Goal: Feedback & Contribution: Contribute content

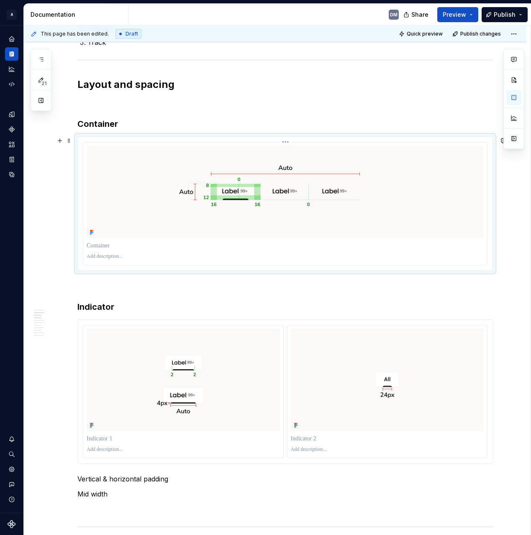
scroll to position [556, 0]
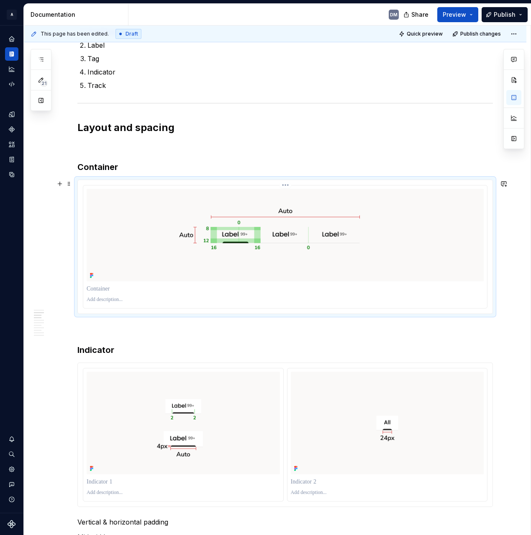
click at [330, 243] on img at bounding box center [285, 235] width 397 height 92
click at [285, 184] on html "A Pantry Design System DM Dataset Pantry Design System Documentation DM Share P…" at bounding box center [265, 267] width 531 height 535
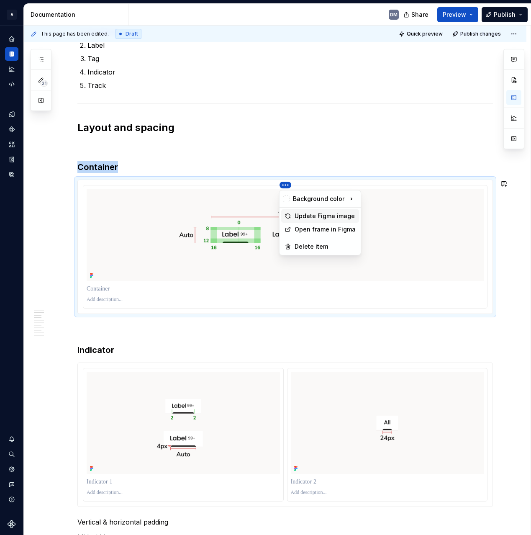
click at [323, 214] on div "Update Figma image" at bounding box center [325, 216] width 61 height 8
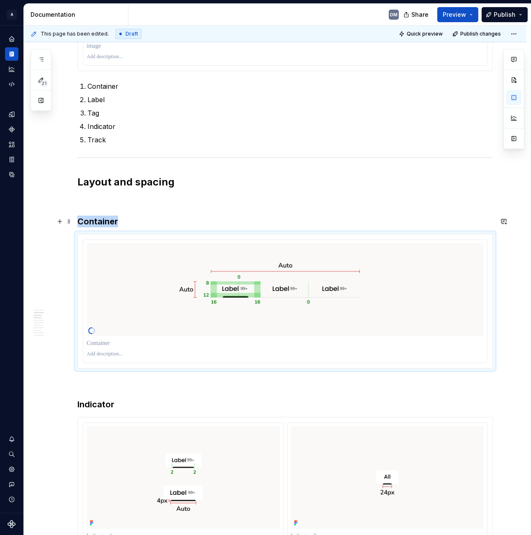
scroll to position [728, 0]
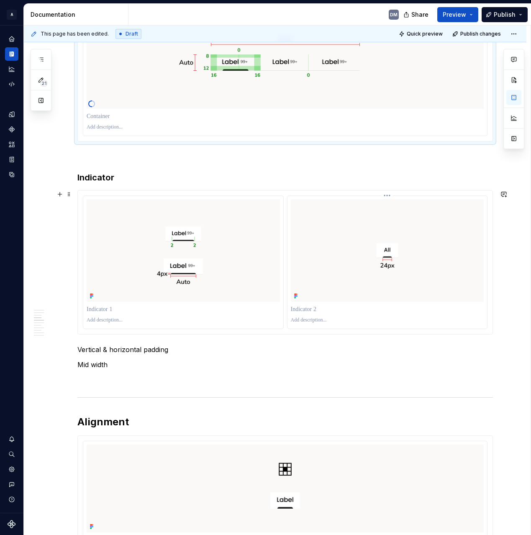
click at [388, 195] on html "A Pantry Design System DM Dataset Pantry Design System Documentation DM Share P…" at bounding box center [265, 267] width 531 height 535
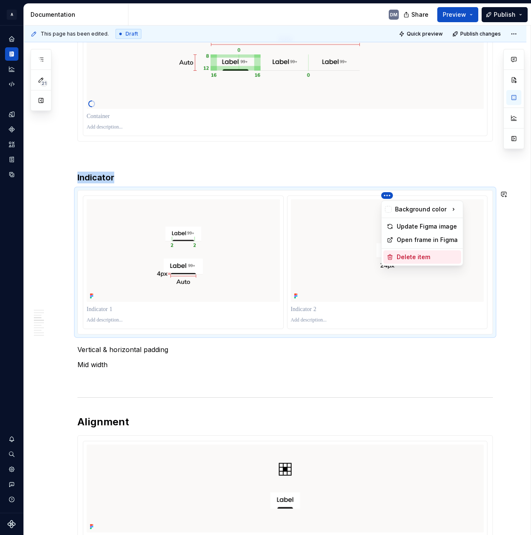
click at [425, 256] on div "Delete item" at bounding box center [427, 257] width 61 height 8
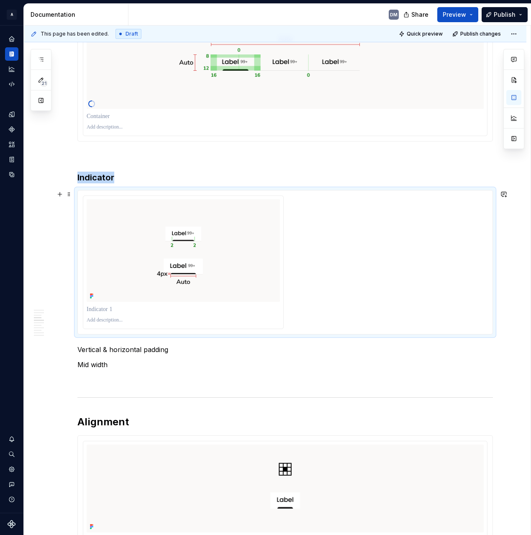
click at [184, 195] on div at bounding box center [285, 261] width 415 height 143
click at [185, 196] on html "A Pantry Design System DM Dataset Pantry Design System Documentation DM Share P…" at bounding box center [265, 267] width 531 height 535
click at [237, 227] on div "Update Figma image" at bounding box center [223, 226] width 61 height 8
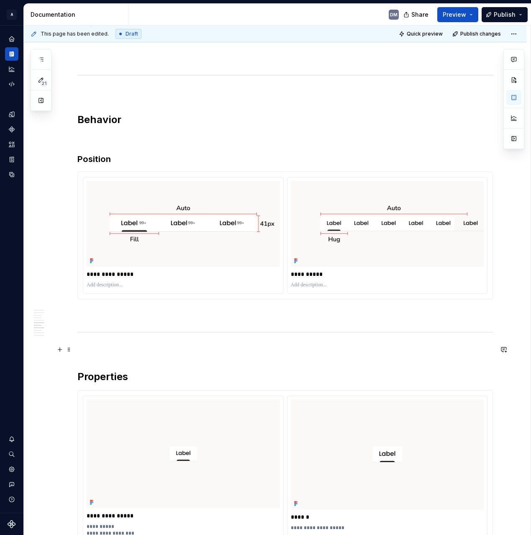
scroll to position [1342, 0]
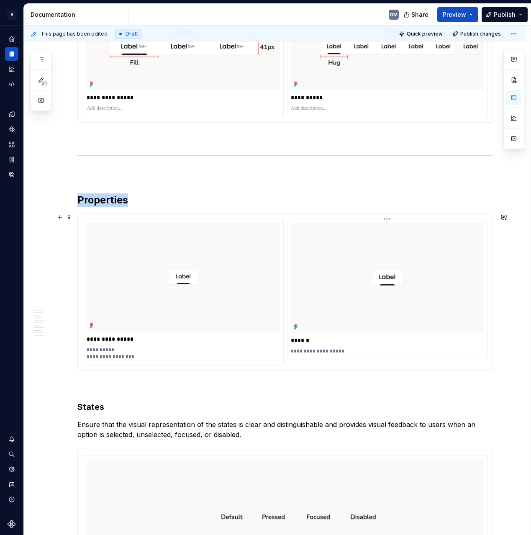
click at [327, 314] on img at bounding box center [387, 278] width 193 height 110
click at [253, 275] on img at bounding box center [183, 277] width 193 height 109
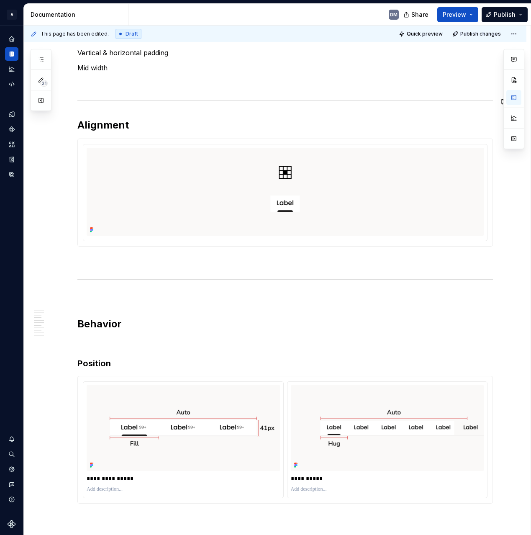
scroll to position [786, 0]
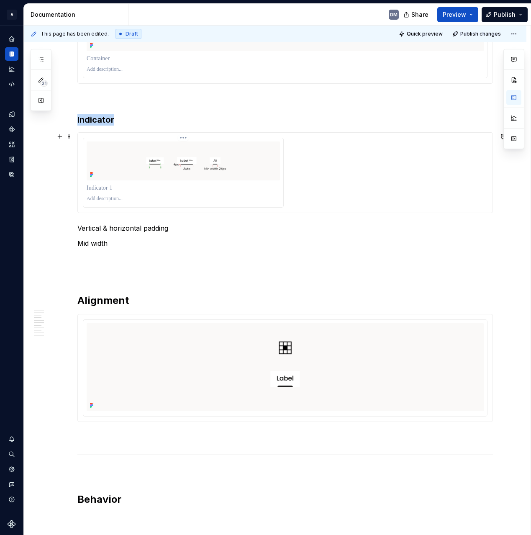
click at [243, 175] on img at bounding box center [183, 160] width 193 height 39
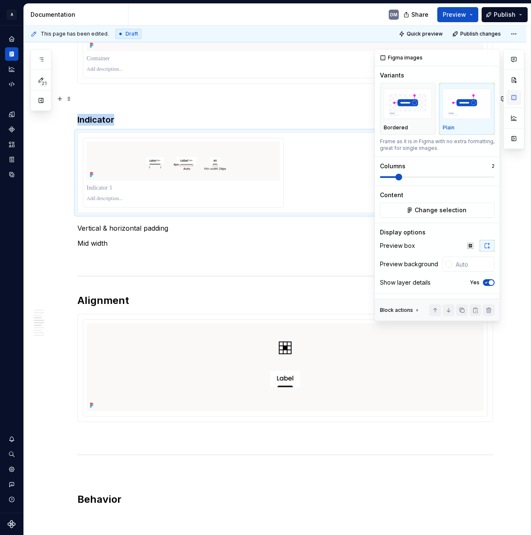
click at [510, 97] on button "button" at bounding box center [513, 97] width 15 height 15
click at [489, 241] on button "button" at bounding box center [486, 246] width 15 height 12
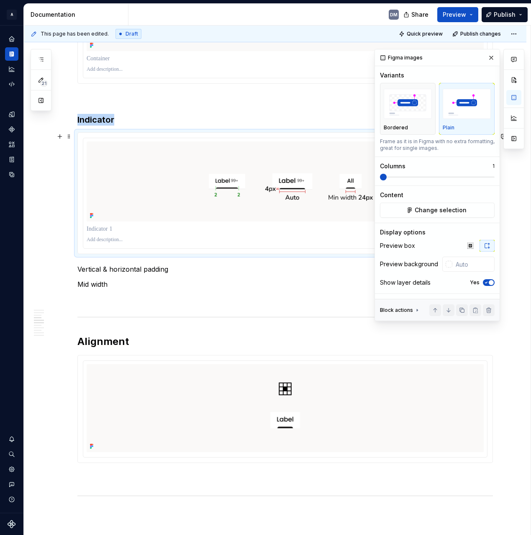
click at [380, 180] on span at bounding box center [383, 177] width 7 height 7
drag, startPoint x: 494, startPoint y: 56, endPoint x: 524, endPoint y: 61, distance: 29.6
click at [494, 56] on button "button" at bounding box center [491, 58] width 12 height 12
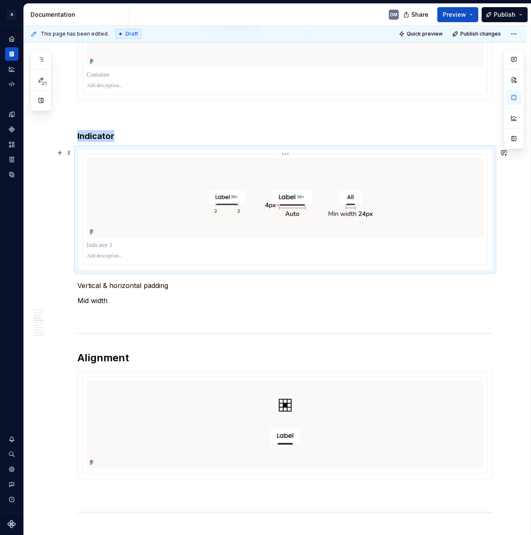
scroll to position [761, 0]
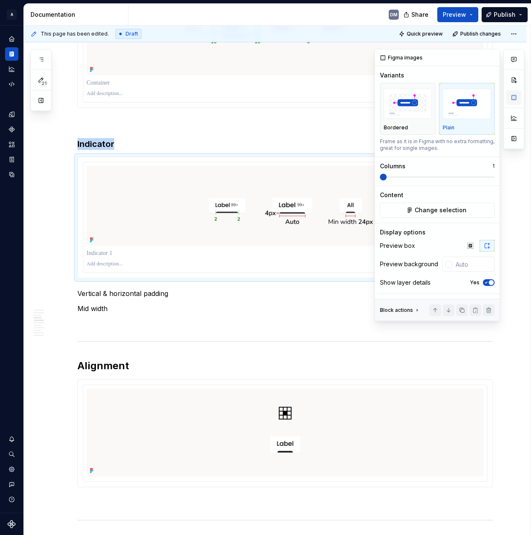
click at [511, 97] on button "button" at bounding box center [513, 97] width 15 height 15
click at [490, 246] on button "button" at bounding box center [486, 246] width 15 height 12
click at [493, 284] on span "button" at bounding box center [491, 282] width 5 height 5
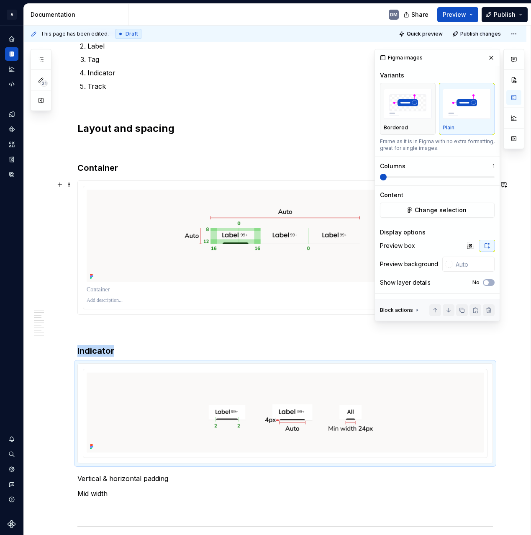
scroll to position [512, 0]
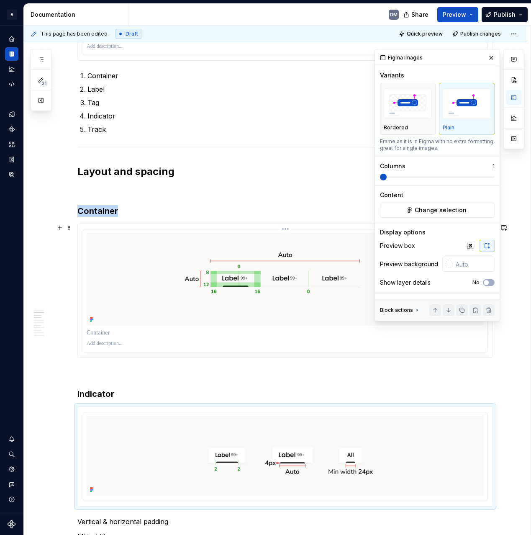
click at [259, 326] on div at bounding box center [285, 290] width 404 height 123
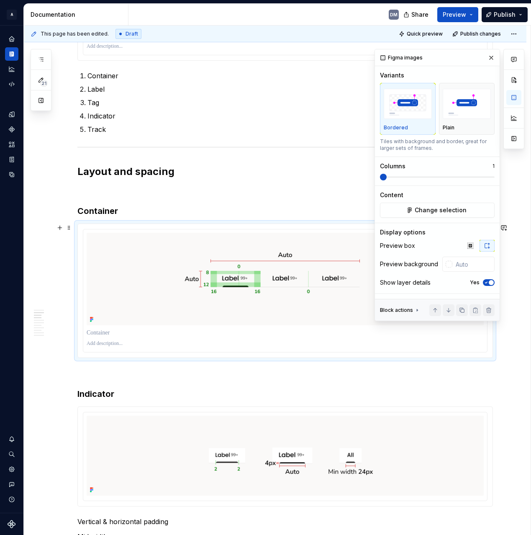
click at [488, 282] on icon "button" at bounding box center [486, 282] width 7 height 5
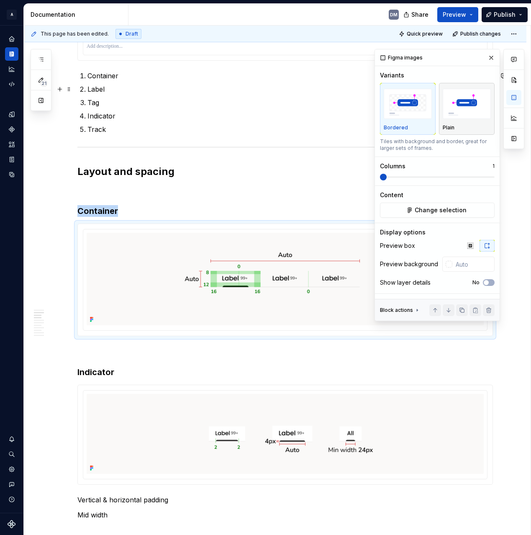
click at [466, 105] on img "button" at bounding box center [467, 104] width 48 height 31
click at [491, 58] on button "button" at bounding box center [491, 58] width 12 height 12
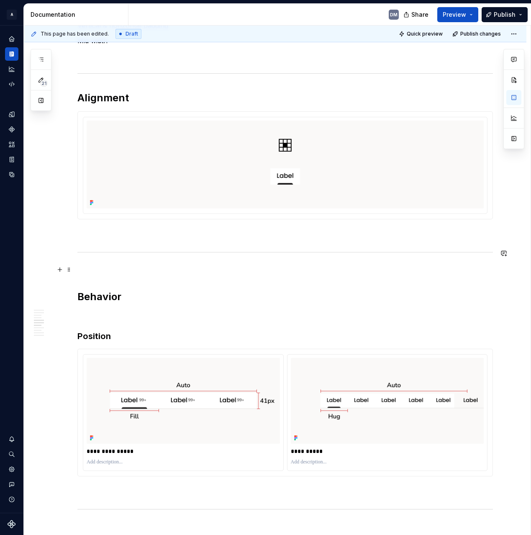
scroll to position [1000, 0]
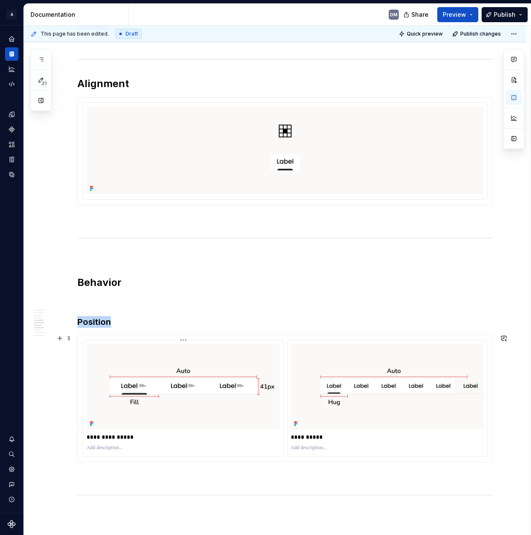
click at [206, 374] on img at bounding box center [183, 386] width 193 height 86
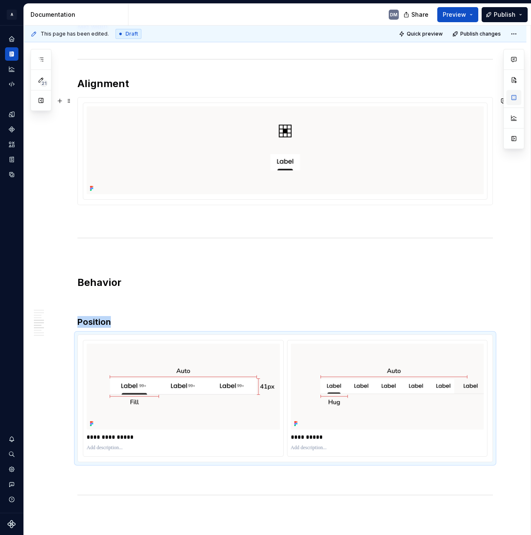
click at [515, 101] on button "button" at bounding box center [513, 97] width 15 height 15
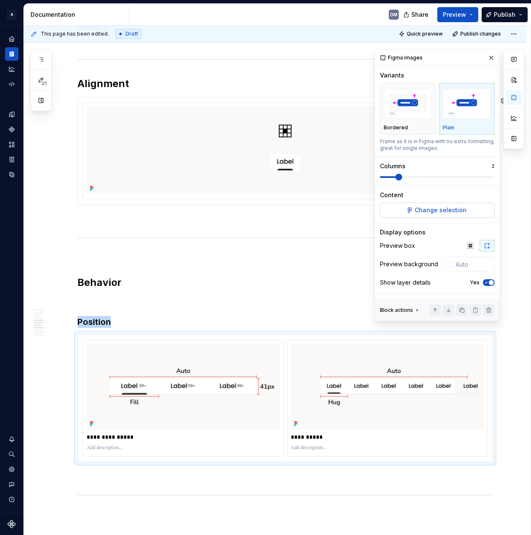
click at [433, 210] on span "Change selection" at bounding box center [441, 210] width 52 height 8
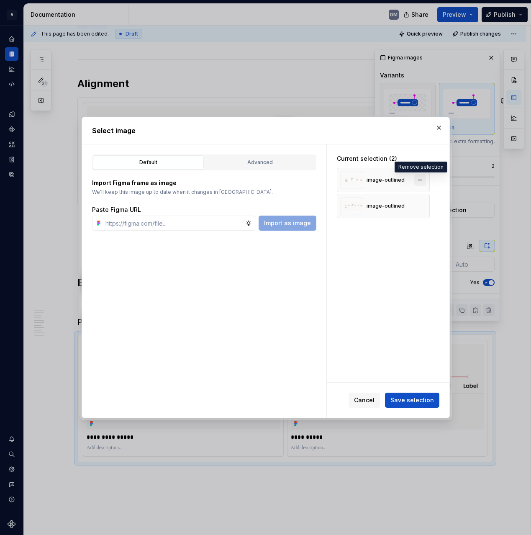
click at [419, 179] on button "button" at bounding box center [420, 180] width 12 height 12
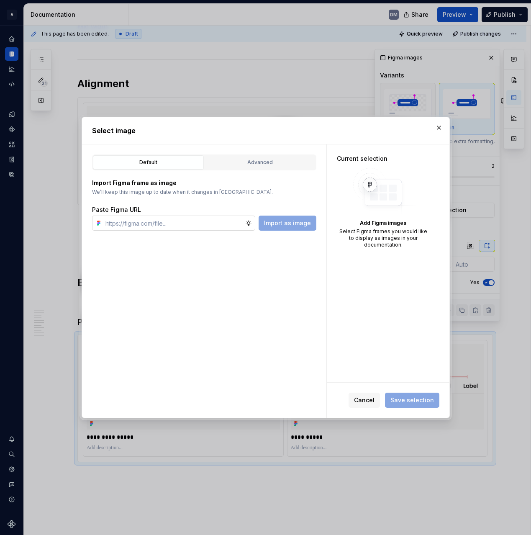
click at [159, 216] on input "text" at bounding box center [173, 222] width 143 height 15
type textarea "*"
paste input "[URL][DOMAIN_NAME]"
type input "[URL][DOMAIN_NAME]"
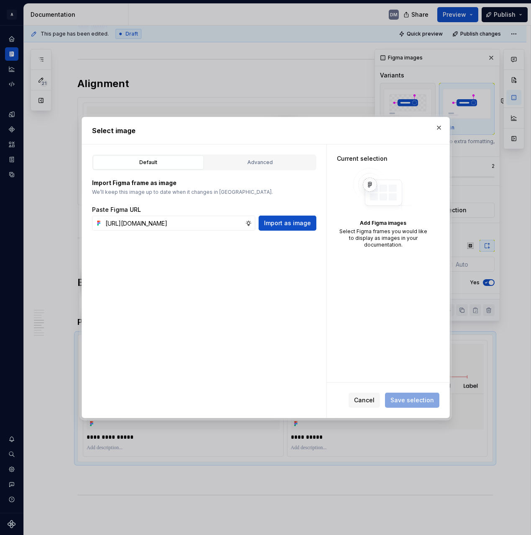
click at [271, 319] on div "Default Advanced Import Figma frame as image We’ll keep this image up to date w…" at bounding box center [204, 280] width 244 height 273
click at [305, 218] on button "Import as image" at bounding box center [288, 222] width 58 height 15
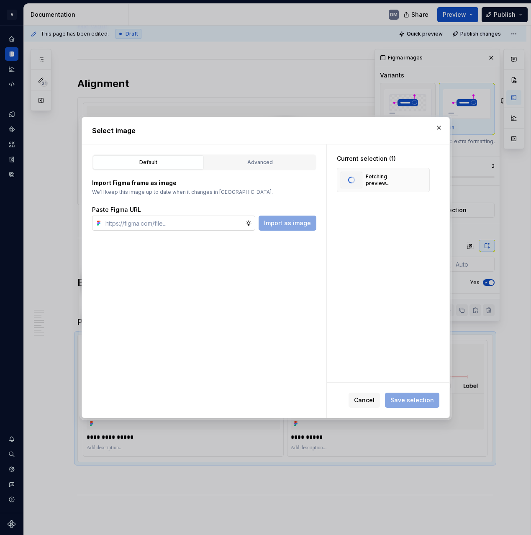
click at [192, 221] on input "text" at bounding box center [173, 222] width 143 height 15
paste input "[URL][DOMAIN_NAME]"
type input "[URL][DOMAIN_NAME]"
click at [298, 221] on span "Import as image" at bounding box center [287, 223] width 47 height 8
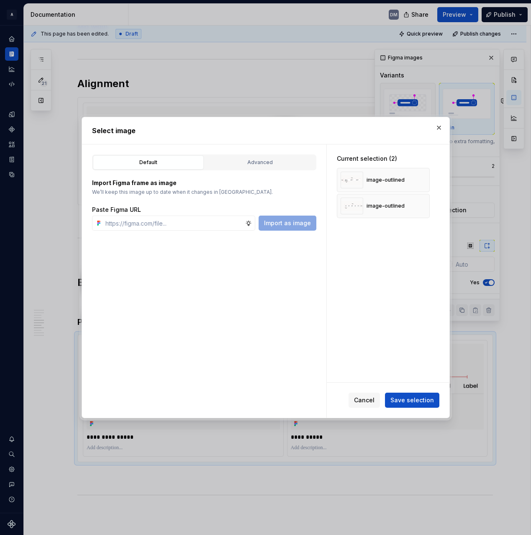
scroll to position [1000, 0]
type textarea "*"
click at [412, 409] on div "Cancel Save selection" at bounding box center [388, 399] width 123 height 35
click at [416, 400] on span "Save selection" at bounding box center [412, 400] width 44 height 8
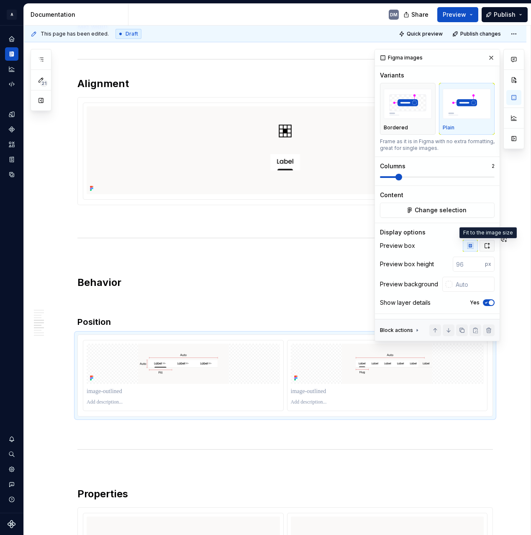
click at [488, 245] on icon "button" at bounding box center [487, 245] width 7 height 7
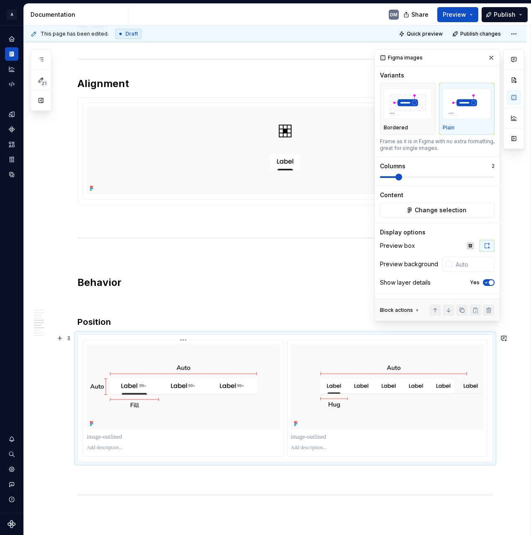
click at [124, 439] on p at bounding box center [183, 437] width 193 height 8
click at [320, 439] on p at bounding box center [387, 437] width 193 height 8
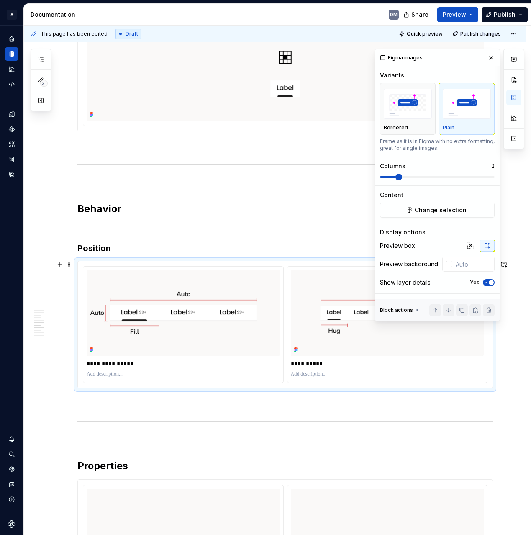
scroll to position [1071, 0]
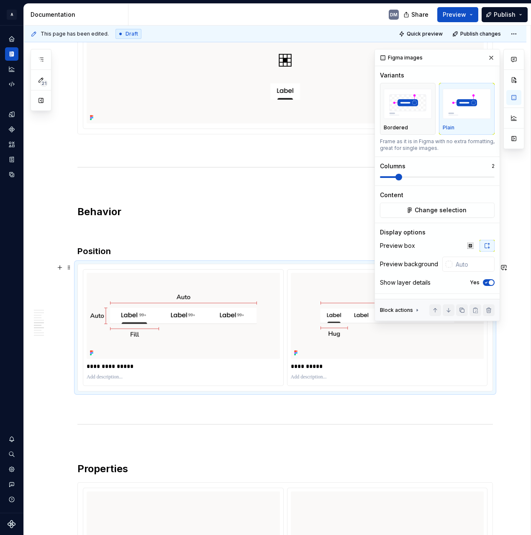
click at [503, 313] on div "Comments Open comments No comments yet Select ‘Comment’ from the block context …" at bounding box center [449, 185] width 150 height 272
click at [511, 102] on button "button" at bounding box center [513, 97] width 15 height 15
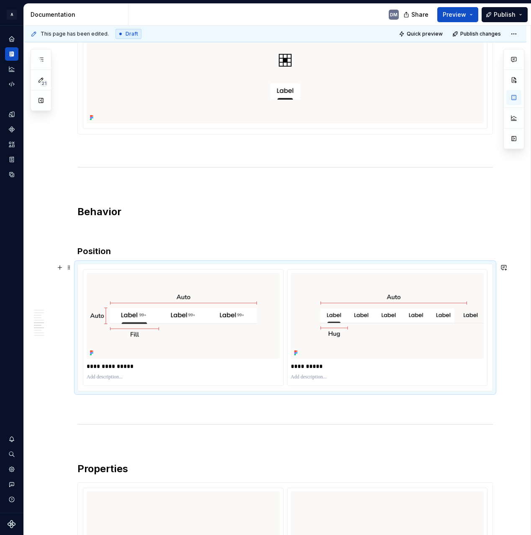
click at [493, 276] on div "**********" at bounding box center [284, 328] width 415 height 128
click at [511, 311] on div "**********" at bounding box center [275, 449] width 502 height 2748
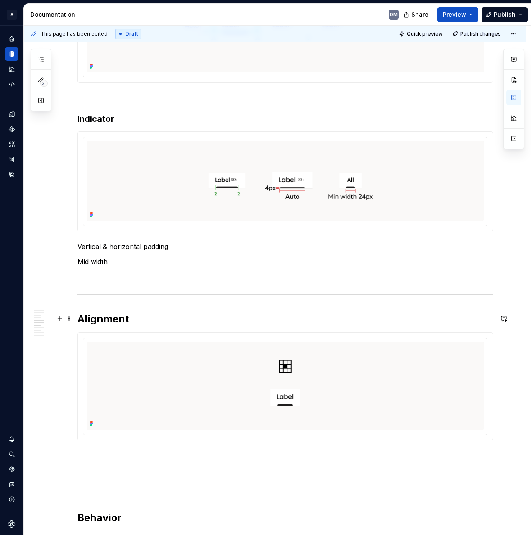
scroll to position [767, 0]
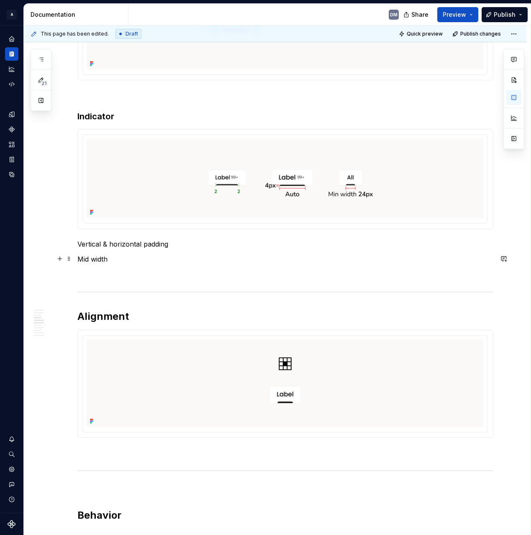
click at [96, 243] on p "Vertical & horizontal padding" at bounding box center [284, 244] width 415 height 10
click at [69, 241] on span at bounding box center [69, 244] width 7 height 12
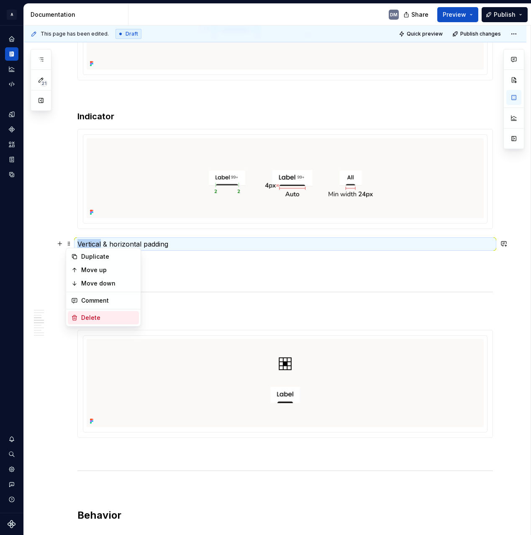
click at [102, 321] on div "Delete" at bounding box center [108, 317] width 54 height 8
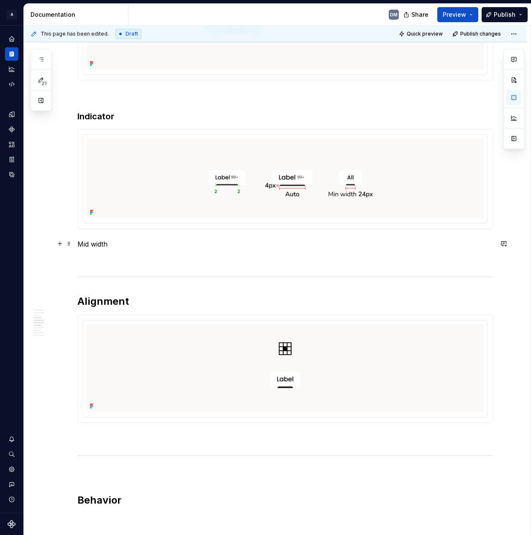
click at [71, 246] on span at bounding box center [69, 244] width 7 height 12
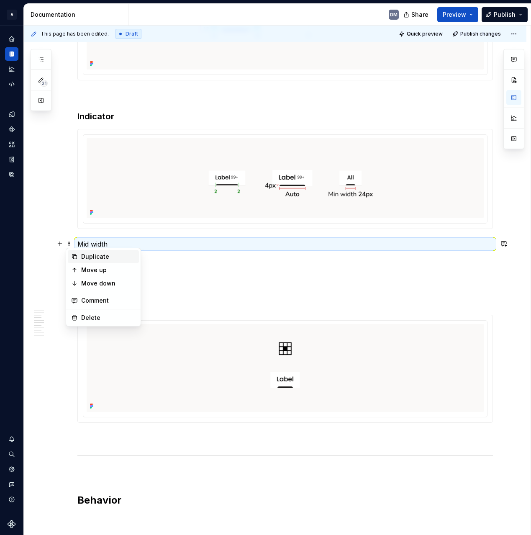
click at [111, 259] on div "Duplicate" at bounding box center [108, 256] width 54 height 8
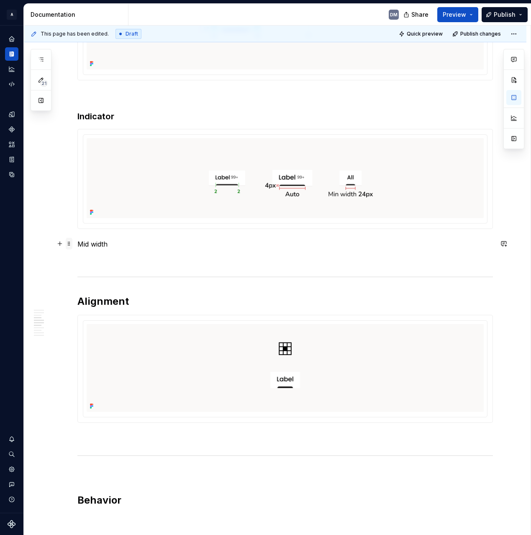
click at [69, 243] on span at bounding box center [69, 244] width 7 height 12
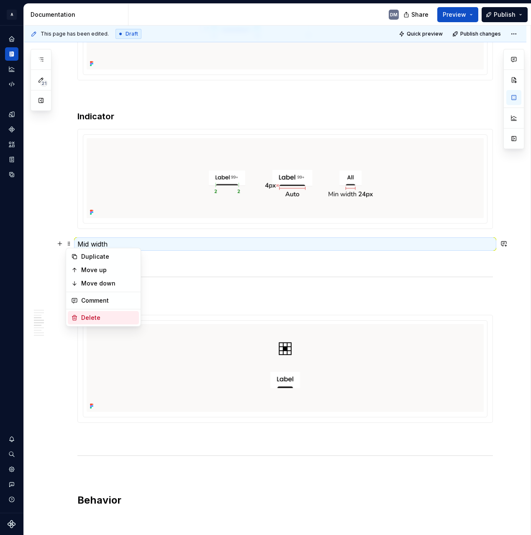
click at [92, 317] on div "Delete" at bounding box center [108, 317] width 54 height 8
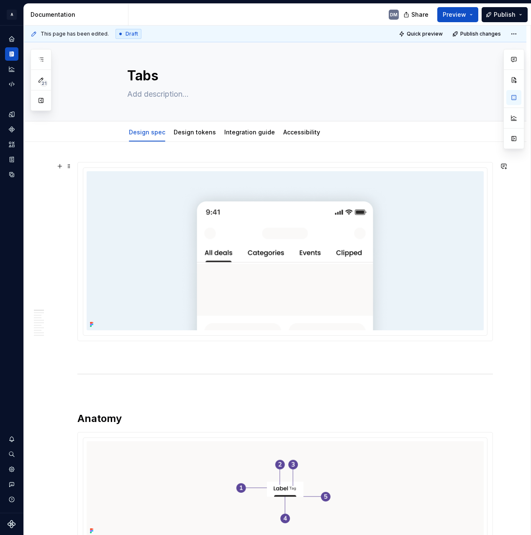
scroll to position [0, 0]
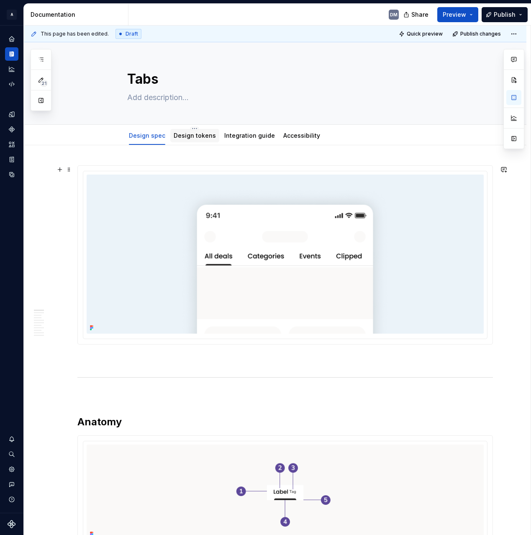
click at [181, 138] on link "Design tokens" at bounding box center [195, 135] width 42 height 7
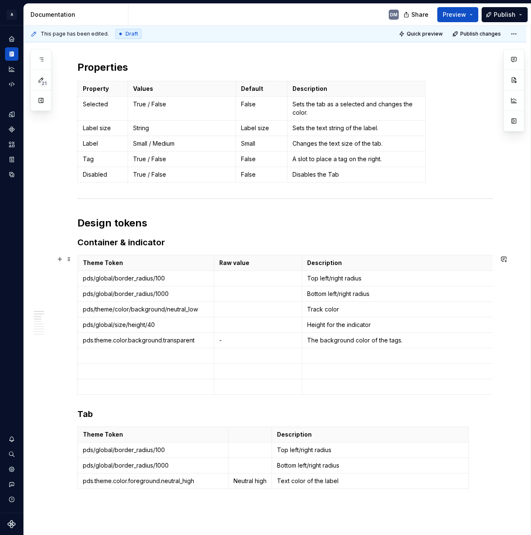
scroll to position [146, 0]
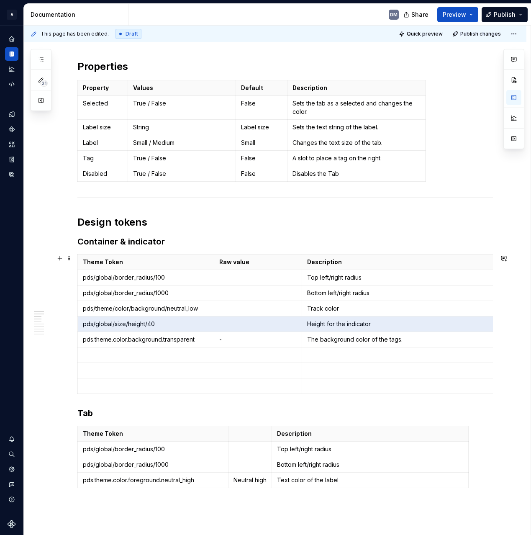
click at [85, 323] on html "A Pantry Design System DM Dataset Pantry Design System Documentation DM Share P…" at bounding box center [265, 267] width 531 height 535
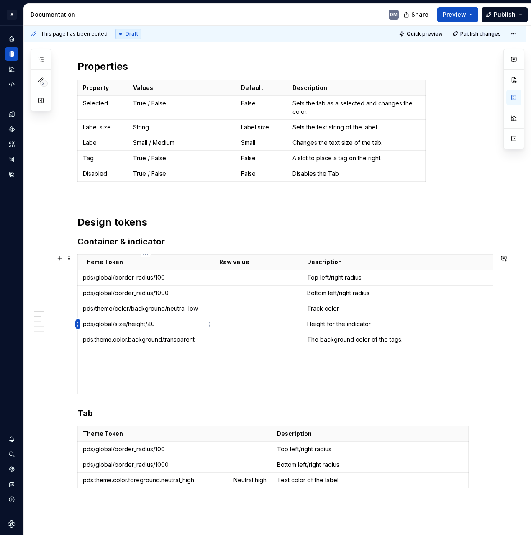
click at [77, 324] on html "A Pantry Design System DM Dataset Pantry Design System Documentation DM Share P…" at bounding box center [265, 267] width 531 height 535
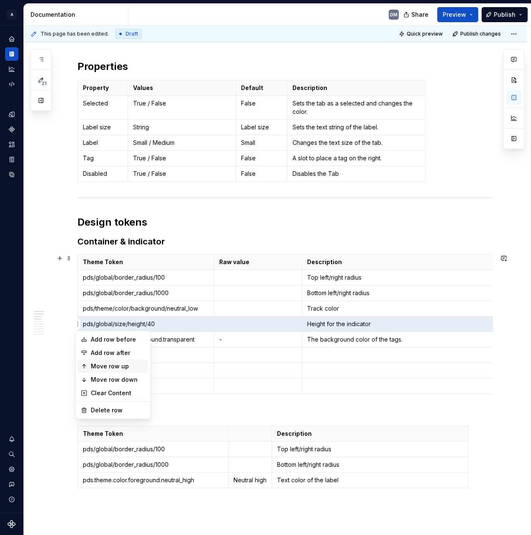
click at [123, 366] on div "Move row up" at bounding box center [118, 366] width 54 height 8
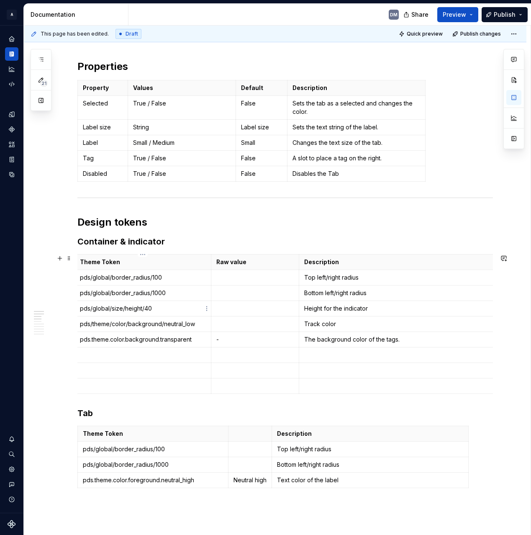
click at [93, 307] on p "pds/global/size/height/40" at bounding box center [143, 308] width 126 height 8
click at [76, 311] on html "A Pantry Design System DM Dataset Pantry Design System Documentation DM Share P…" at bounding box center [265, 267] width 531 height 535
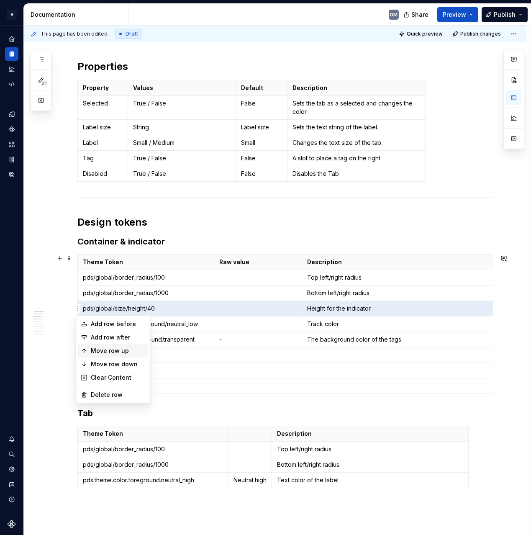
click at [118, 354] on div "Move row up" at bounding box center [118, 350] width 54 height 8
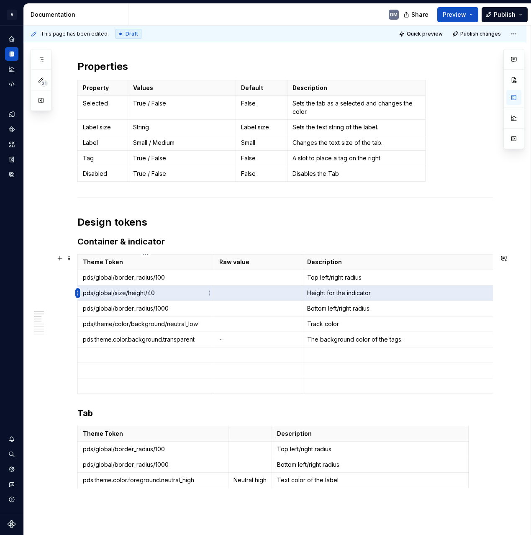
click at [80, 292] on html "A Pantry Design System DM Dataset Pantry Design System Documentation DM Share P…" at bounding box center [265, 267] width 531 height 535
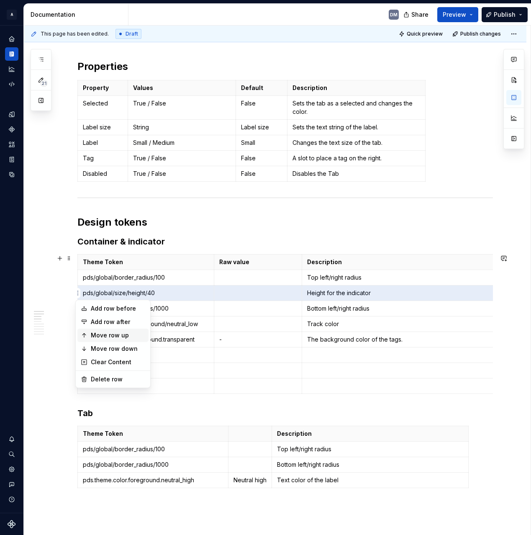
click at [113, 335] on div "Move row up" at bounding box center [118, 335] width 54 height 8
type textarea "*"
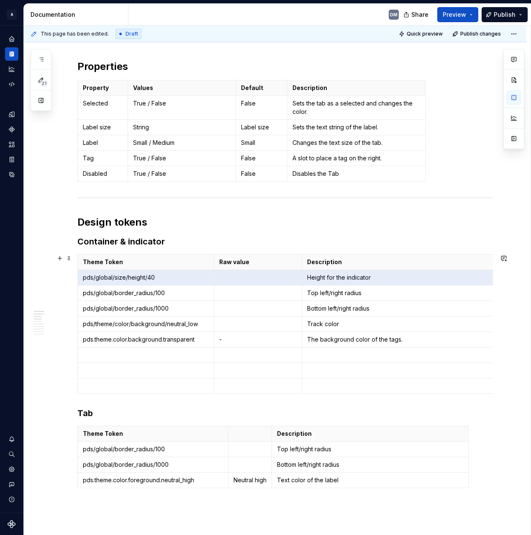
click at [248, 280] on p at bounding box center [258, 277] width 78 height 8
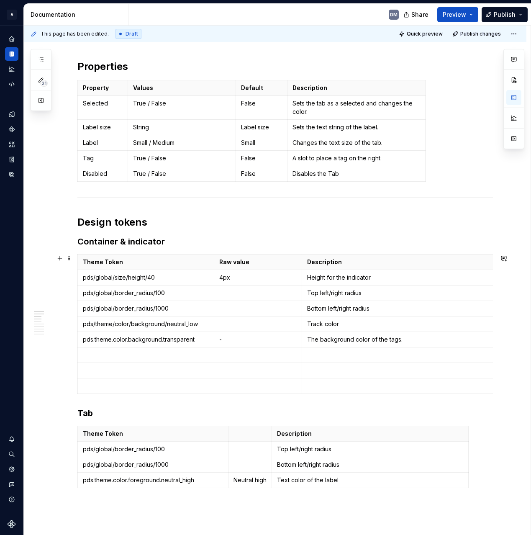
scroll to position [151, 0]
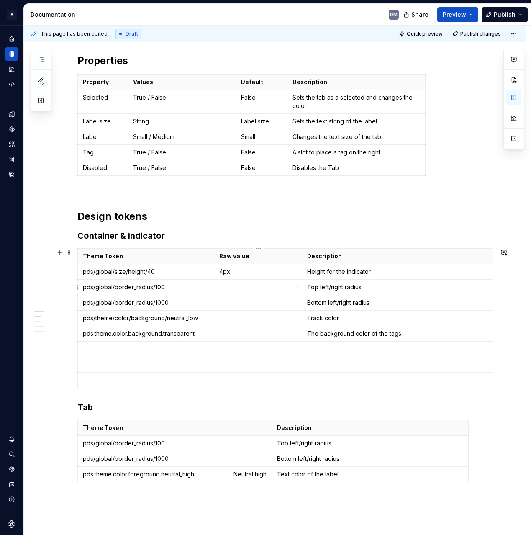
click at [244, 283] on p at bounding box center [258, 287] width 78 height 8
click at [242, 309] on td at bounding box center [258, 302] width 88 height 15
click at [169, 306] on p "pds/global/border_radius/1000" at bounding box center [146, 302] width 126 height 8
click at [80, 302] on html "A Pantry Design System DM Dataset Pantry Design System Documentation DM Share P…" at bounding box center [265, 267] width 531 height 535
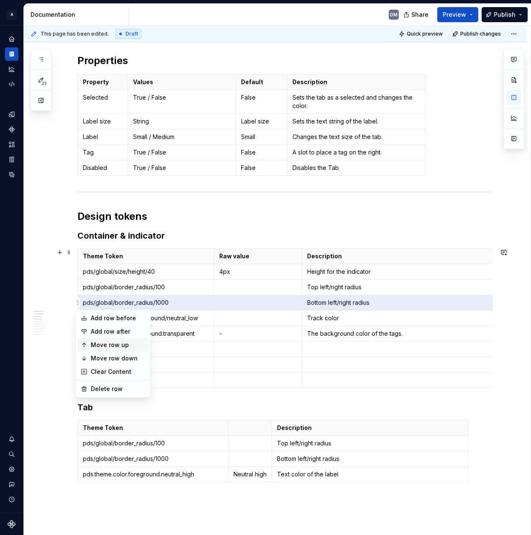
click at [122, 346] on div "Move row up" at bounding box center [118, 345] width 54 height 8
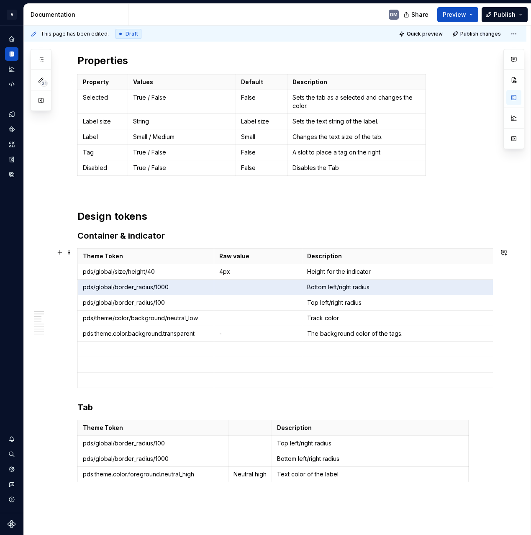
scroll to position [0, 3]
click at [245, 289] on p at bounding box center [255, 287] width 78 height 8
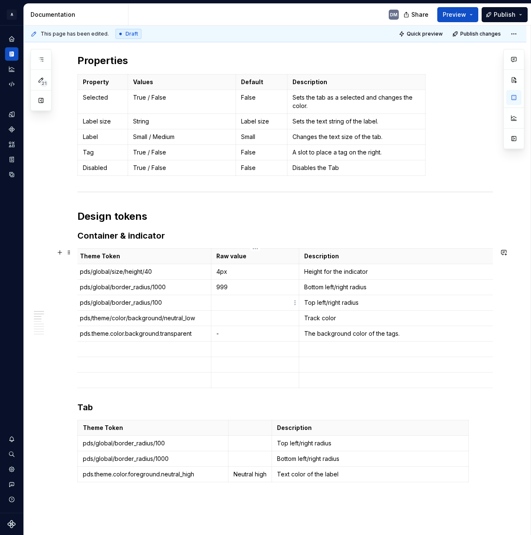
click at [246, 308] on td at bounding box center [255, 302] width 88 height 15
click at [241, 322] on p at bounding box center [255, 318] width 78 height 8
click at [231, 320] on p at bounding box center [255, 318] width 78 height 8
click at [239, 338] on td "-" at bounding box center [255, 333] width 88 height 15
click at [247, 319] on p at bounding box center [255, 318] width 78 height 8
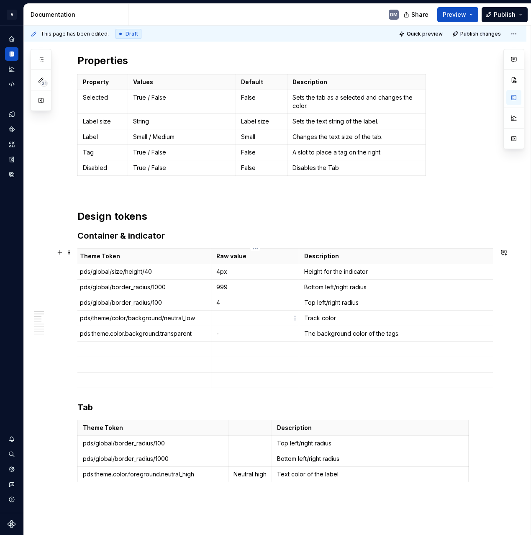
click at [247, 319] on p at bounding box center [255, 318] width 78 height 8
click at [169, 334] on p "pds.theme.color.background.transparent" at bounding box center [143, 333] width 126 height 8
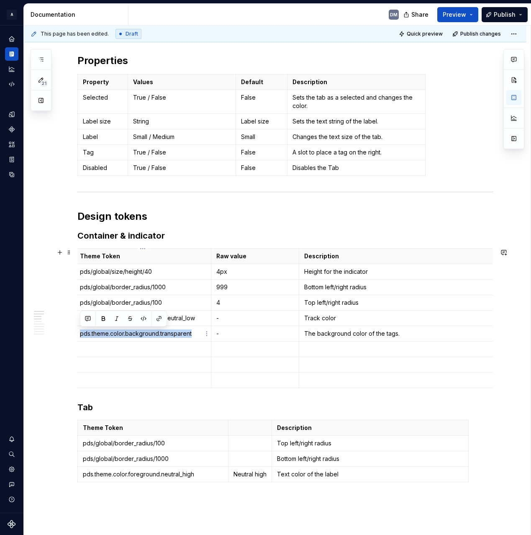
click at [169, 334] on p "pds.theme.color.background.transparent" at bounding box center [143, 333] width 126 height 8
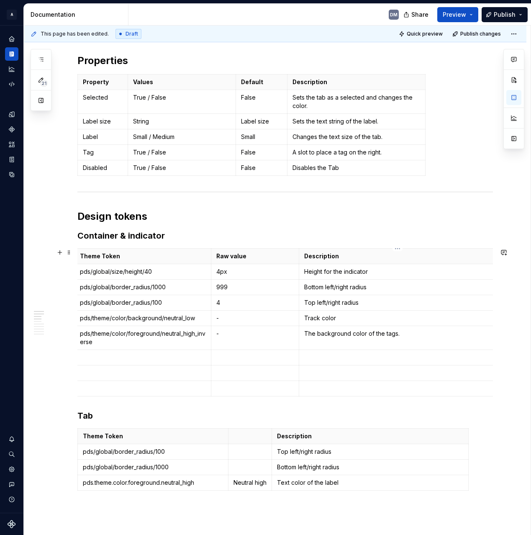
click at [392, 338] on td "The background color of the tags." at bounding box center [397, 338] width 197 height 24
click at [395, 335] on p "The background color of the tags." at bounding box center [397, 333] width 186 height 8
click at [398, 336] on p "The background color of the tab." at bounding box center [397, 333] width 186 height 8
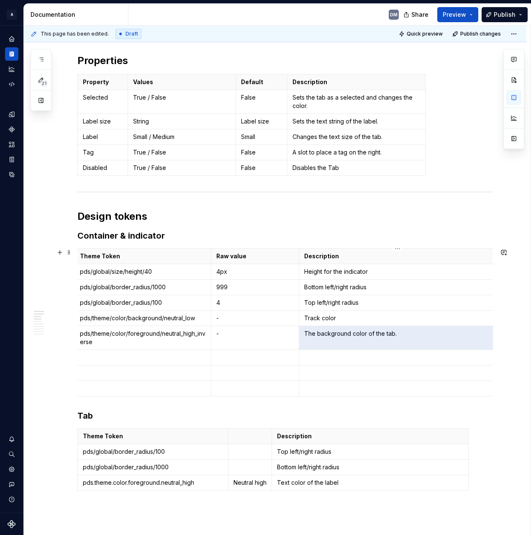
click at [412, 334] on p "The background color of the tab." at bounding box center [397, 333] width 186 height 8
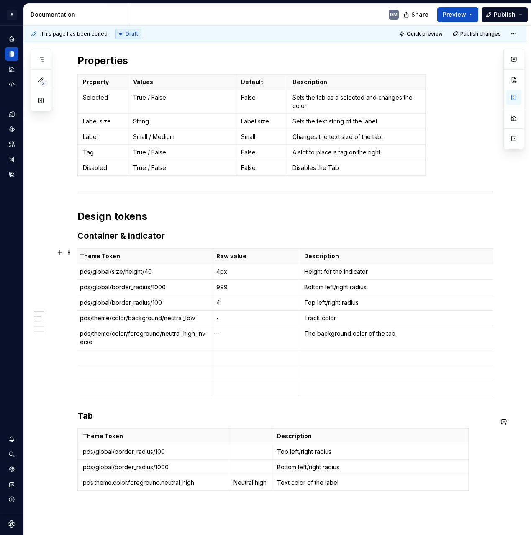
scroll to position [256, 0]
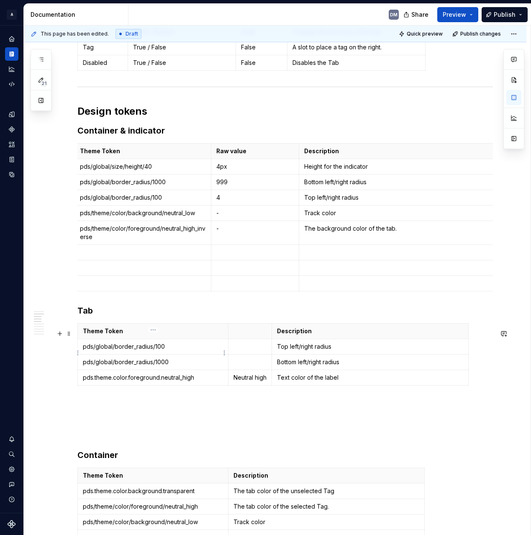
click at [112, 350] on p "pds/global/border_radius/100" at bounding box center [153, 346] width 140 height 8
click at [138, 366] on p "pds/global/border_radius/1000" at bounding box center [153, 362] width 140 height 8
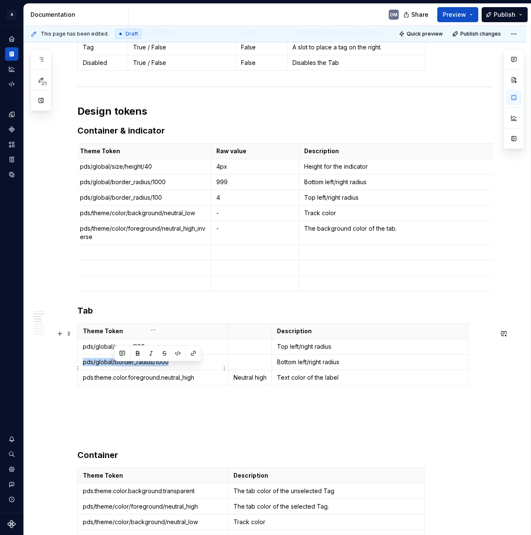
click at [138, 366] on p "pds/global/border_radius/1000" at bounding box center [153, 362] width 140 height 8
click at [292, 366] on p "Bottom left/right radius" at bounding box center [370, 362] width 186 height 8
click at [331, 366] on p "Bottom left/right radius" at bounding box center [370, 362] width 186 height 8
click at [294, 351] on p "Top left/right radius" at bounding box center [370, 346] width 186 height 8
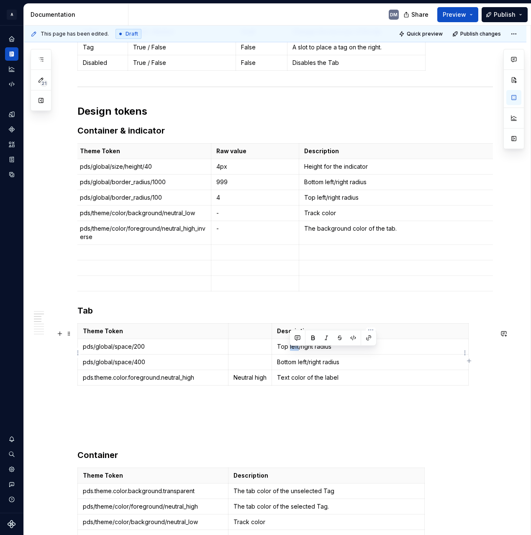
click at [294, 351] on p "Top left/right radius" at bounding box center [370, 346] width 186 height 8
click at [343, 366] on p "Bottom left/right radius" at bounding box center [370, 362] width 186 height 8
click at [337, 351] on p "Top/bottom" at bounding box center [370, 346] width 186 height 8
click at [307, 351] on p "Top/bottompadding" at bounding box center [370, 346] width 186 height 8
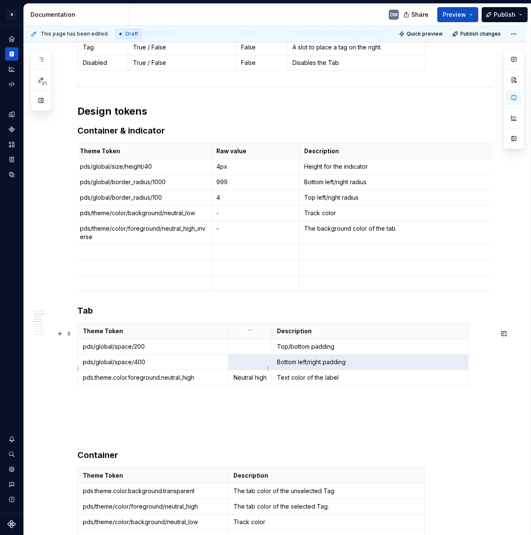
drag, startPoint x: 301, startPoint y: 368, endPoint x: 256, endPoint y: 370, distance: 44.4
click at [256, 370] on tr "pds/global/space/400 Bottom left/right padding" at bounding box center [273, 361] width 391 height 15
click at [282, 366] on p "Bottom left/right padding" at bounding box center [370, 362] width 186 height 8
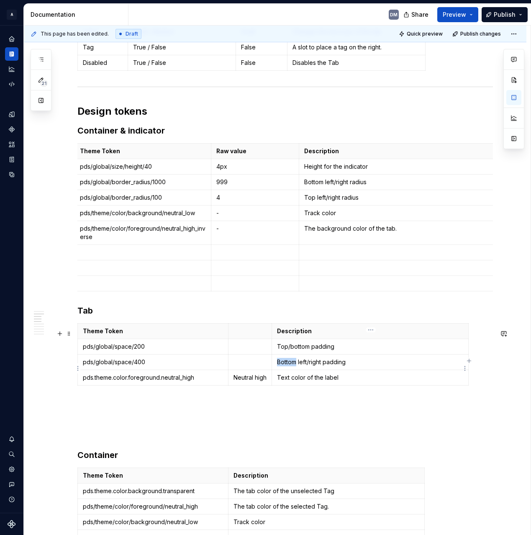
click at [282, 366] on p "Bottom left/right padding" at bounding box center [370, 362] width 186 height 8
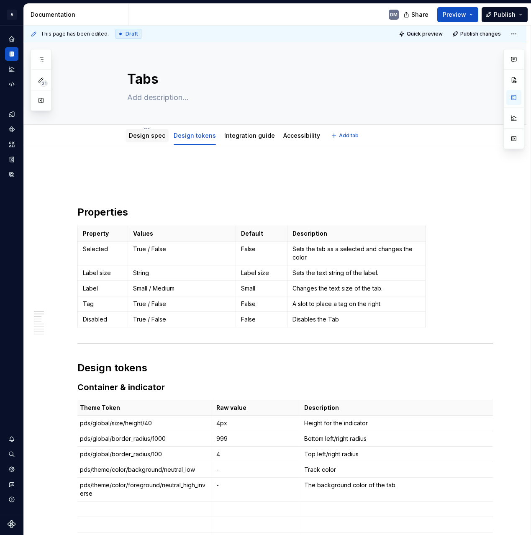
click at [154, 137] on link "Design spec" at bounding box center [147, 135] width 36 height 7
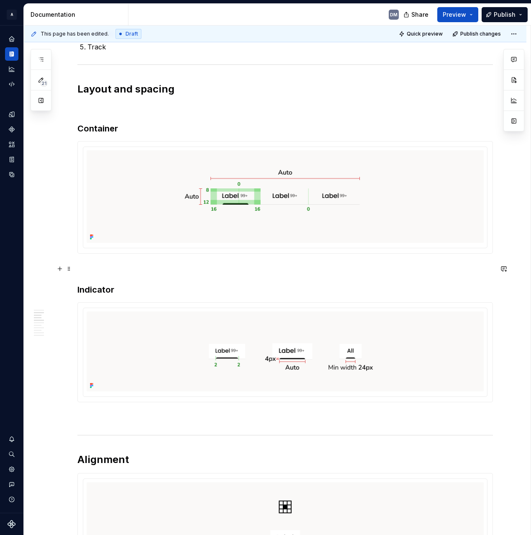
scroll to position [603, 0]
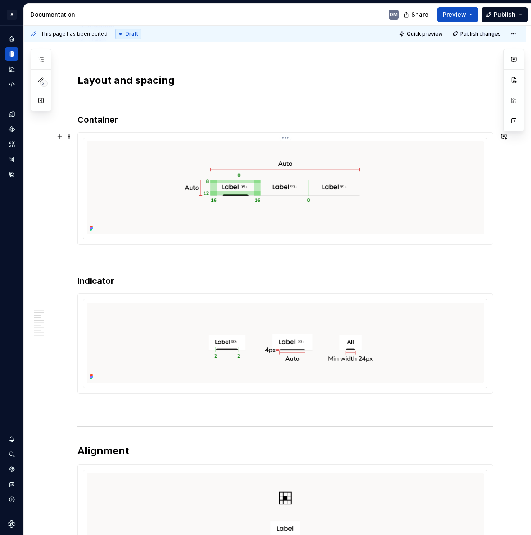
click at [323, 203] on img at bounding box center [285, 187] width 397 height 92
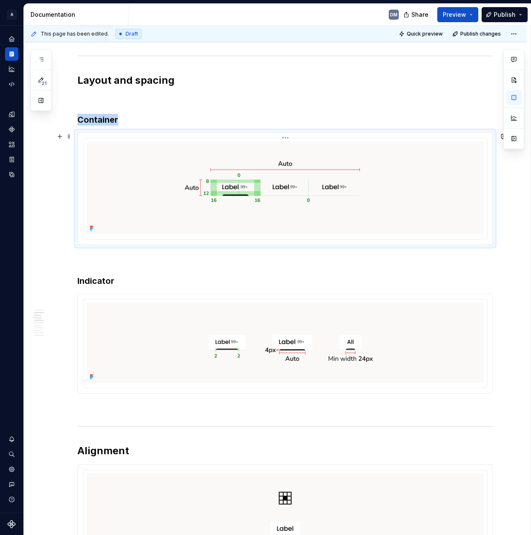
click at [284, 138] on html "A Pantry Design System DM Dataset Pantry Design System Documentation DM Share P…" at bounding box center [265, 267] width 531 height 535
click at [446, 174] on html "A Pantry Design System DM Dataset Pantry Design System Documentation DM Share P…" at bounding box center [265, 267] width 531 height 535
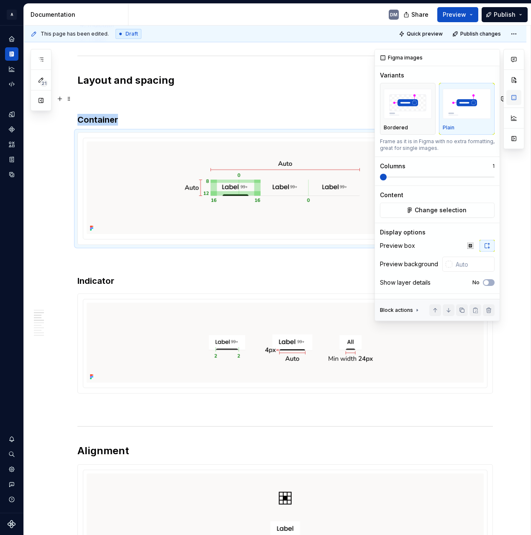
click at [515, 100] on button "button" at bounding box center [513, 97] width 15 height 15
type textarea "*"
click at [430, 212] on span "Change selection" at bounding box center [441, 210] width 52 height 8
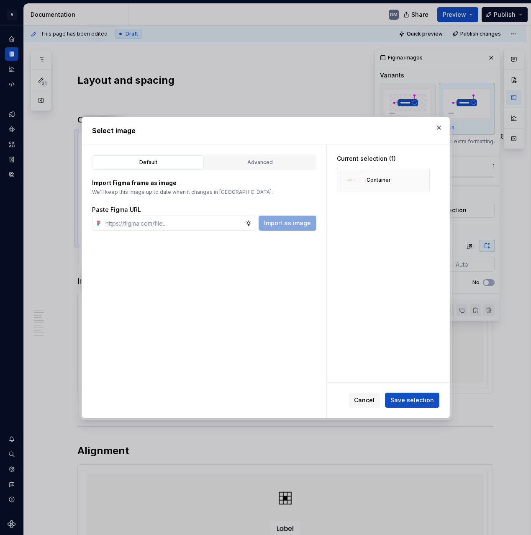
click at [161, 233] on div "Default Advanced Import Figma frame as image We’ll keep this image up to date w…" at bounding box center [204, 280] width 244 height 273
click at [172, 226] on input "text" at bounding box center [173, 222] width 143 height 15
paste input "[URL][DOMAIN_NAME]"
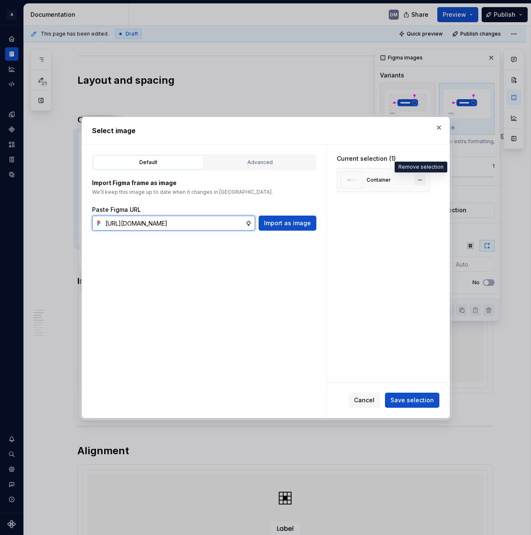
type input "[URL][DOMAIN_NAME]"
click at [417, 181] on button "button" at bounding box center [420, 180] width 12 height 12
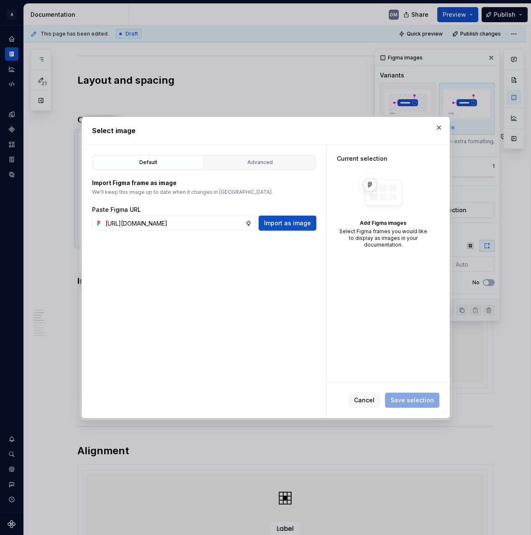
scroll to position [0, 0]
click at [297, 225] on span "Import as image" at bounding box center [287, 223] width 47 height 8
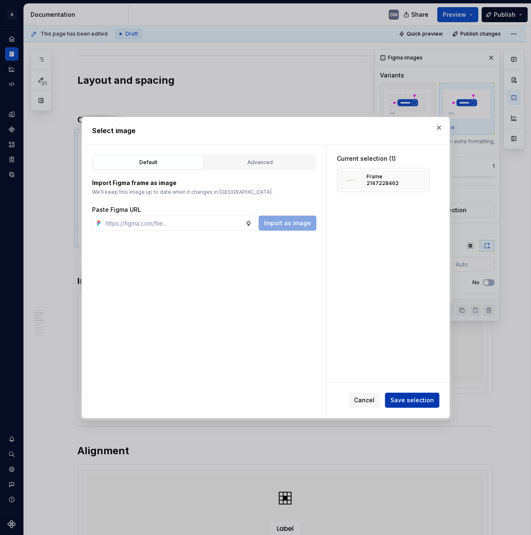
click at [414, 392] on button "Save selection" at bounding box center [412, 399] width 54 height 15
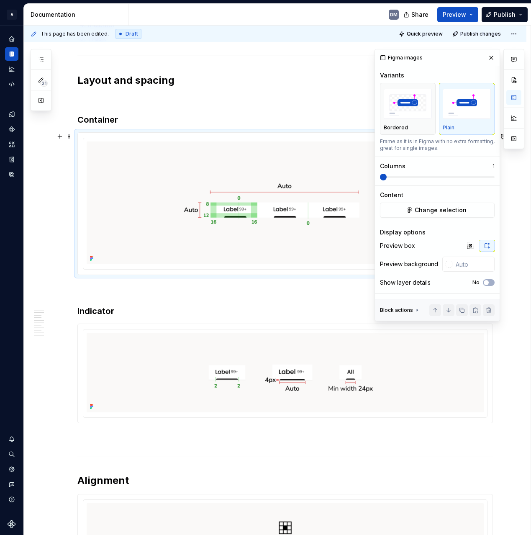
click at [515, 232] on div at bounding box center [513, 185] width 21 height 272
click at [492, 60] on button "button" at bounding box center [491, 58] width 12 height 12
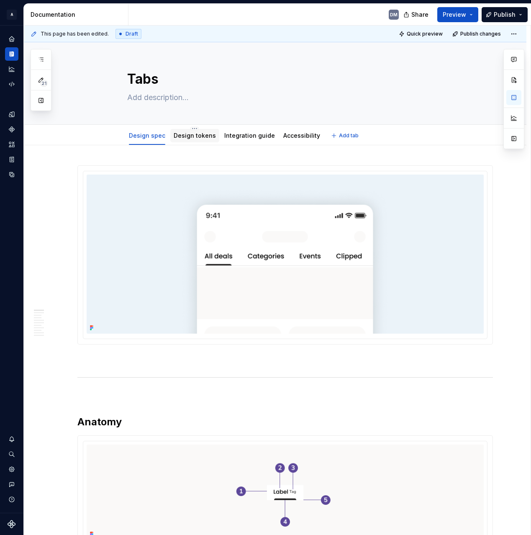
click at [193, 133] on link "Design tokens" at bounding box center [195, 135] width 42 height 7
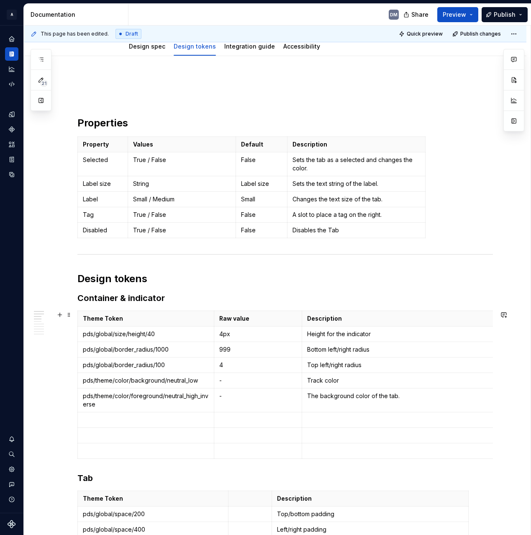
scroll to position [105, 0]
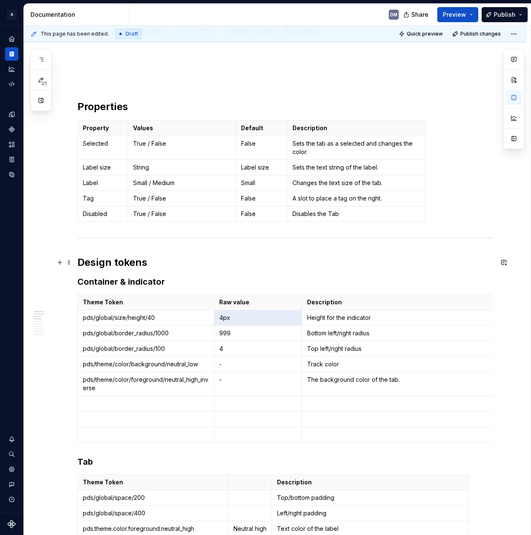
click at [353, 264] on h2 "Design tokens" at bounding box center [284, 262] width 415 height 13
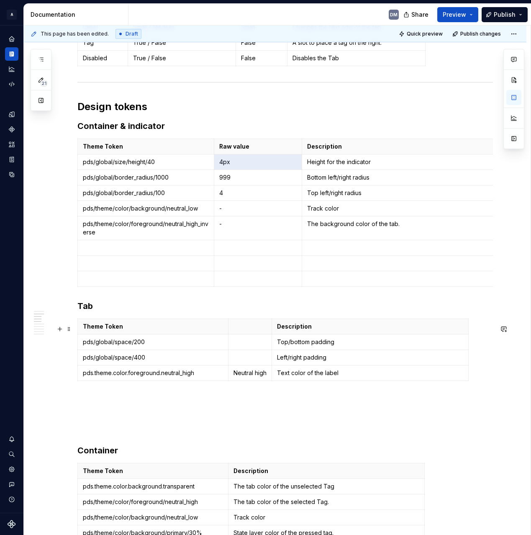
scroll to position [264, 0]
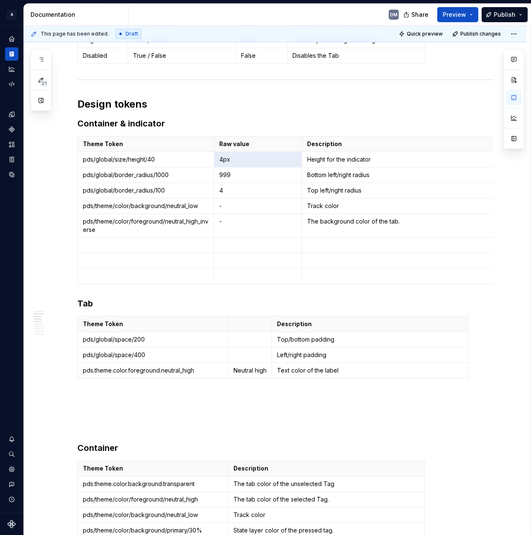
click at [190, 248] on p at bounding box center [146, 245] width 126 height 8
click at [369, 374] on p "Text color of the label" at bounding box center [370, 370] width 186 height 8
click at [353, 373] on p "Text color of the label" at bounding box center [370, 370] width 186 height 8
click at [272, 383] on icon "button" at bounding box center [273, 384] width 7 height 7
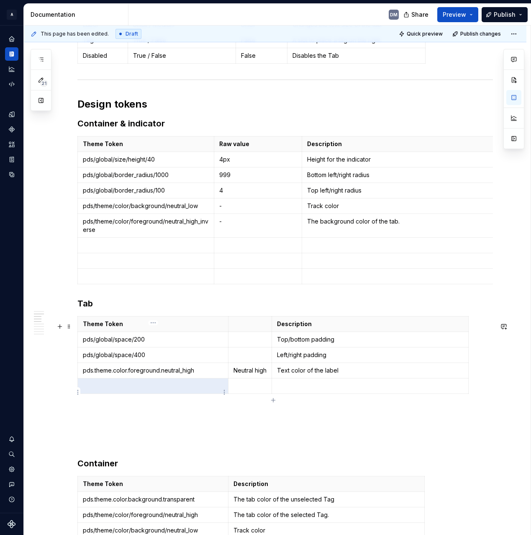
click at [166, 390] on p at bounding box center [153, 386] width 140 height 8
type textarea "*"
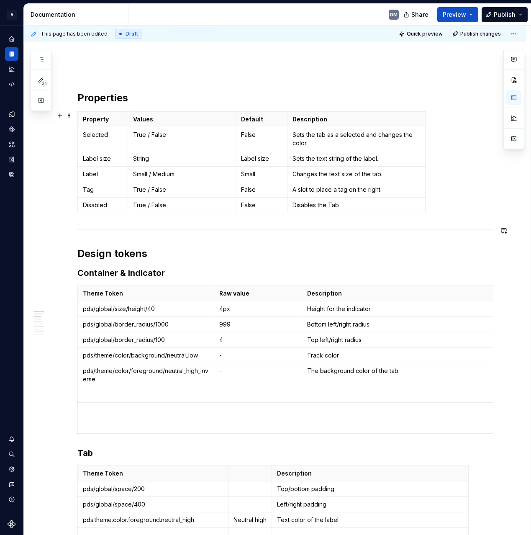
scroll to position [109, 0]
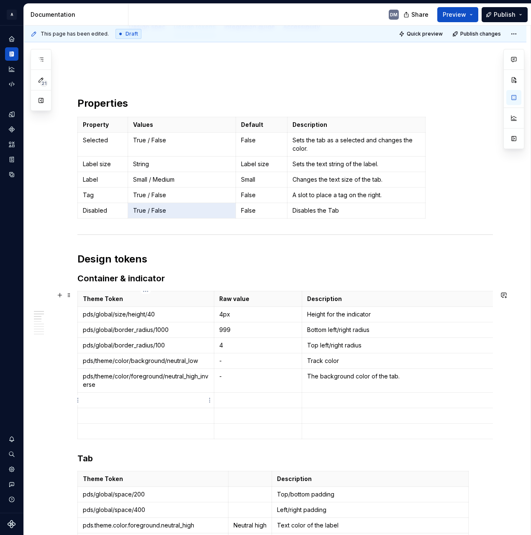
click at [167, 397] on p at bounding box center [146, 400] width 126 height 8
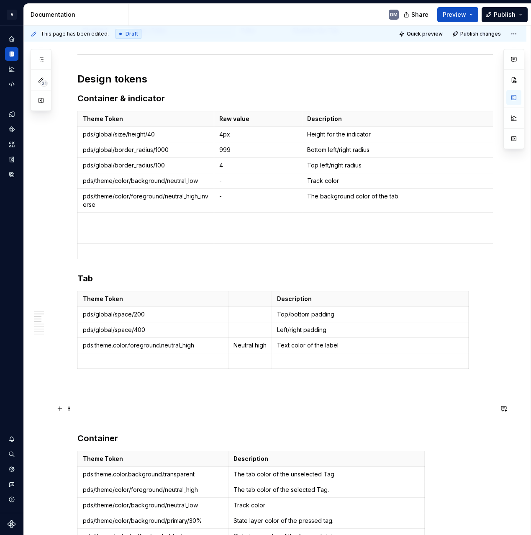
scroll to position [300, 0]
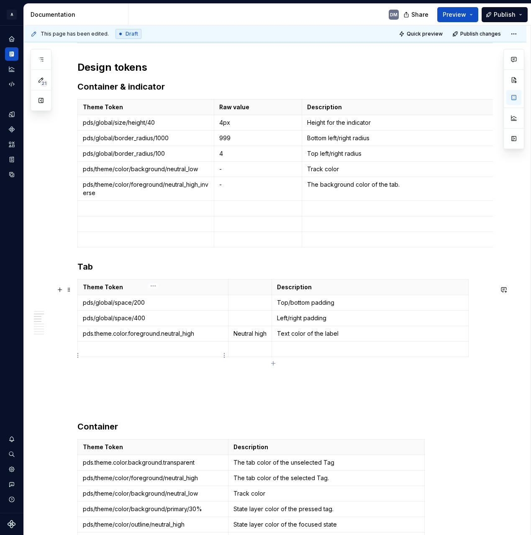
click at [157, 353] on p at bounding box center [153, 349] width 140 height 8
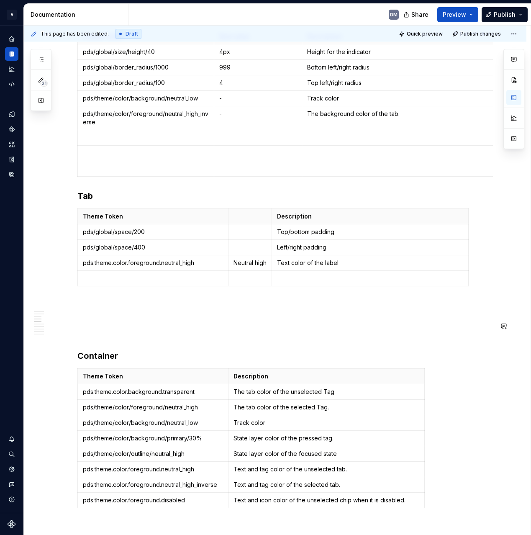
scroll to position [400, 0]
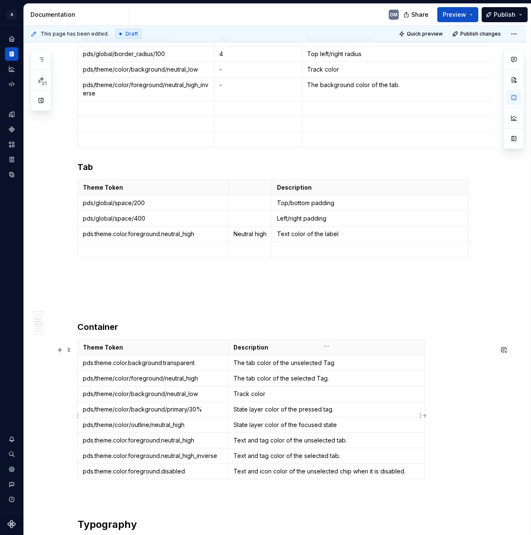
click at [359, 413] on p "State layer color of the pressed tag." at bounding box center [326, 409] width 186 height 8
click at [378, 429] on p "State layer color of the focused state" at bounding box center [326, 424] width 186 height 8
click at [364, 443] on p "Text and tag color of the unselected tab." at bounding box center [326, 440] width 186 height 8
click at [368, 475] on p "Text and icon color of the unselected chip when it is disabled." at bounding box center [326, 471] width 186 height 8
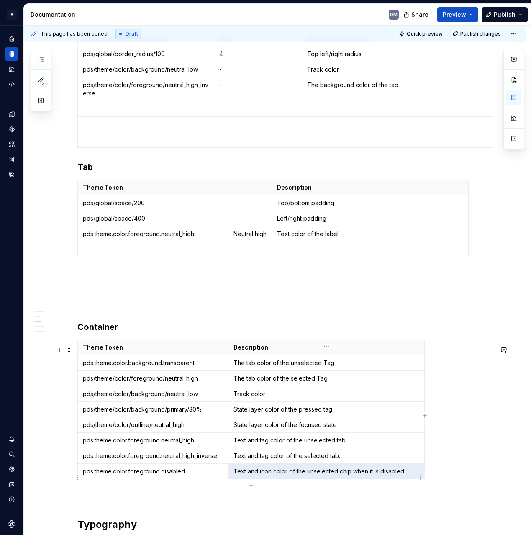
click at [368, 475] on p "Text and icon color of the unselected chip when it is disabled." at bounding box center [326, 471] width 186 height 8
type input "3"
type input "5"
click at [301, 261] on div "Theme Token Description pds/global/space/200 Top/bottom padding pds/global/spac…" at bounding box center [284, 219] width 415 height 81
click at [326, 254] on p at bounding box center [370, 249] width 186 height 8
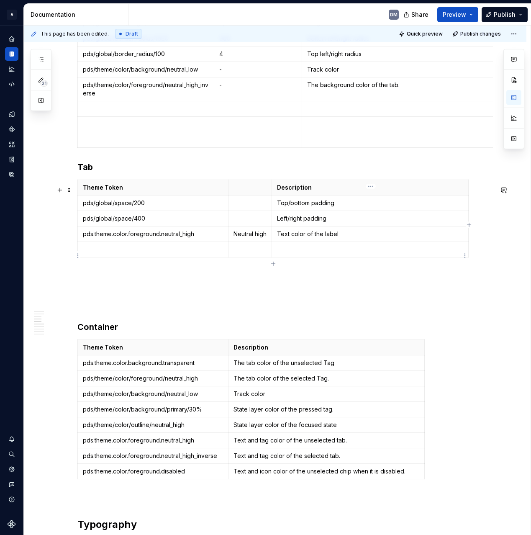
click at [311, 254] on p at bounding box center [370, 249] width 186 height 8
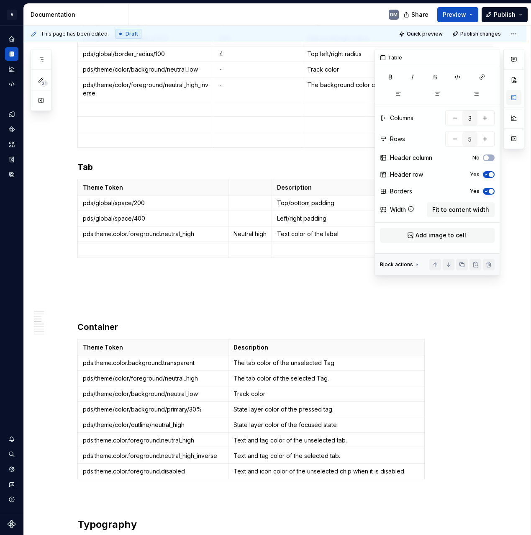
click at [512, 96] on button "button" at bounding box center [513, 97] width 15 height 15
type textarea "*"
click at [483, 136] on button "button" at bounding box center [484, 138] width 15 height 15
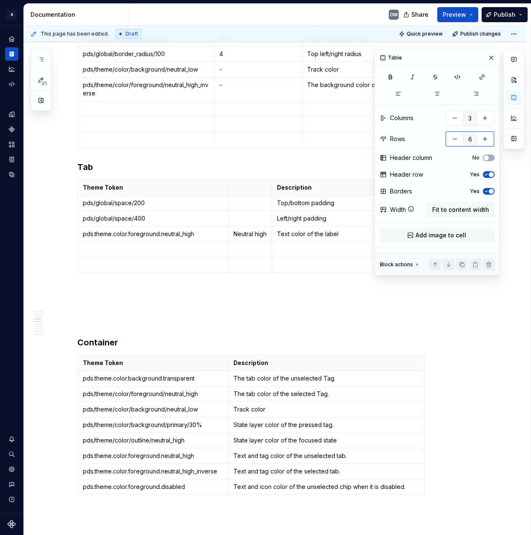
click at [483, 136] on button "button" at bounding box center [484, 138] width 15 height 15
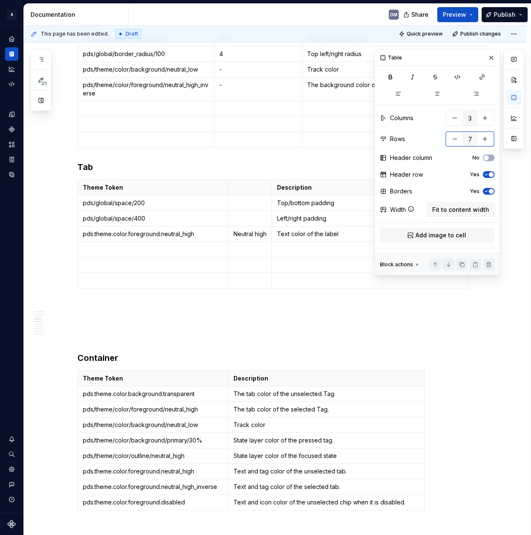
click at [483, 136] on button "button" at bounding box center [484, 138] width 15 height 15
type input "8"
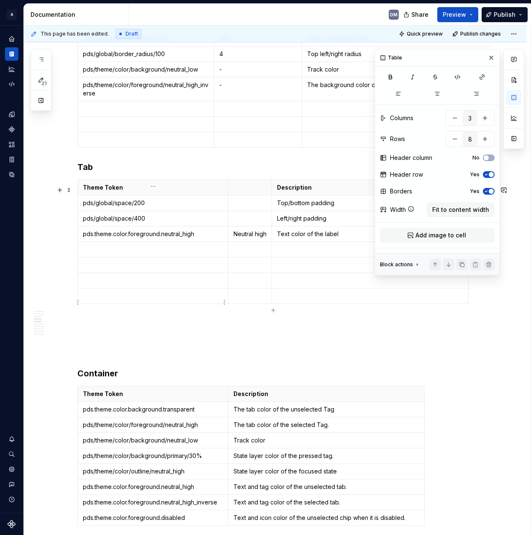
click at [165, 300] on p at bounding box center [153, 296] width 140 height 8
click at [290, 304] on td at bounding box center [370, 295] width 197 height 15
type input "2"
type input "9"
click at [343, 506] on p "Text and tag color of the selected tab." at bounding box center [326, 502] width 186 height 8
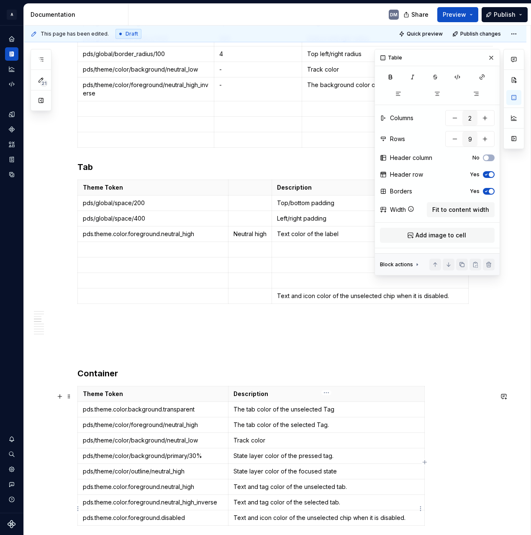
click at [345, 506] on p "Text and tag color of the selected tab." at bounding box center [326, 502] width 186 height 8
type input "3"
type input "8"
click at [309, 283] on p at bounding box center [370, 280] width 186 height 8
type input "2"
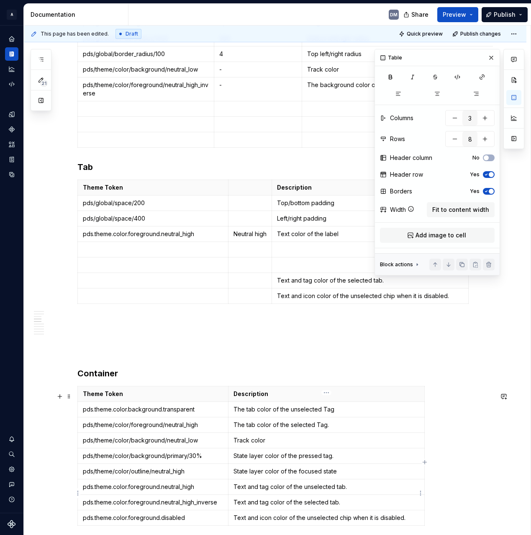
type input "9"
click at [349, 491] on p "Text and tag color of the unselected tab." at bounding box center [326, 486] width 186 height 8
copy p "Text and tag color of the unselected tab."
type input "3"
type input "8"
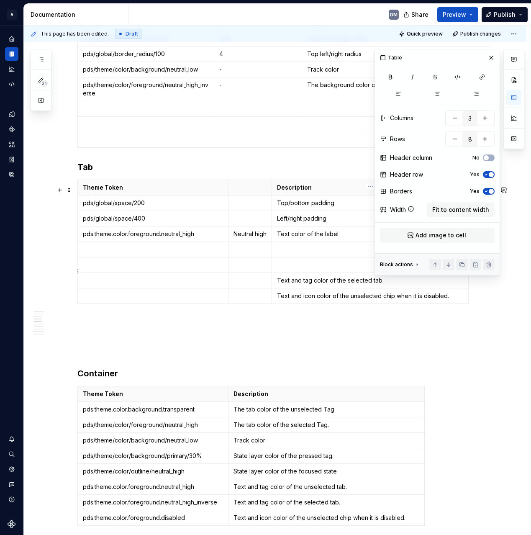
click at [325, 269] on p at bounding box center [370, 265] width 186 height 8
type input "2"
type input "9"
click at [207, 491] on p "pds.theme.color.foreground.neutral_high" at bounding box center [153, 486] width 140 height 8
drag, startPoint x: 210, startPoint y: 494, endPoint x: 80, endPoint y: 491, distance: 129.7
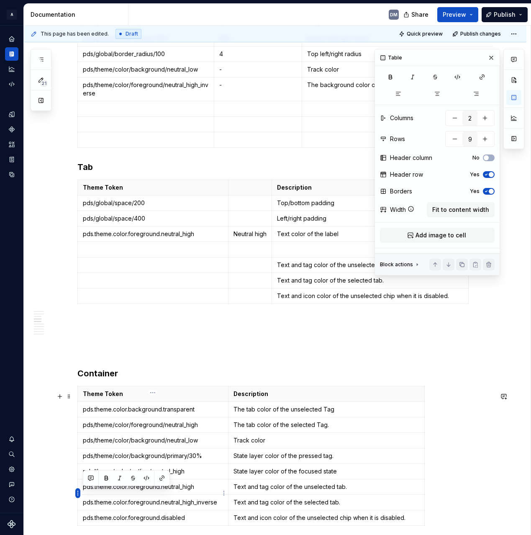
click at [80, 491] on body "A Pantry Design System DM Dataset Pantry Design System Documentation DM Share P…" at bounding box center [265, 267] width 531 height 535
type input "3"
type input "8"
click at [184, 269] on p at bounding box center [153, 265] width 140 height 8
type input "2"
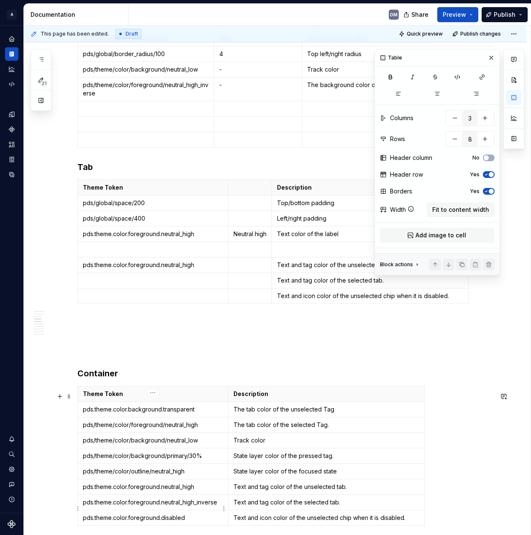
type input "9"
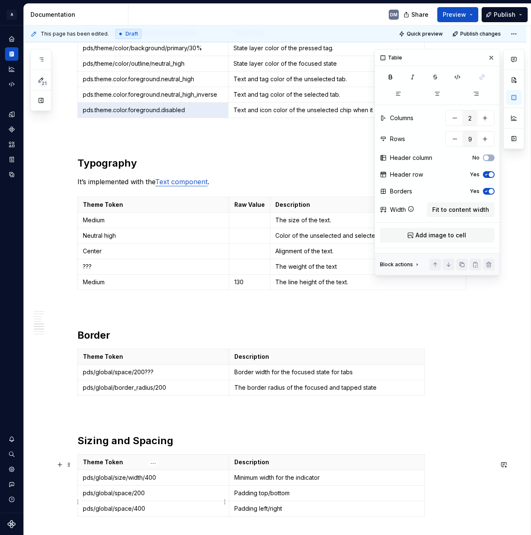
drag, startPoint x: 220, startPoint y: 510, endPoint x: 159, endPoint y: 467, distance: 73.8
click at [149, 489] on div "Properties Property Values Default Description Selected True / False False Sets…" at bounding box center [284, 46] width 415 height 1377
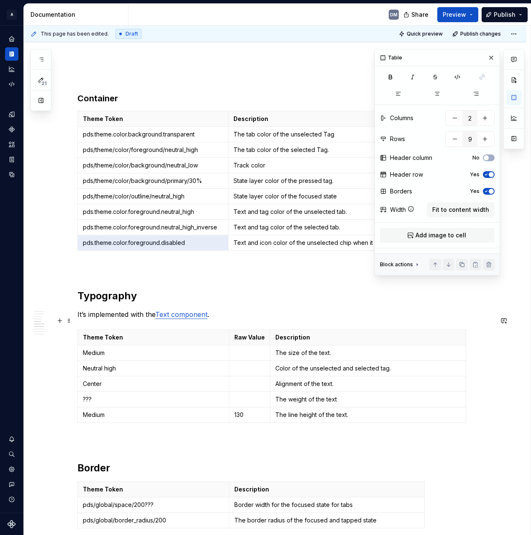
scroll to position [606, 0]
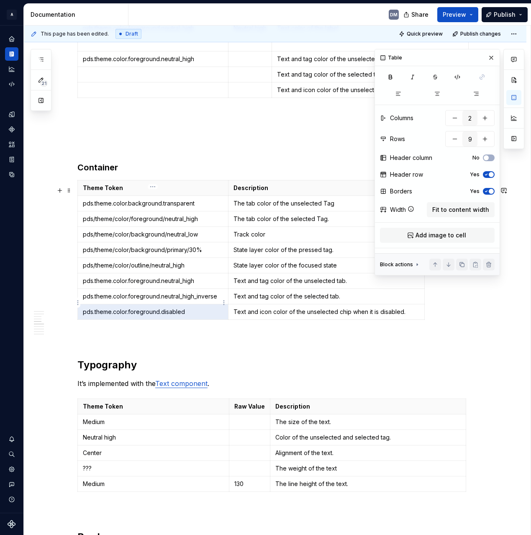
drag, startPoint x: 220, startPoint y: 309, endPoint x: 220, endPoint y: 303, distance: 5.9
click at [220, 304] on td "pds.theme.color.foreground.neutral_high_inverse" at bounding box center [153, 296] width 151 height 15
drag, startPoint x: 220, startPoint y: 303, endPoint x: 94, endPoint y: 299, distance: 126.4
click at [94, 299] on p "pds.theme.color.foreground.neutral_high_inverse" at bounding box center [153, 296] width 140 height 8
drag, startPoint x: 82, startPoint y: 303, endPoint x: 218, endPoint y: 301, distance: 135.6
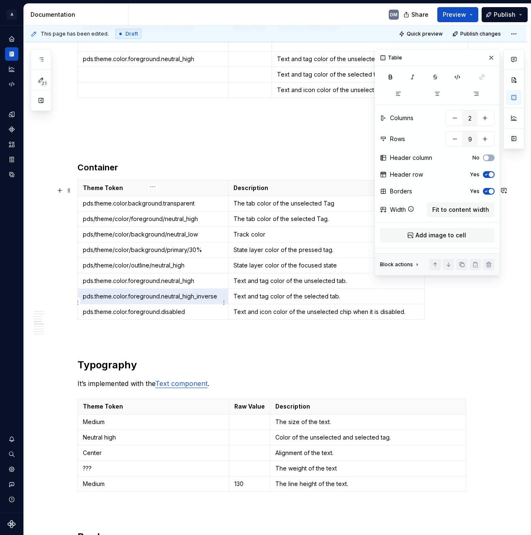
click at [218, 300] on p "pds.theme.color.foreground.neutral_high_inverse" at bounding box center [153, 296] width 140 height 8
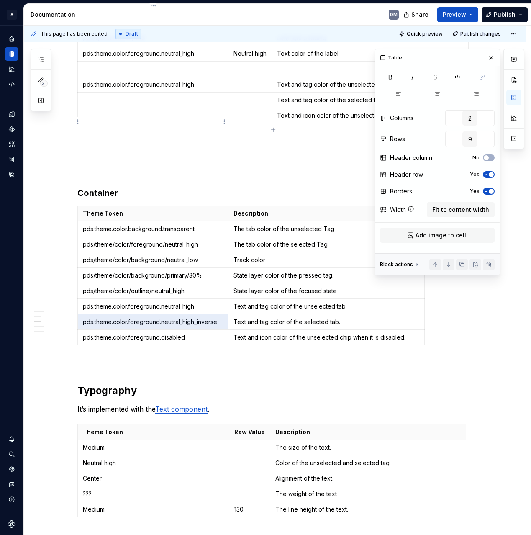
type input "3"
type input "8"
click at [189, 108] on td at bounding box center [153, 99] width 151 height 15
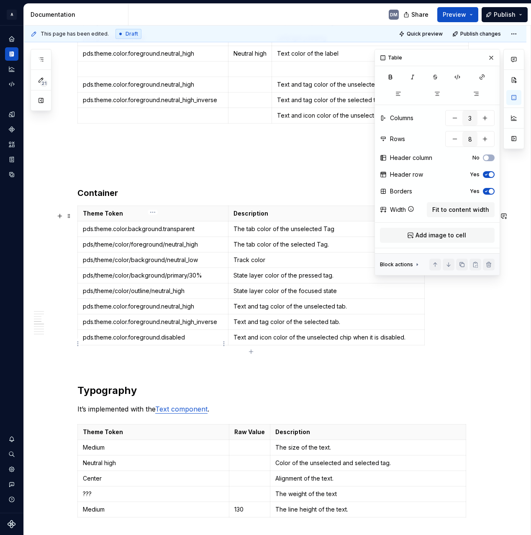
type input "2"
type input "9"
drag, startPoint x: 82, startPoint y: 343, endPoint x: 185, endPoint y: 346, distance: 103.8
click at [185, 345] on td "pds.theme.color.foreground.disabled" at bounding box center [153, 337] width 151 height 15
copy p "pds.theme.color.foreground.disabled"
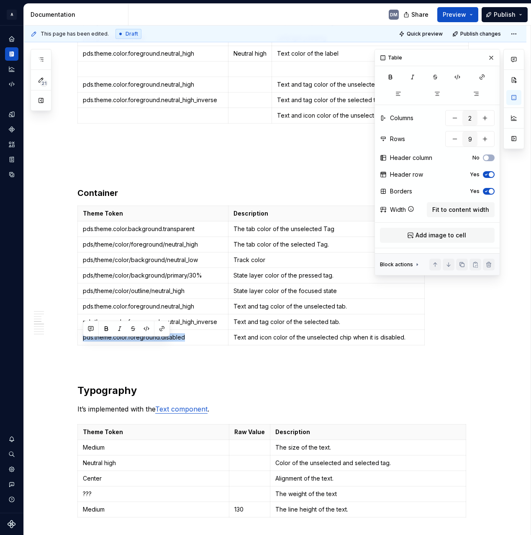
type input "3"
click at [164, 127] on div "Theme Token Description pds/global/space/200 Top/bottom padding pds/global/spac…" at bounding box center [284, 63] width 415 height 128
click at [174, 120] on p at bounding box center [153, 115] width 140 height 8
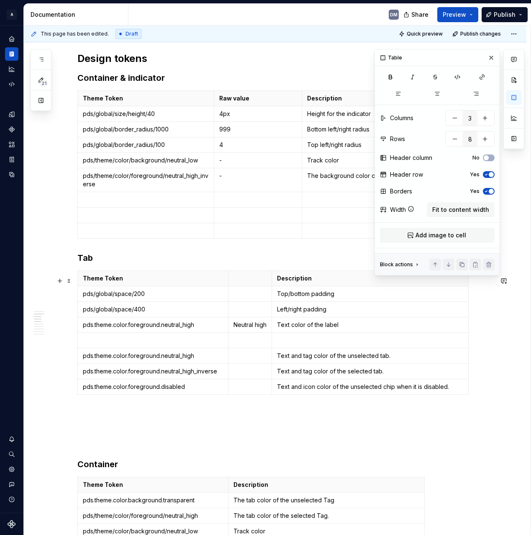
scroll to position [311, 0]
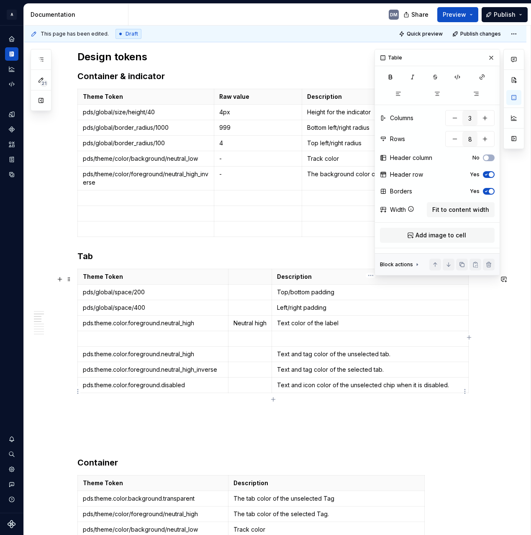
click at [455, 389] on p "Text and icon color of the unselected chip when it is disabled." at bounding box center [370, 385] width 186 height 8
click at [486, 139] on button "button" at bounding box center [484, 138] width 15 height 15
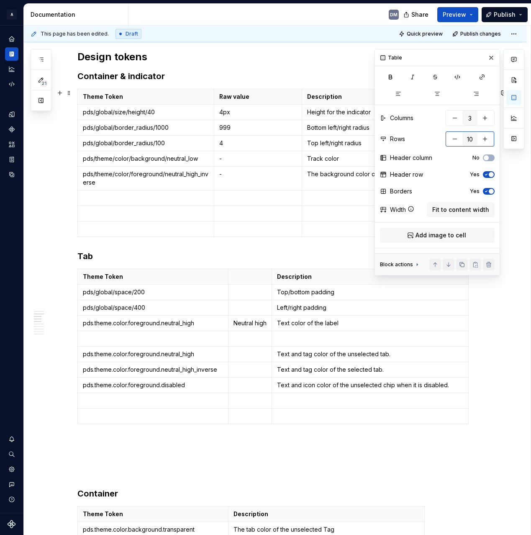
click at [487, 141] on button "button" at bounding box center [484, 138] width 15 height 15
type input "11"
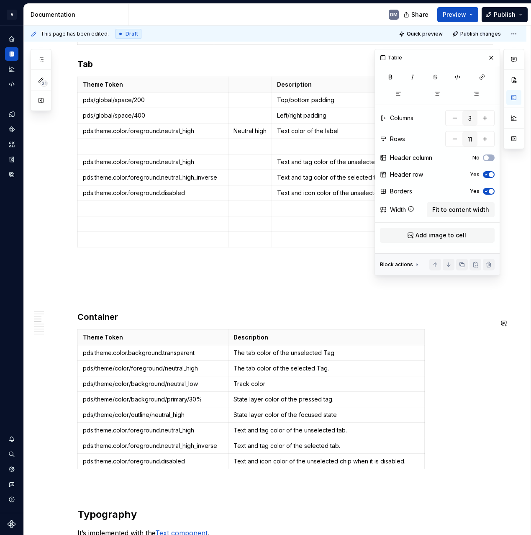
scroll to position [509, 0]
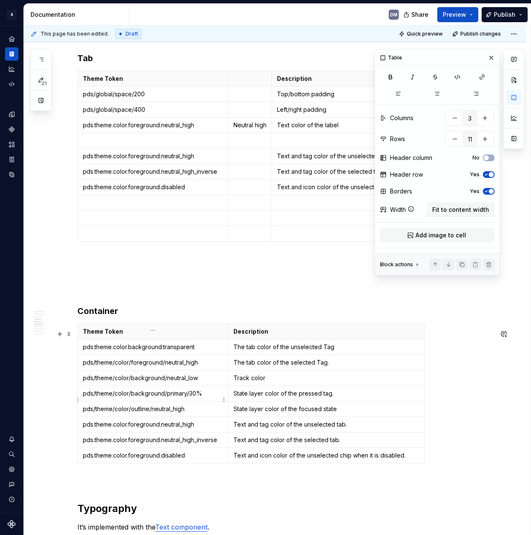
type input "2"
type input "9"
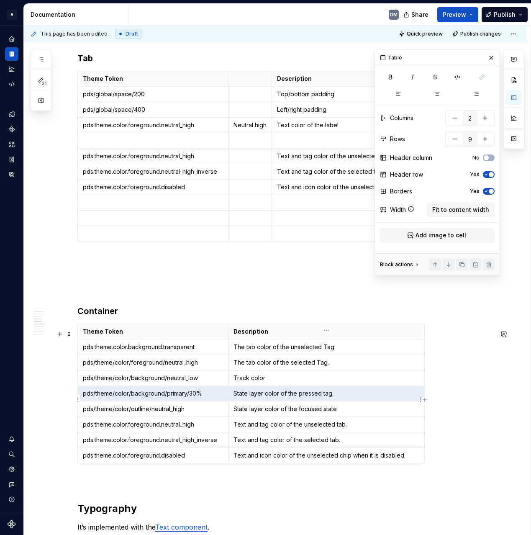
drag, startPoint x: 82, startPoint y: 397, endPoint x: 343, endPoint y: 396, distance: 261.0
click at [343, 396] on tr "pds/theme/color/background/primary/30% State layer color of the pressed tag." at bounding box center [251, 393] width 347 height 15
type input "3"
type input "11"
click at [180, 222] on p at bounding box center [153, 218] width 140 height 8
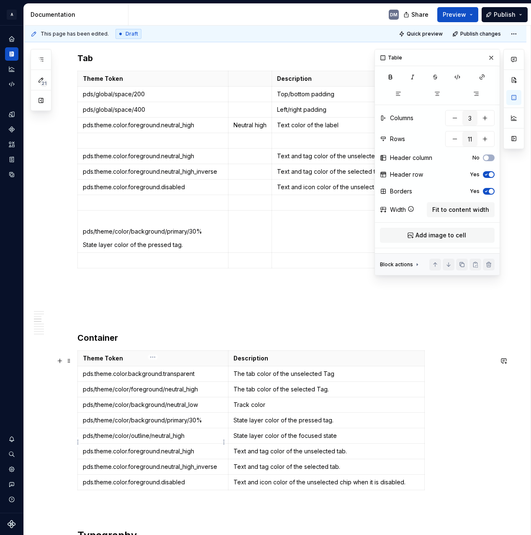
type input "2"
type input "9"
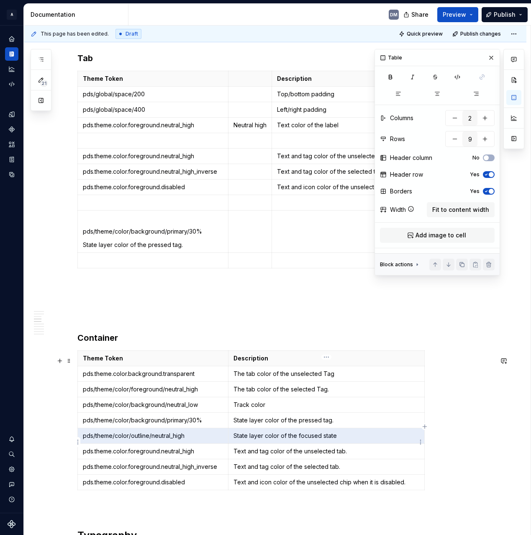
drag, startPoint x: 83, startPoint y: 443, endPoint x: 366, endPoint y: 440, distance: 282.8
click at [366, 440] on tr "pds/theme/color/outline/neutral_high State layer color of the focused state" at bounding box center [251, 435] width 347 height 15
type input "3"
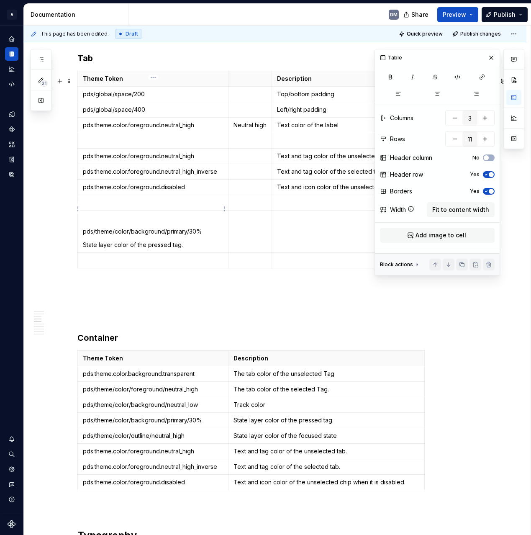
click at [146, 207] on p at bounding box center [153, 202] width 140 height 8
click at [182, 263] on p at bounding box center [153, 260] width 140 height 8
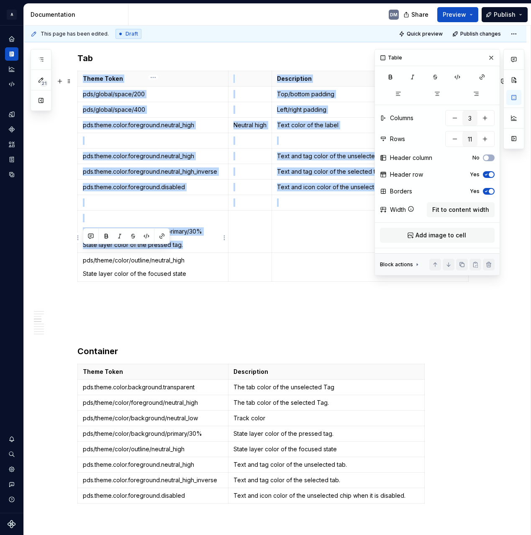
drag, startPoint x: 200, startPoint y: 248, endPoint x: 77, endPoint y: 253, distance: 123.9
click at [77, 253] on div "Properties Property Values Default Description Selected True / False False Sets…" at bounding box center [275, 463] width 502 height 1654
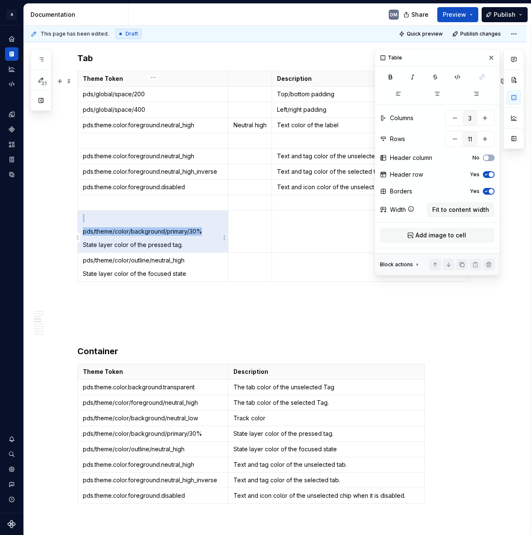
click at [196, 247] on p "State layer color of the pressed tag." at bounding box center [153, 245] width 140 height 8
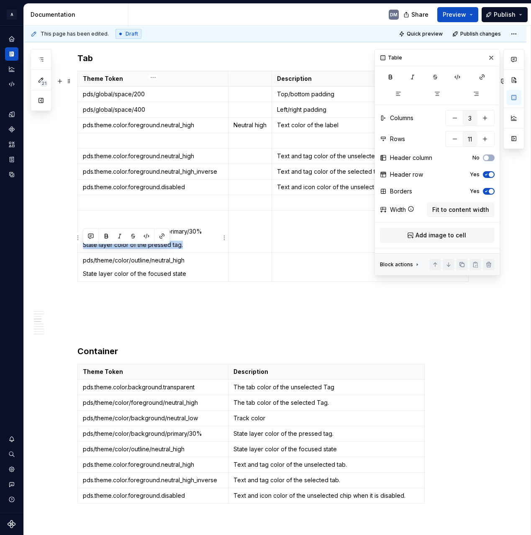
drag, startPoint x: 196, startPoint y: 254, endPoint x: 82, endPoint y: 250, distance: 113.8
click at [83, 249] on p "State layer color of the pressed tag." at bounding box center [153, 245] width 140 height 8
click at [313, 239] on td at bounding box center [370, 231] width 197 height 42
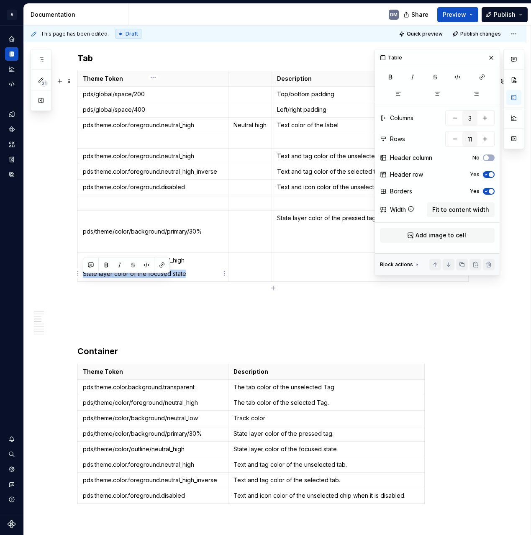
drag, startPoint x: 190, startPoint y: 281, endPoint x: 83, endPoint y: 277, distance: 106.3
click at [83, 277] on p "State layer color of the focused state" at bounding box center [153, 273] width 140 height 8
click at [331, 274] on td at bounding box center [370, 267] width 197 height 29
click at [192, 264] on p "pds/theme/color/outline/neutral_high" at bounding box center [153, 260] width 140 height 8
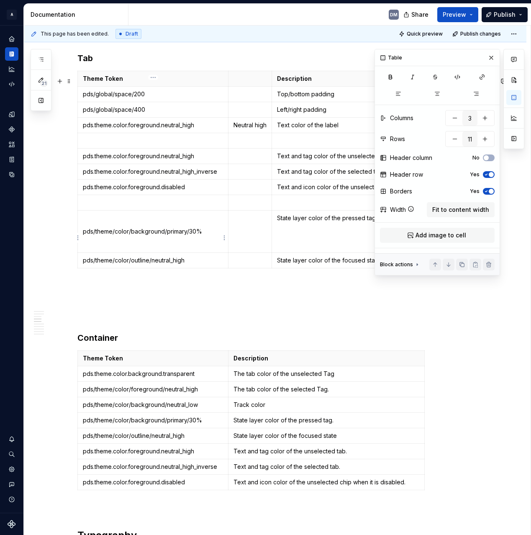
click at [205, 236] on p "pds/theme/color/background/primary/30%" at bounding box center [153, 231] width 140 height 8
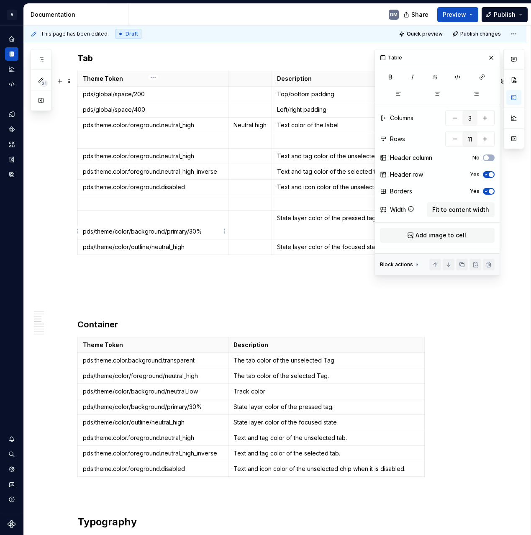
click at [121, 222] on p at bounding box center [153, 218] width 140 height 8
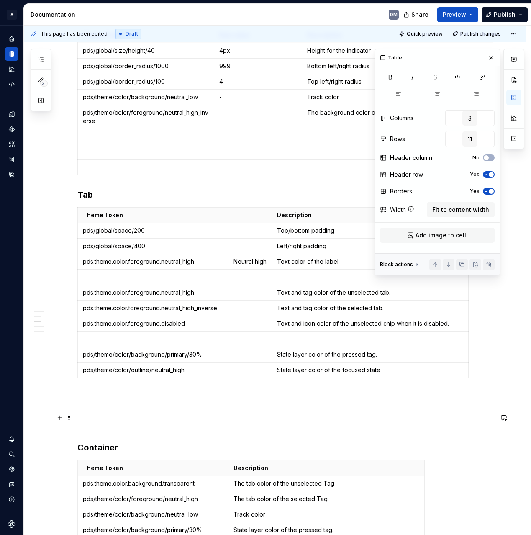
scroll to position [366, 0]
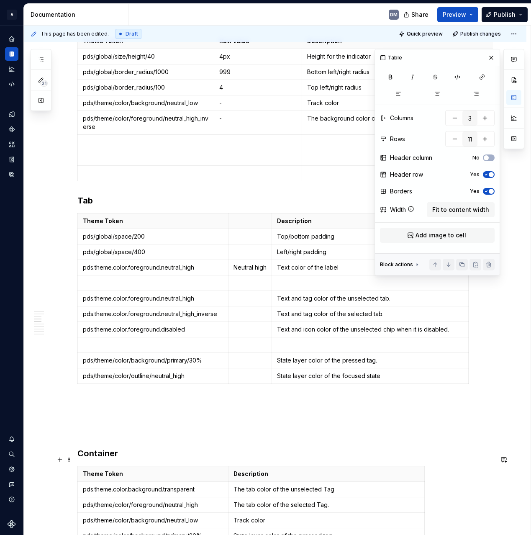
click at [203, 380] on p "pds/theme/color/outline/neutral_high" at bounding box center [153, 375] width 140 height 8
click at [487, 137] on button "button" at bounding box center [484, 138] width 15 height 15
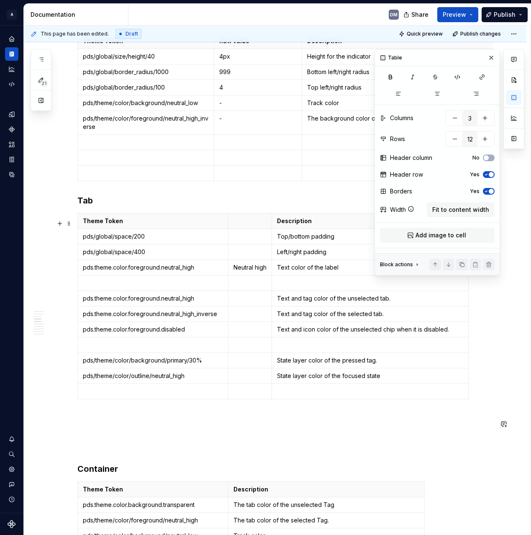
click at [164, 384] on td "pds/theme/color/outline/neutral_high" at bounding box center [153, 375] width 151 height 15
click at [159, 394] on p at bounding box center [153, 391] width 140 height 8
click at [249, 395] on p at bounding box center [249, 391] width 33 height 8
click at [301, 393] on p at bounding box center [370, 391] width 186 height 8
click at [486, 143] on button "button" at bounding box center [484, 138] width 15 height 15
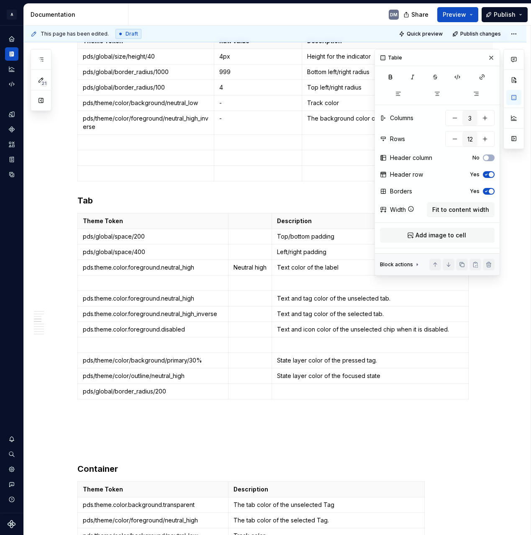
type input "13"
click at [248, 409] on p at bounding box center [249, 406] width 33 height 8
click at [252, 395] on p at bounding box center [249, 391] width 33 height 8
click at [96, 411] on p at bounding box center [153, 406] width 140 height 8
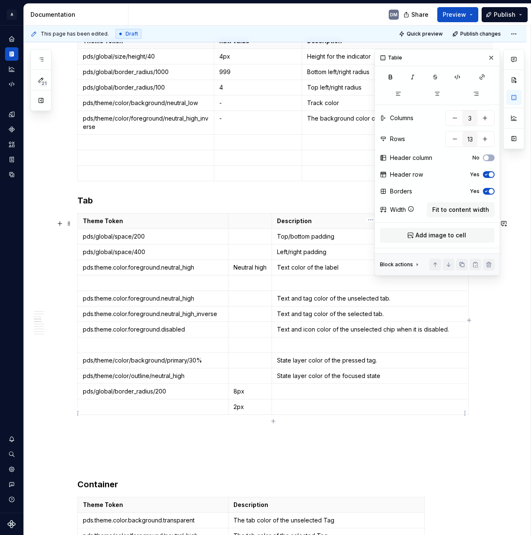
click at [367, 411] on p at bounding box center [370, 406] width 186 height 8
click at [354, 395] on p at bounding box center [370, 391] width 186 height 8
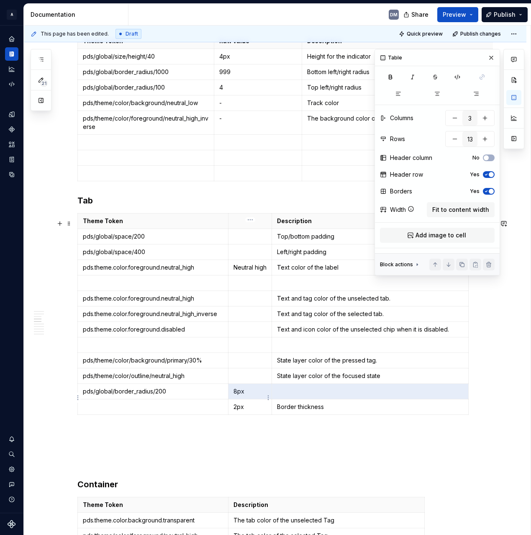
click at [256, 395] on p "8px" at bounding box center [249, 391] width 33 height 8
click at [286, 395] on p at bounding box center [370, 391] width 186 height 8
click at [302, 395] on p at bounding box center [370, 391] width 186 height 8
click at [336, 411] on p "Border thickness" at bounding box center [370, 406] width 186 height 8
click at [303, 411] on p "Border thickness" at bounding box center [370, 406] width 186 height 8
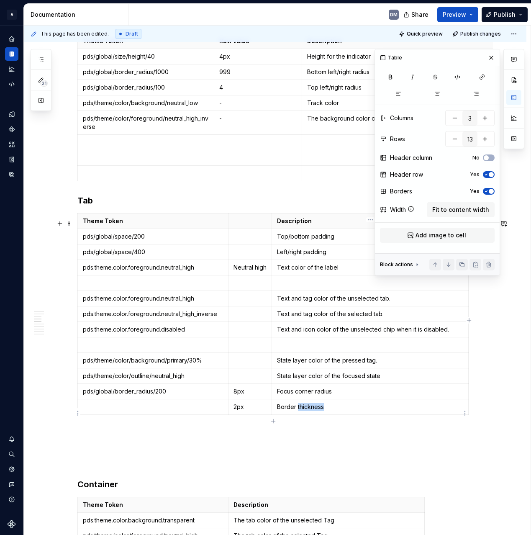
click at [303, 411] on p "Border thickness" at bounding box center [370, 406] width 186 height 8
click at [282, 411] on p "Border width" at bounding box center [370, 406] width 186 height 8
click at [155, 411] on p at bounding box center [153, 406] width 140 height 8
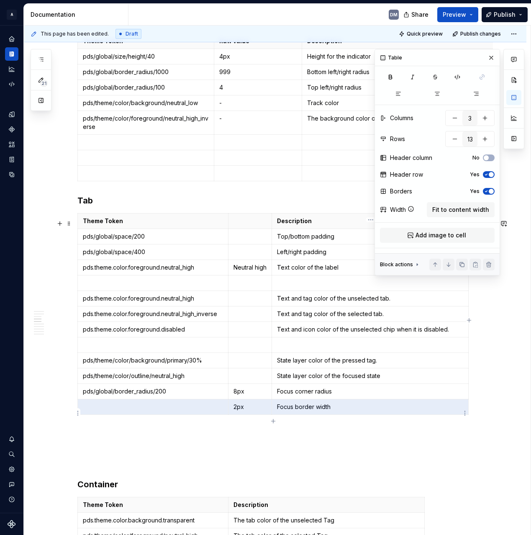
click at [352, 411] on p "Focus border width" at bounding box center [370, 406] width 186 height 8
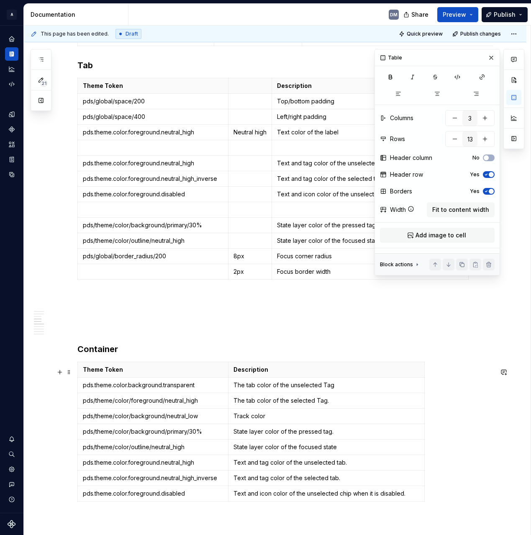
scroll to position [540, 0]
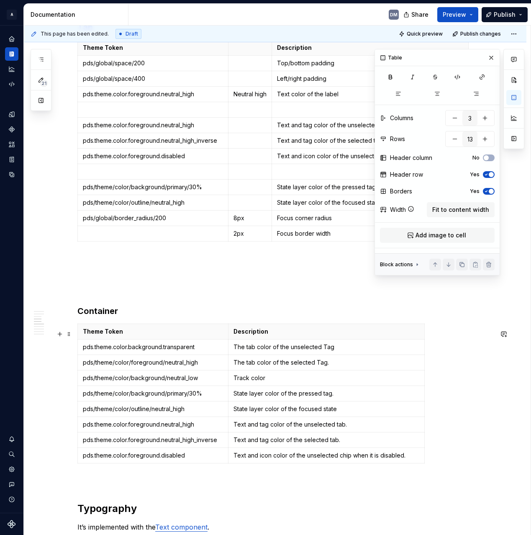
click at [133, 483] on p at bounding box center [284, 481] width 415 height 10
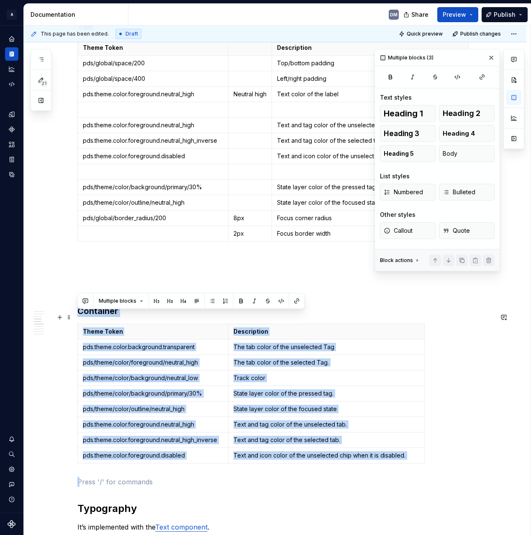
drag, startPoint x: 128, startPoint y: 482, endPoint x: 75, endPoint y: 315, distance: 174.9
click at [75, 315] on div "Properties Property Values Default Description Selected True / False False Sets…" at bounding box center [275, 428] width 502 height 1645
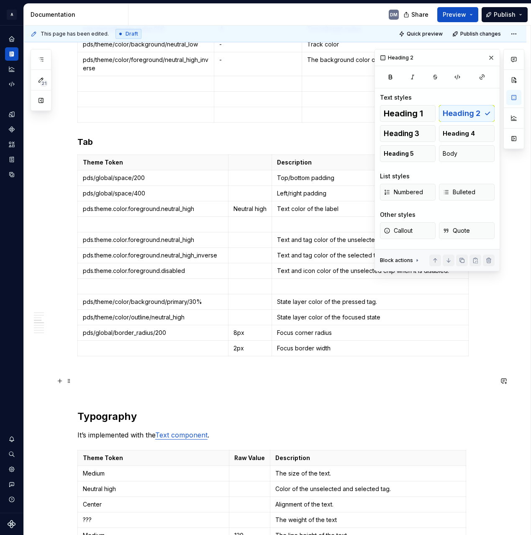
scroll to position [423, 0]
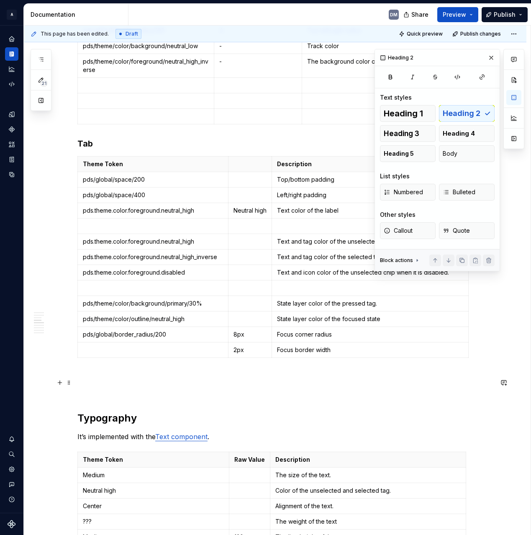
click at [140, 381] on p at bounding box center [284, 376] width 415 height 10
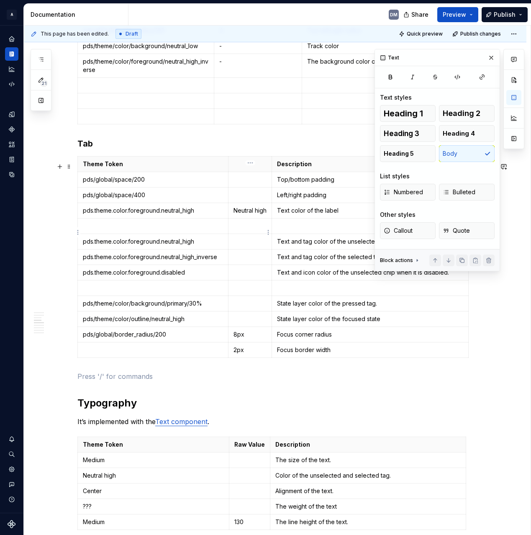
scroll to position [421, 0]
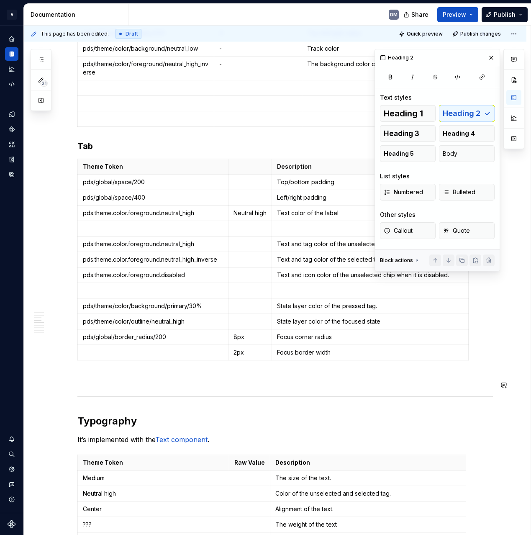
click at [178, 377] on div "Properties Property Values Default Description Selected True / False False Sets…" at bounding box center [284, 368] width 415 height 1248
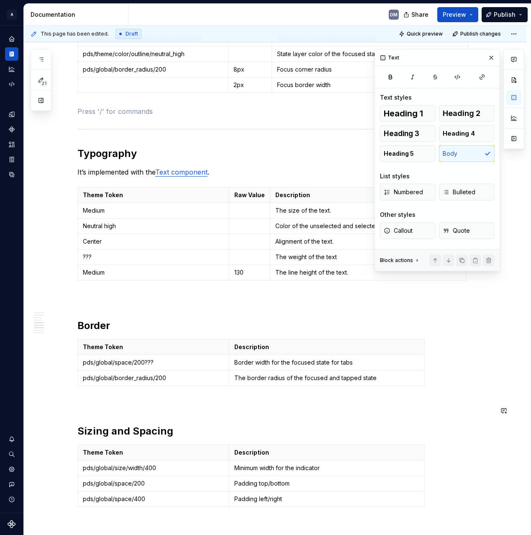
scroll to position [615, 0]
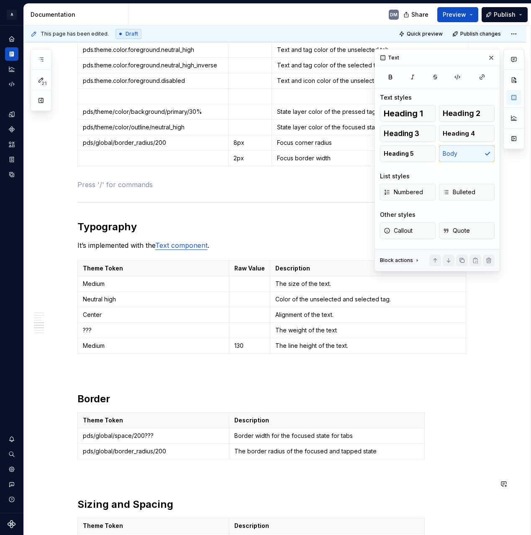
click at [132, 474] on div "Properties Property Values Default Description Selected True / False False Sets…" at bounding box center [284, 174] width 415 height 1248
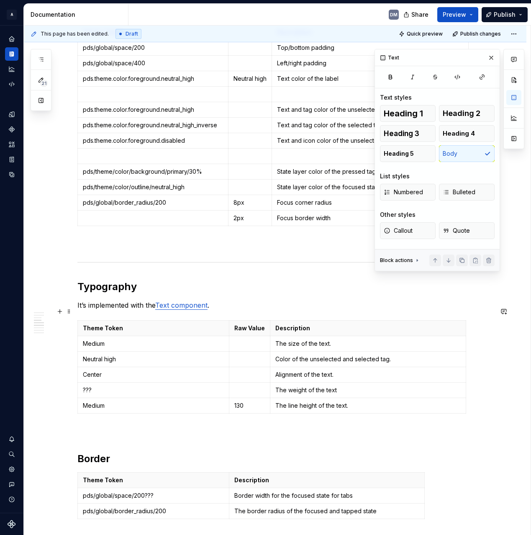
scroll to position [557, 0]
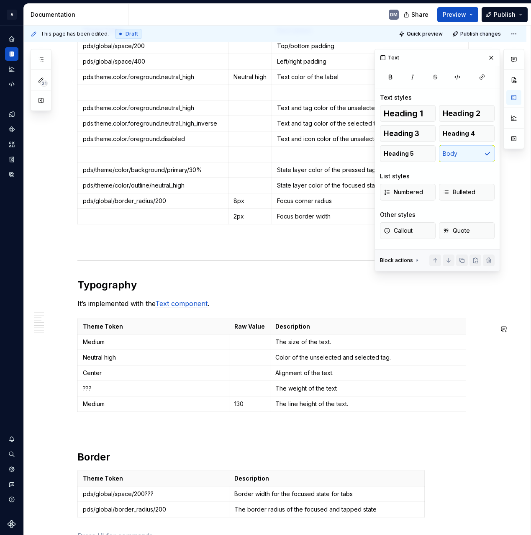
click at [112, 429] on div "Properties Property Values Default Description Selected True / False False Sets…" at bounding box center [284, 232] width 415 height 1248
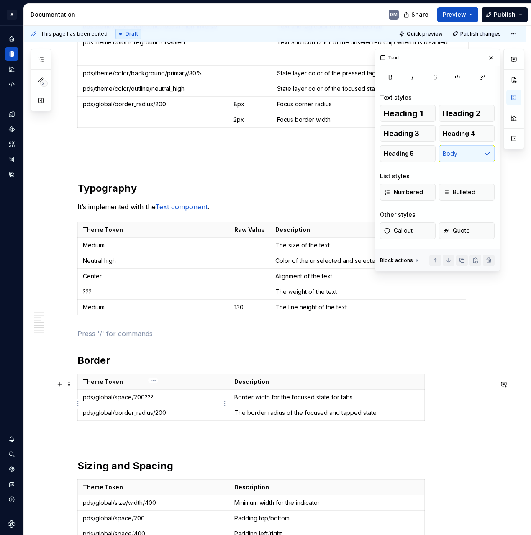
scroll to position [654, 0]
click at [91, 355] on div "Properties Property Values Default Description Selected True / False False Sets…" at bounding box center [284, 135] width 415 height 1248
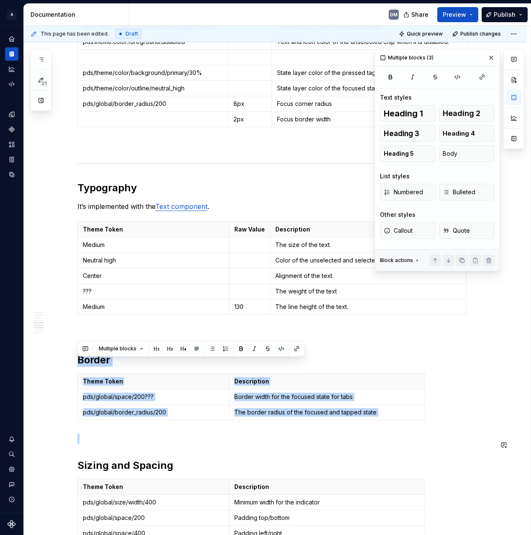
drag, startPoint x: 78, startPoint y: 365, endPoint x: 431, endPoint y: 437, distance: 360.3
click at [431, 437] on div "Properties Property Values Default Description Selected True / False False Sets…" at bounding box center [284, 135] width 415 height 1248
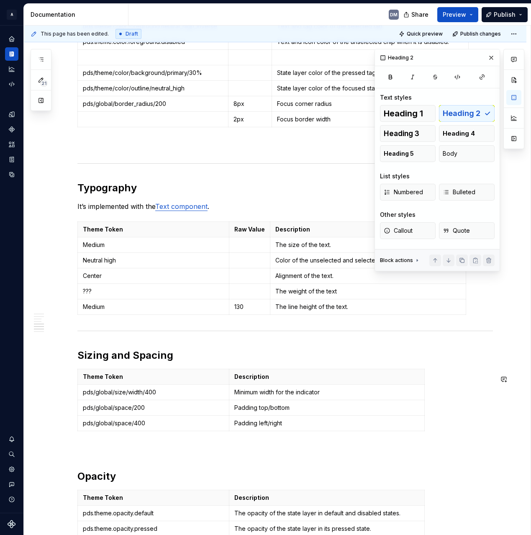
click at [153, 444] on div "Properties Property Values Default Description Selected True / False False Sets…" at bounding box center [284, 80] width 415 height 1138
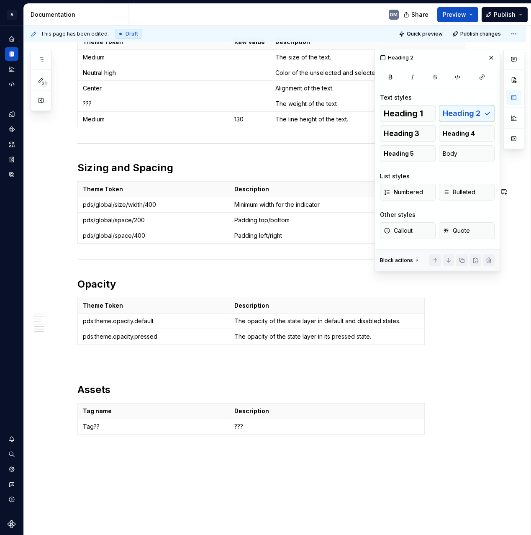
scroll to position [893, 0]
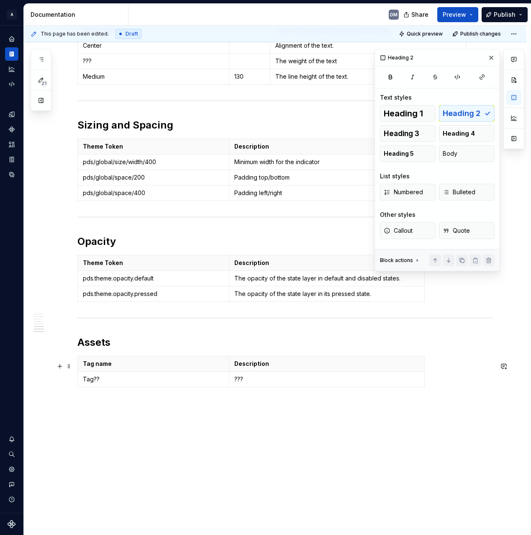
scroll to position [889, 0]
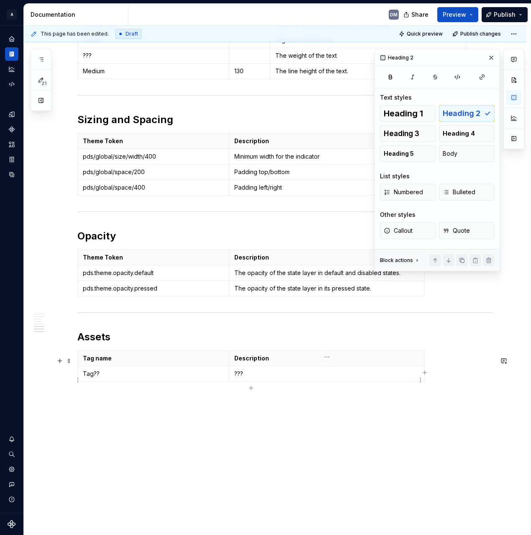
click at [256, 377] on p "???" at bounding box center [326, 373] width 185 height 8
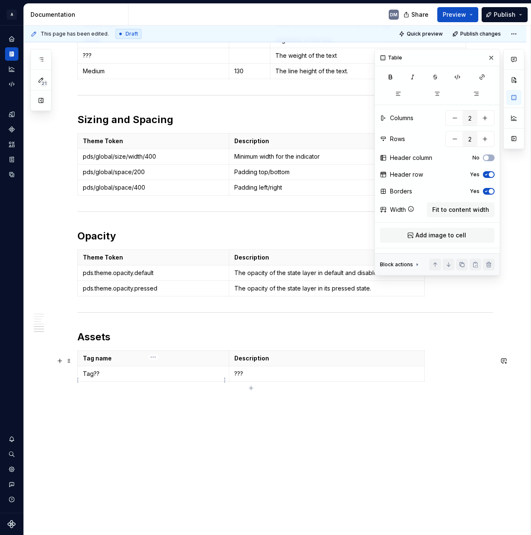
click at [118, 382] on td "Tag??" at bounding box center [153, 373] width 151 height 15
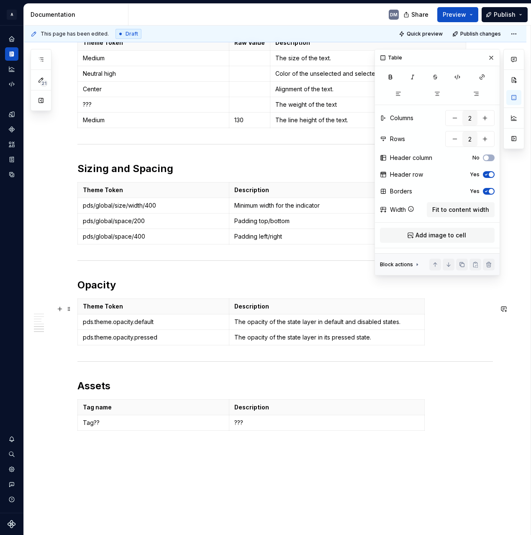
scroll to position [841, 0]
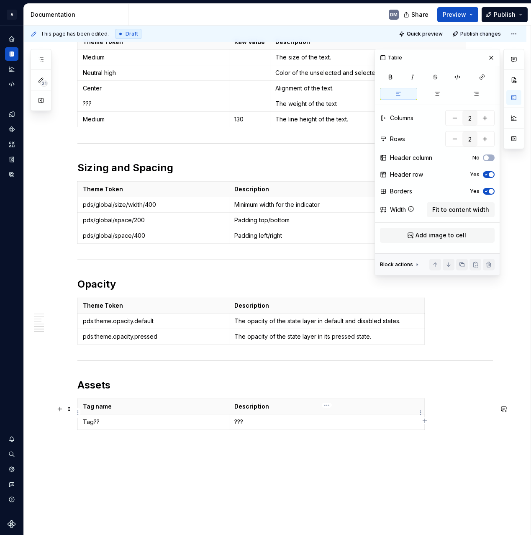
click at [256, 407] on th "Description" at bounding box center [326, 406] width 195 height 15
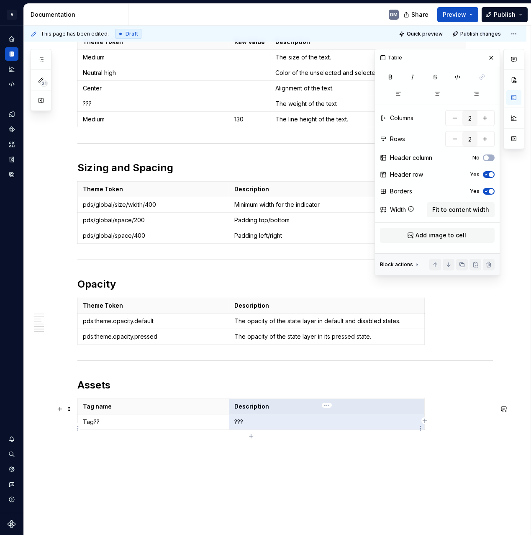
click at [425, 418] on icon "button" at bounding box center [424, 420] width 7 height 7
type input "3"
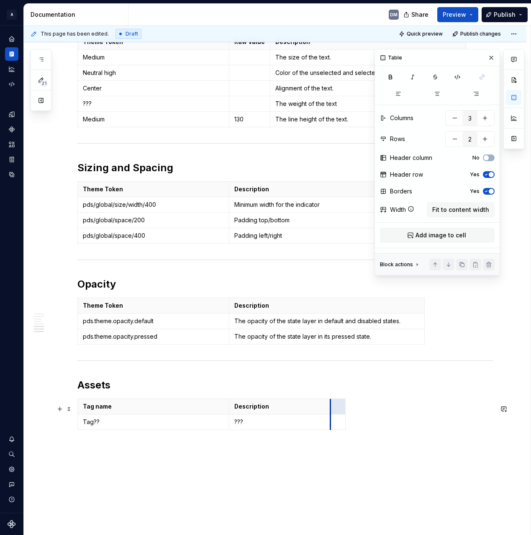
drag, startPoint x: 424, startPoint y: 417, endPoint x: 297, endPoint y: 417, distance: 126.3
click at [310, 403] on html "A Pantry Design System DM Dataset Pantry Design System Documentation DM Share P…" at bounding box center [265, 267] width 531 height 535
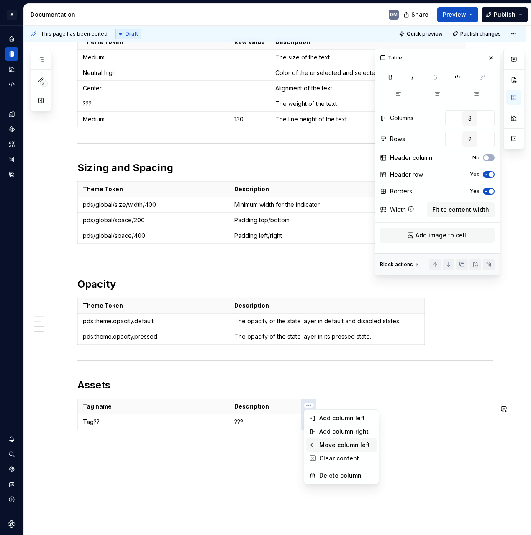
click at [359, 443] on div "Move column left" at bounding box center [346, 445] width 54 height 8
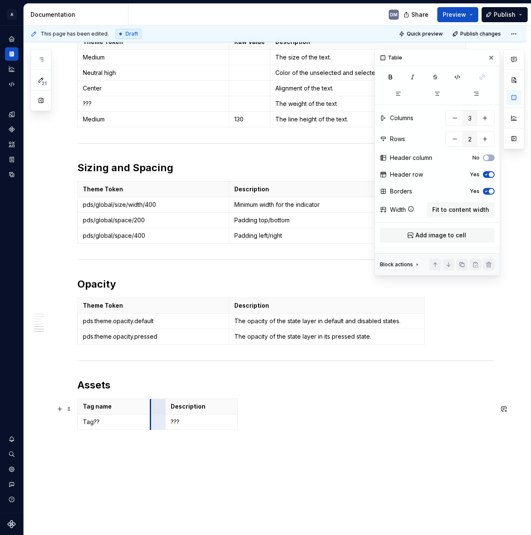
drag, startPoint x: 230, startPoint y: 415, endPoint x: 151, endPoint y: 421, distance: 78.9
click at [151, 421] on tbody "Tag name Description Tag?? ???" at bounding box center [158, 414] width 160 height 31
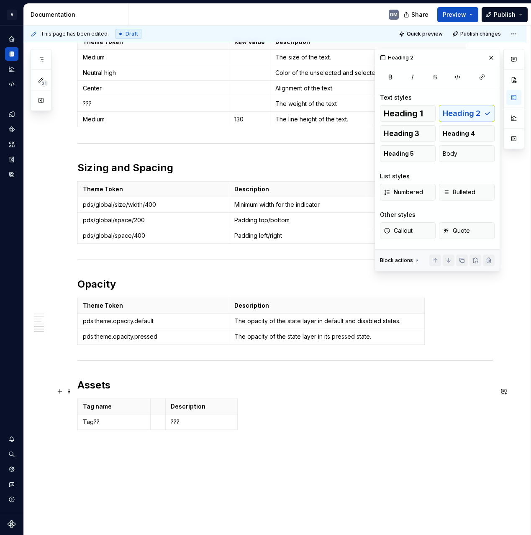
click at [189, 392] on h2 "Assets" at bounding box center [284, 384] width 415 height 13
drag, startPoint x: 164, startPoint y: 416, endPoint x: 258, endPoint y: 421, distance: 93.8
drag, startPoint x: 330, startPoint y: 417, endPoint x: 427, endPoint y: 414, distance: 97.1
click at [174, 426] on p at bounding box center [205, 421] width 98 height 8
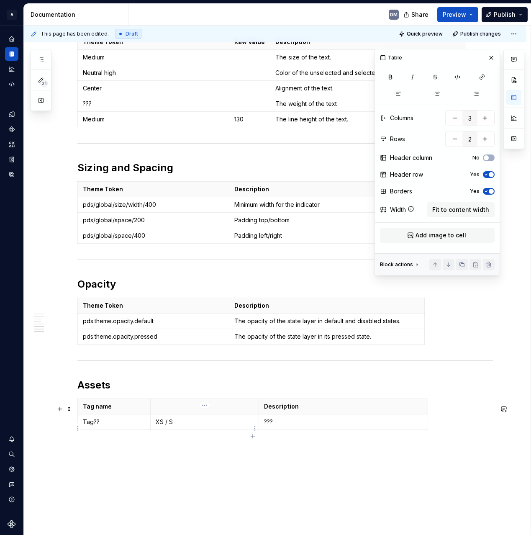
click at [163, 426] on p "XS / S" at bounding box center [205, 421] width 98 height 8
click at [159, 426] on p "XS / S" at bounding box center [205, 421] width 98 height 8
click at [167, 426] on p "XXS / S" at bounding box center [205, 421] width 98 height 8
click at [160, 426] on p "XXS / S" at bounding box center [205, 421] width 98 height 8
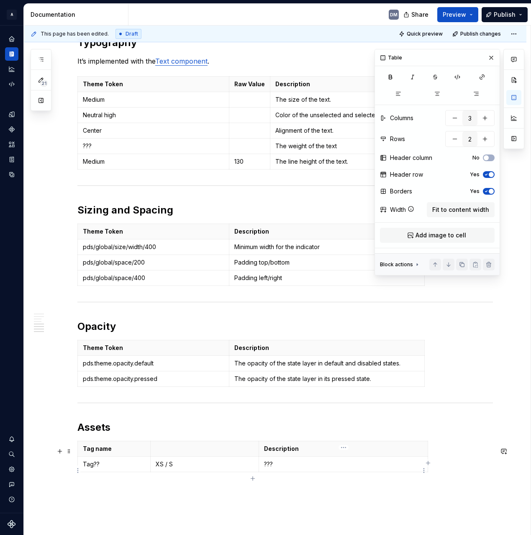
click at [318, 468] on p "???" at bounding box center [343, 464] width 159 height 8
click at [268, 468] on p "???" at bounding box center [343, 464] width 159 height 8
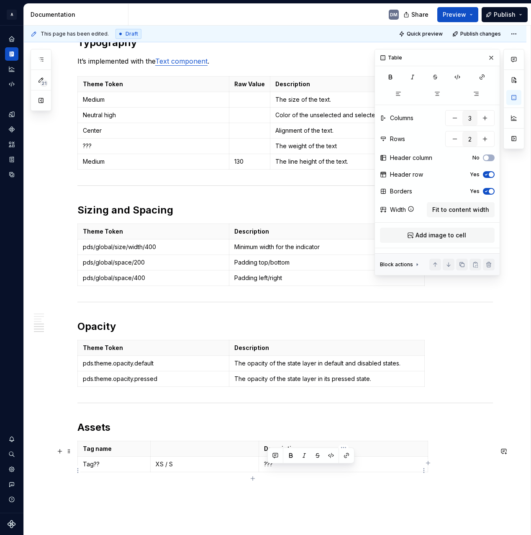
click at [268, 468] on p "???" at bounding box center [343, 464] width 159 height 8
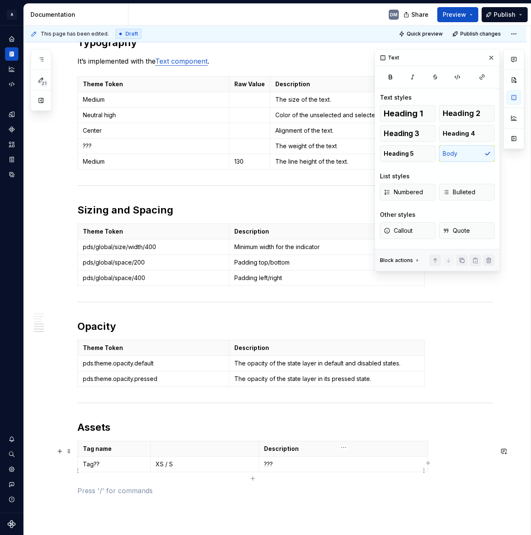
click at [311, 468] on p "???" at bounding box center [343, 464] width 159 height 8
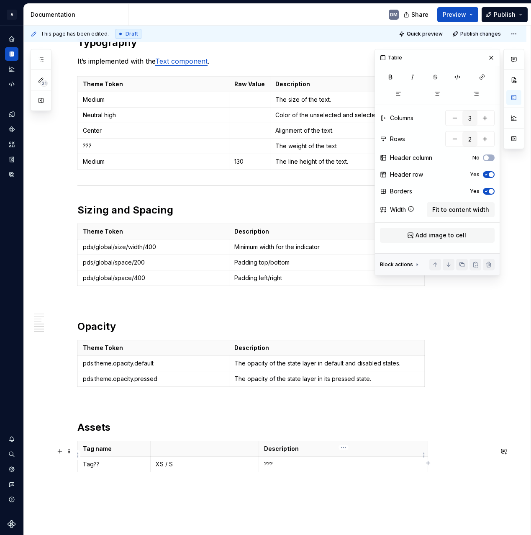
click at [384, 448] on th "Description" at bounding box center [343, 448] width 169 height 15
click at [384, 453] on p "Description" at bounding box center [343, 448] width 159 height 8
click at [256, 455] on html "A Pantry Design System DM Dataset Pantry Design System Documentation DM Share P…" at bounding box center [265, 267] width 531 height 535
click at [389, 460] on html "A Pantry Design System DM Dataset Pantry Design System Documentation DM Share P…" at bounding box center [265, 267] width 531 height 535
click at [425, 464] on icon "button" at bounding box center [428, 462] width 7 height 7
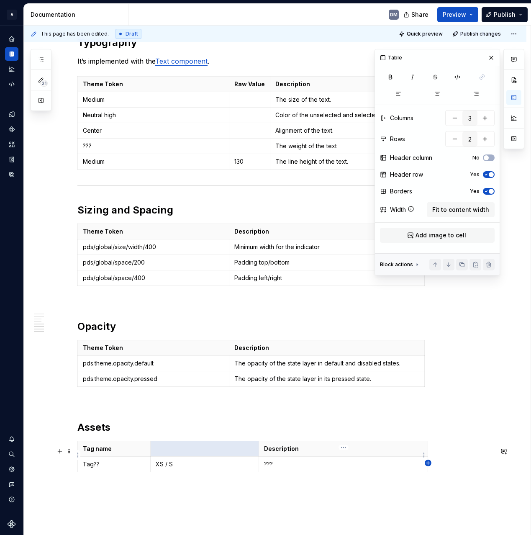
type input "4"
click at [441, 457] on html "A Pantry Design System DM Dataset Pantry Design System Documentation DM Share P…" at bounding box center [265, 267] width 531 height 535
click at [428, 459] on html "A Pantry Design System DM Dataset Pantry Design System Documentation DM Share P…" at bounding box center [265, 267] width 531 height 535
click at [435, 449] on html "A Pantry Design System DM Dataset Pantry Design System Documentation DM Share P…" at bounding box center [265, 267] width 531 height 535
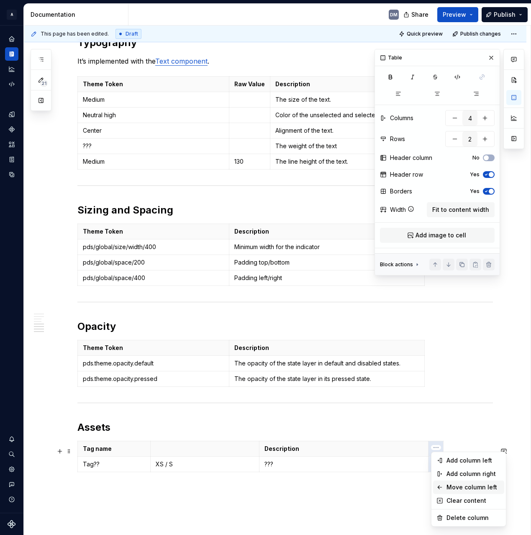
click at [451, 487] on div "Move column left" at bounding box center [473, 487] width 54 height 8
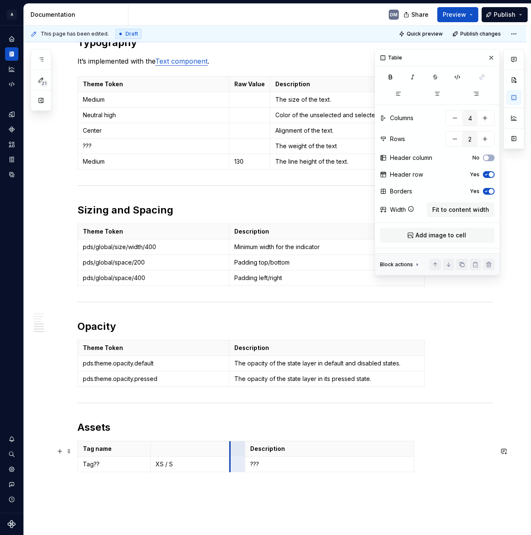
drag, startPoint x: 225, startPoint y: 462, endPoint x: 195, endPoint y: 464, distance: 29.3
drag, startPoint x: 246, startPoint y: 459, endPoint x: 292, endPoint y: 458, distance: 46.9
click at [292, 456] on th "Description" at bounding box center [376, 448] width 169 height 15
click at [333, 472] on td "???" at bounding box center [376, 463] width 169 height 15
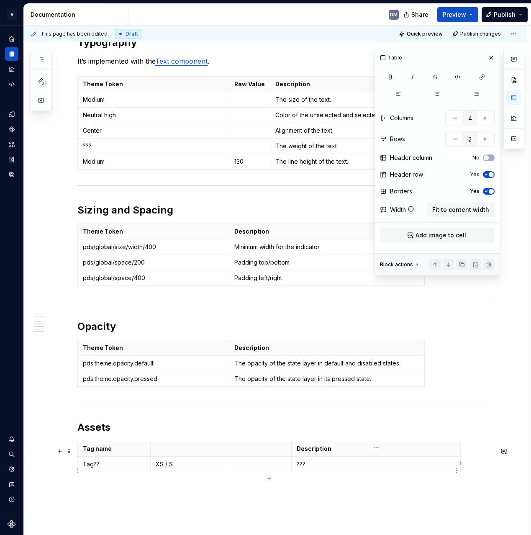
click at [334, 472] on td "???" at bounding box center [376, 463] width 169 height 15
click at [302, 468] on p "???" at bounding box center [376, 464] width 159 height 8
click at [316, 468] on p "??T" at bounding box center [376, 464] width 159 height 8
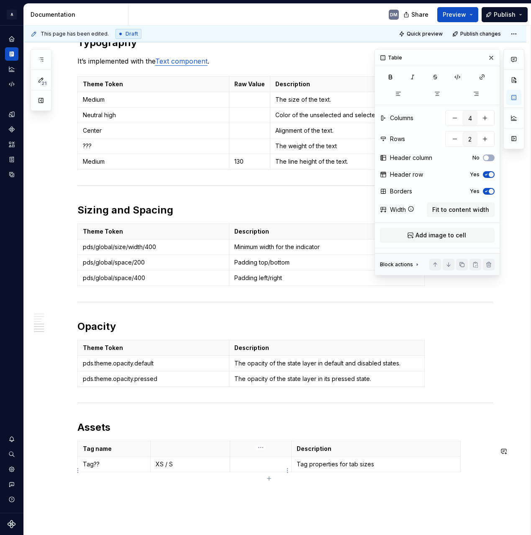
click at [236, 468] on p at bounding box center [260, 464] width 51 height 8
click at [247, 468] on p at bounding box center [260, 464] width 51 height 8
click at [120, 468] on p "Tag??" at bounding box center [114, 464] width 62 height 8
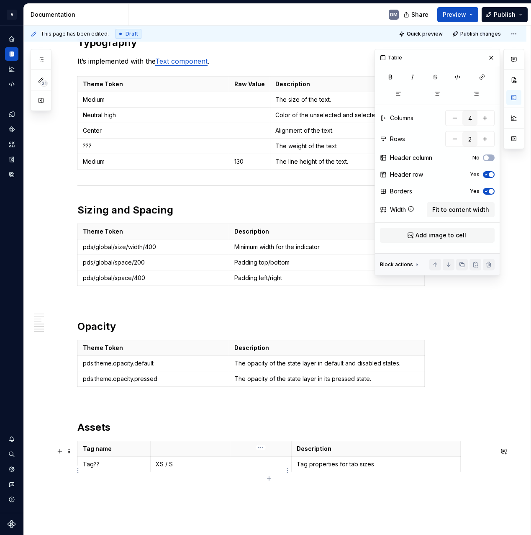
click at [245, 472] on td at bounding box center [261, 463] width 62 height 15
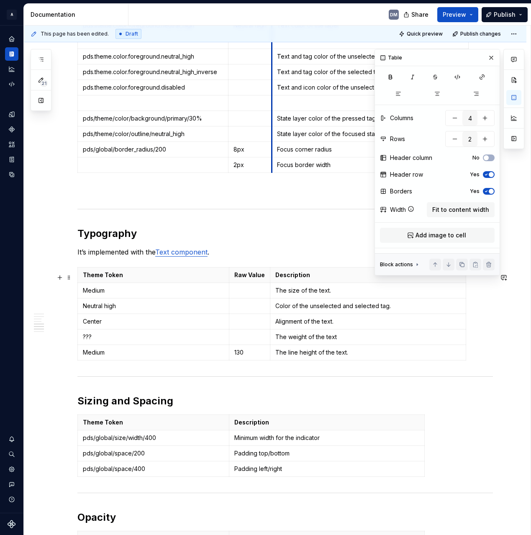
scroll to position [609, 0]
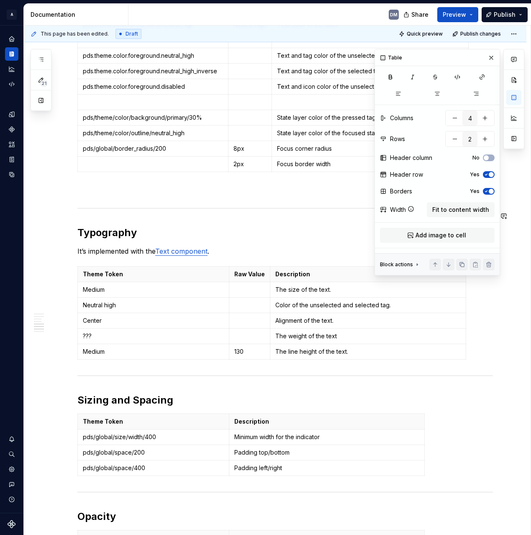
click at [194, 195] on p at bounding box center [284, 190] width 415 height 10
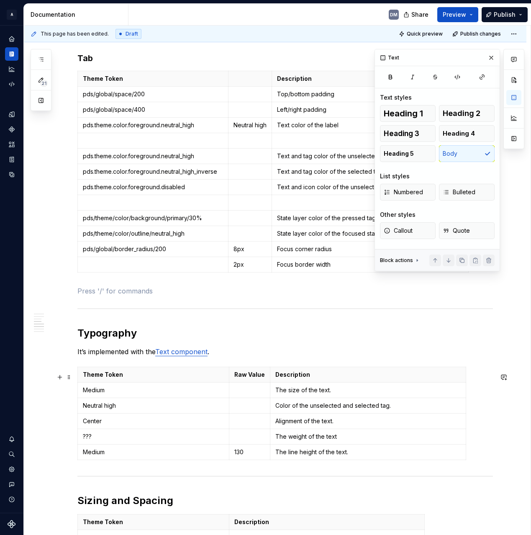
scroll to position [509, 0]
click at [200, 397] on td "Medium" at bounding box center [153, 389] width 151 height 15
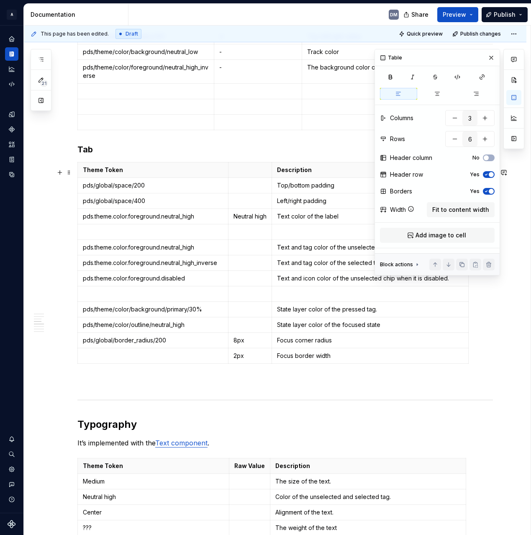
scroll to position [420, 0]
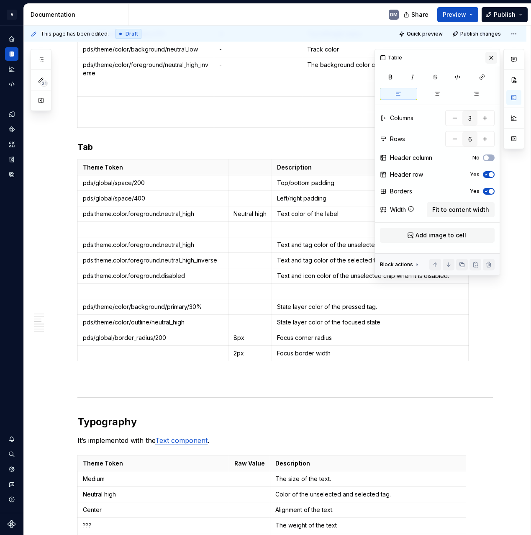
click at [490, 55] on button "button" at bounding box center [491, 58] width 12 height 12
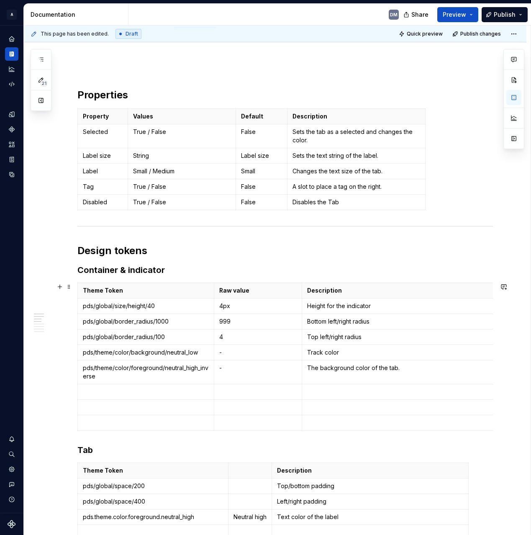
scroll to position [118, 0]
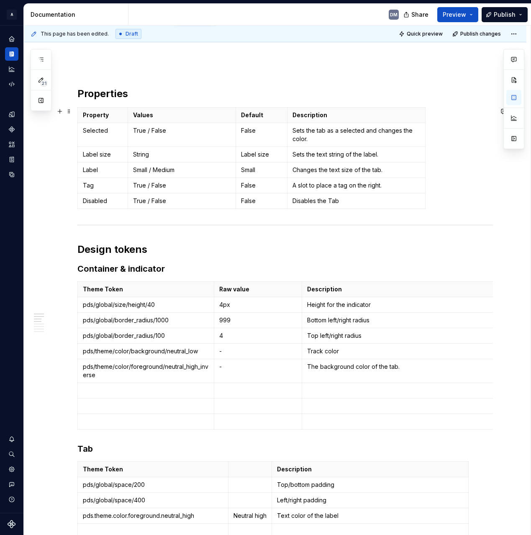
click at [143, 167] on p "Small / Medium" at bounding box center [181, 170] width 97 height 8
click at [142, 168] on p "Small / Medium" at bounding box center [181, 170] width 97 height 8
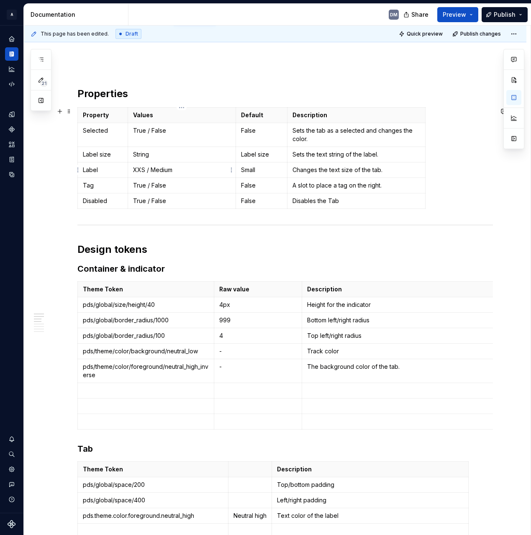
click at [165, 171] on p "XXS / Medium" at bounding box center [181, 170] width 97 height 8
click at [262, 167] on p "Small" at bounding box center [261, 170] width 41 height 8
click at [162, 169] on p "XXS / Medium" at bounding box center [181, 170] width 97 height 8
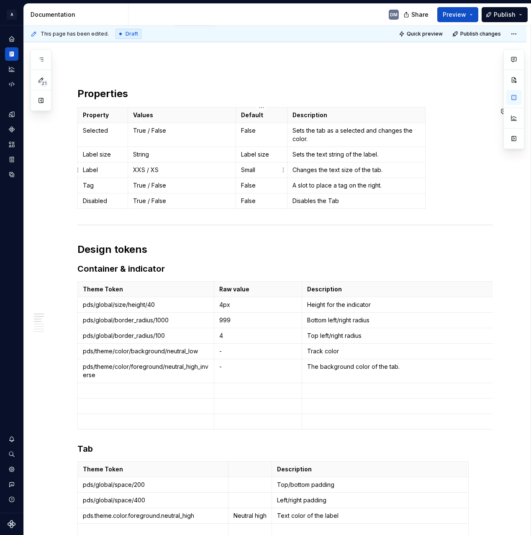
click at [245, 172] on p "Small" at bounding box center [261, 170] width 41 height 8
click at [195, 158] on p "String" at bounding box center [181, 154] width 97 height 8
click at [185, 172] on p "XXS / XS" at bounding box center [181, 170] width 97 height 8
click at [402, 170] on p "Changes the text size of the tab." at bounding box center [356, 170] width 128 height 8
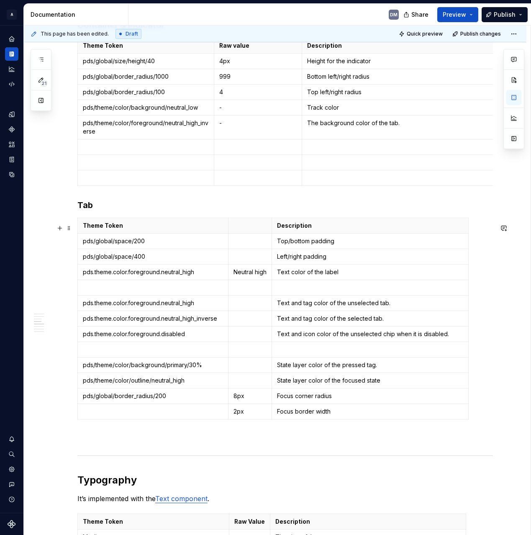
scroll to position [370, 0]
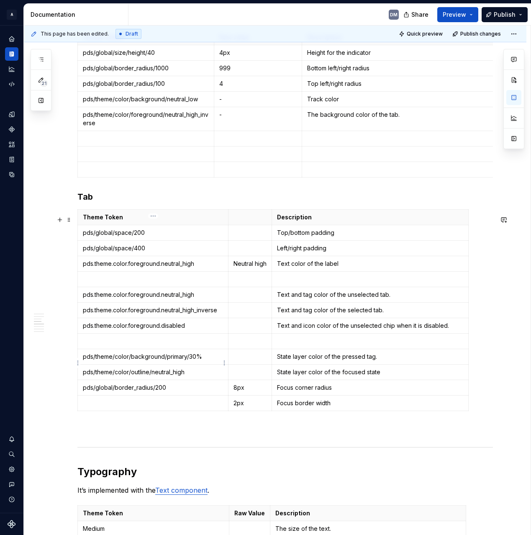
click at [209, 361] on p "pds/theme/color/background/primary/30%" at bounding box center [153, 356] width 140 height 8
click at [251, 361] on p at bounding box center [249, 356] width 33 height 8
click at [233, 376] on p at bounding box center [251, 372] width 36 height 8
click at [342, 407] on p "Focus border width" at bounding box center [373, 403] width 186 height 8
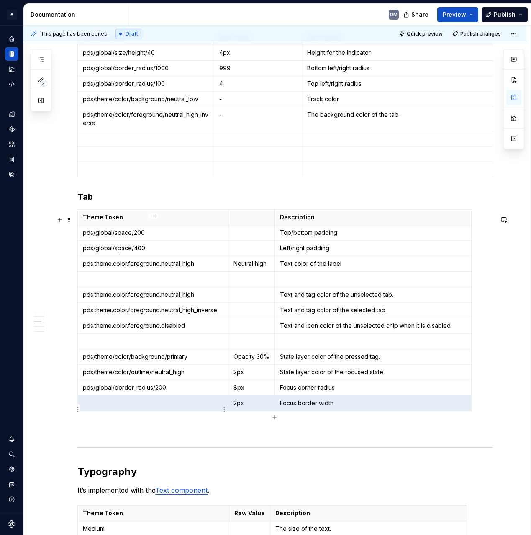
drag, startPoint x: 348, startPoint y: 407, endPoint x: 143, endPoint y: 411, distance: 205.0
click at [143, 411] on tr "2px Focus border width" at bounding box center [275, 402] width 394 height 15
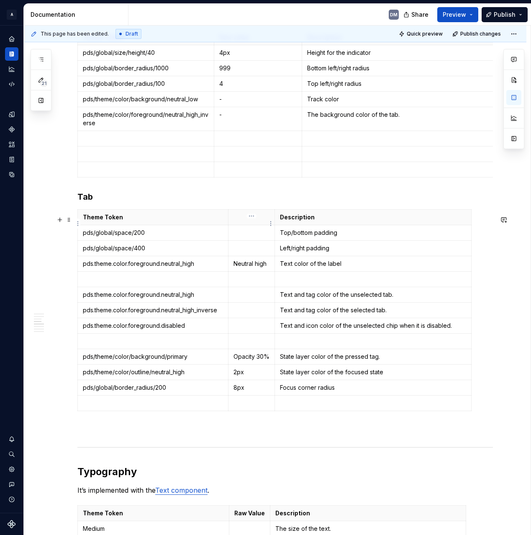
click at [255, 221] on p at bounding box center [251, 217] width 36 height 8
click at [231, 250] on td at bounding box center [251, 248] width 46 height 15
click at [247, 237] on p at bounding box center [251, 232] width 36 height 8
click at [248, 248] on td at bounding box center [251, 248] width 46 height 15
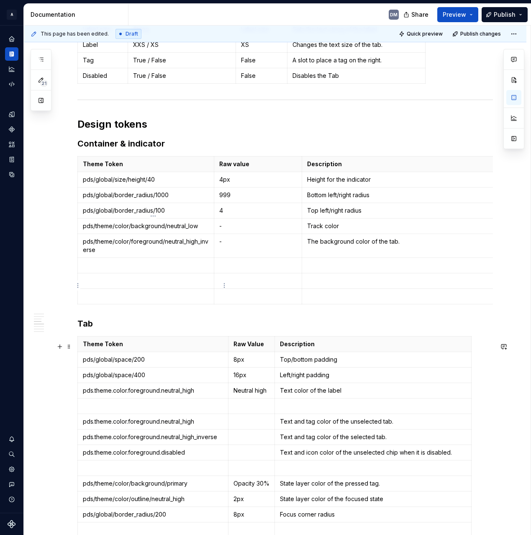
scroll to position [223, 0]
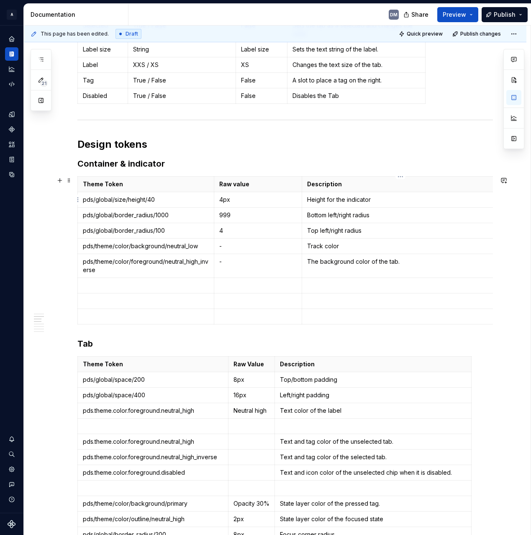
click at [417, 200] on p "Height for the indicator" at bounding box center [400, 199] width 186 height 8
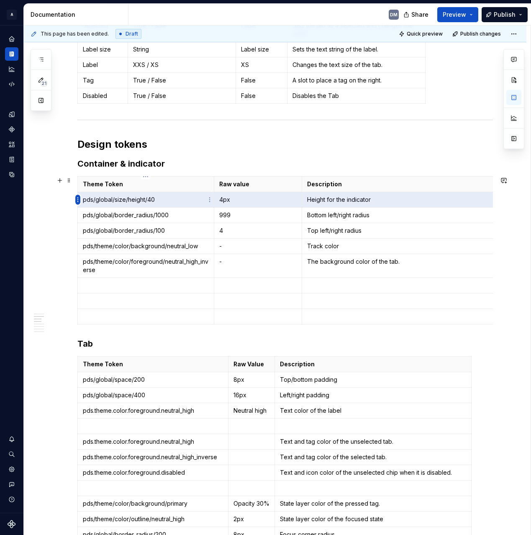
click at [77, 201] on html "A Pantry Design System DM Dataset Pantry Design System Documentation DM Share P…" at bounding box center [265, 267] width 531 height 535
click at [117, 252] on div "Move row down" at bounding box center [118, 255] width 54 height 8
click at [71, 200] on div "This page has been edited. Draft Quick preview Publish changes Tabs Edit header…" at bounding box center [277, 281] width 507 height 510
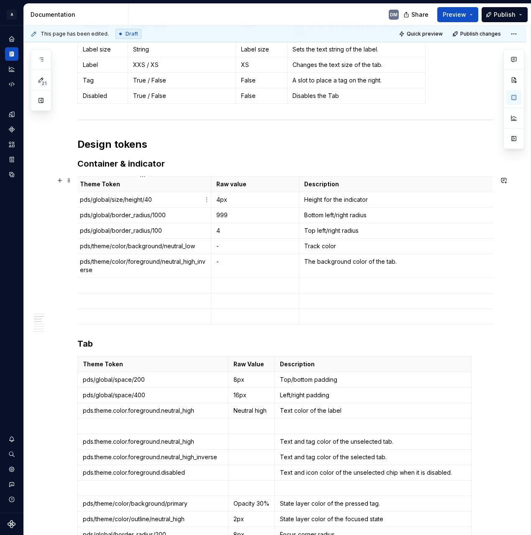
click at [81, 198] on p "pds/global/size/height/40" at bounding box center [143, 199] width 126 height 8
click at [79, 200] on td "pds/global/size/height/40" at bounding box center [143, 199] width 136 height 15
click at [103, 202] on p "pds/global/size/height/40" at bounding box center [143, 199] width 126 height 8
click at [145, 202] on p "pds/global/size/height/40" at bounding box center [143, 199] width 126 height 8
click at [241, 199] on p "4px" at bounding box center [255, 199] width 78 height 8
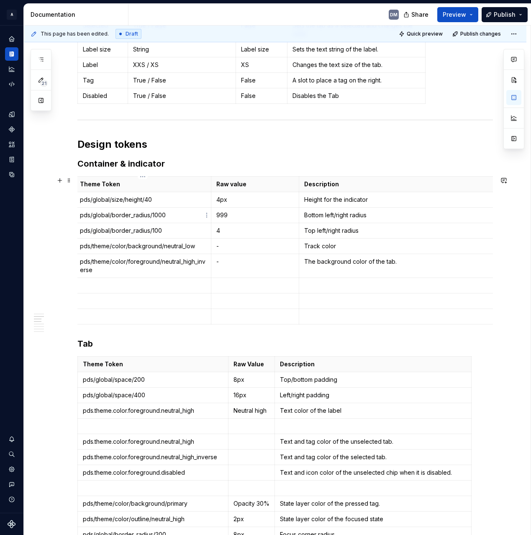
click at [158, 212] on p "pds/global/border_radius/1000" at bounding box center [143, 215] width 126 height 8
click at [87, 197] on p "pds/global/size/height/40" at bounding box center [143, 199] width 126 height 8
click at [210, 198] on td "pds/global/size/height/40" at bounding box center [143, 199] width 136 height 15
click at [205, 198] on html "A Pantry Design System DM Dataset Pantry Design System Documentation DM Share P…" at bounding box center [265, 267] width 531 height 535
click at [195, 201] on html "A Pantry Design System DM Dataset Pantry Design System Documentation DM Share P…" at bounding box center [265, 267] width 531 height 535
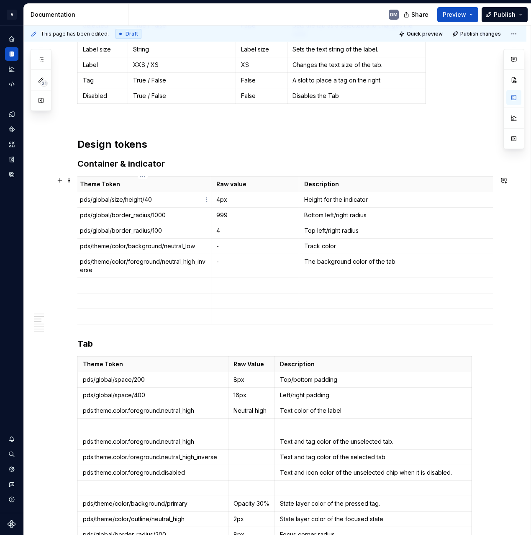
click at [156, 200] on p "pds/global/size/height/40" at bounding box center [143, 199] width 126 height 8
click at [88, 199] on p "pds/global/size/height/40" at bounding box center [143, 199] width 126 height 8
click at [120, 220] on td "pds/global/border_radius/1000" at bounding box center [143, 214] width 136 height 15
click at [114, 228] on p "pds/global/border_radius/100" at bounding box center [143, 230] width 126 height 8
click at [59, 180] on button "button" at bounding box center [60, 180] width 12 height 12
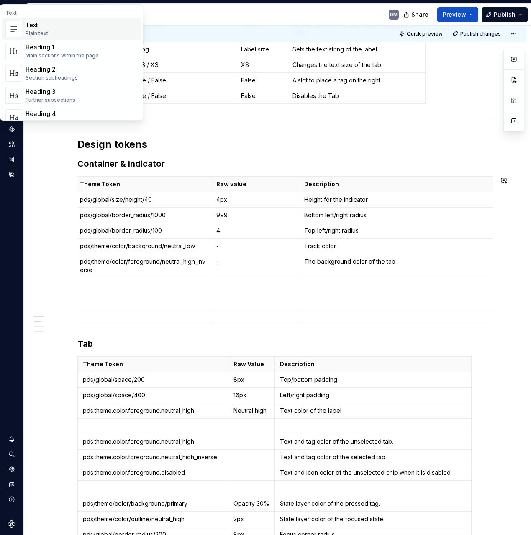
click at [108, 199] on p "pds/global/size/height/40" at bounding box center [143, 199] width 126 height 8
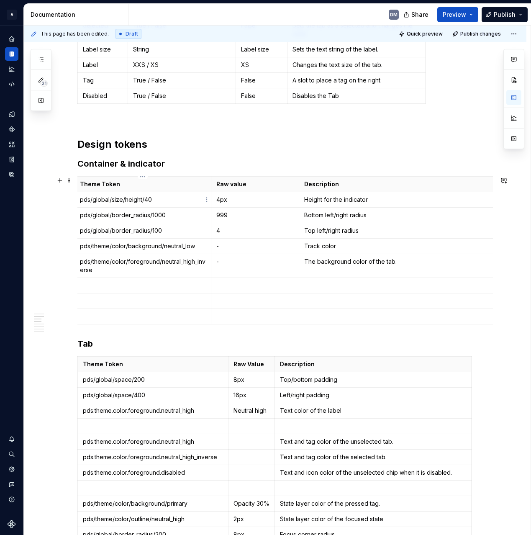
click at [88, 202] on p "pds/global/size/height/40" at bounding box center [143, 199] width 126 height 8
click at [80, 198] on p "pds/global/size/height/40" at bounding box center [143, 199] width 126 height 8
click at [77, 197] on html "A Pantry Design System DM Dataset Pantry Design System Documentation DM Share P…" at bounding box center [265, 267] width 531 height 535
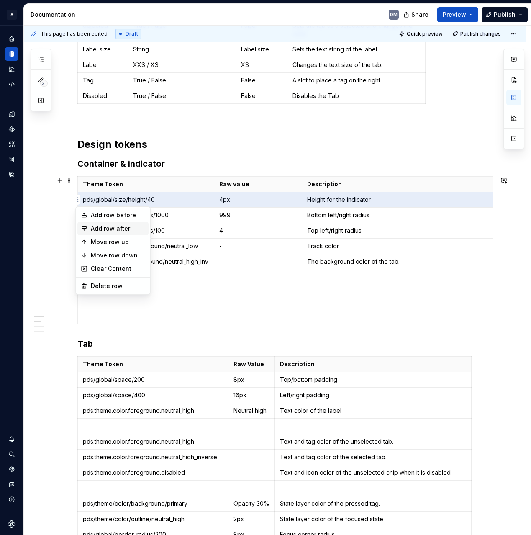
click at [106, 226] on div "Add row after" at bounding box center [118, 228] width 54 height 8
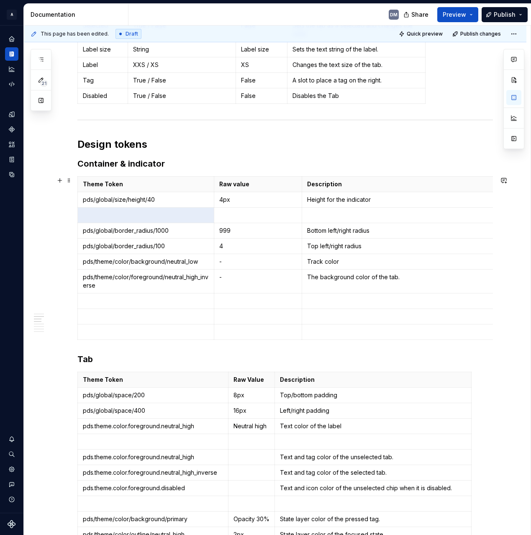
click at [150, 218] on p at bounding box center [146, 215] width 126 height 8
click at [343, 218] on p at bounding box center [400, 215] width 186 height 8
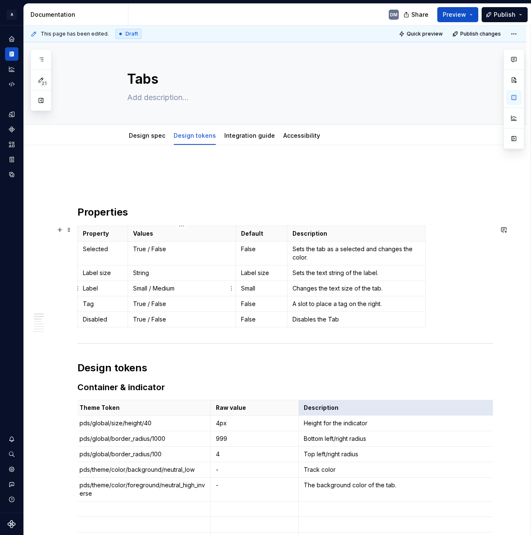
click at [144, 287] on p "Small / Medium" at bounding box center [181, 288] width 97 height 8
click at [143, 289] on p "Small / Medium" at bounding box center [181, 288] width 97 height 8
click at [166, 286] on p "XXS / Medium" at bounding box center [181, 288] width 97 height 8
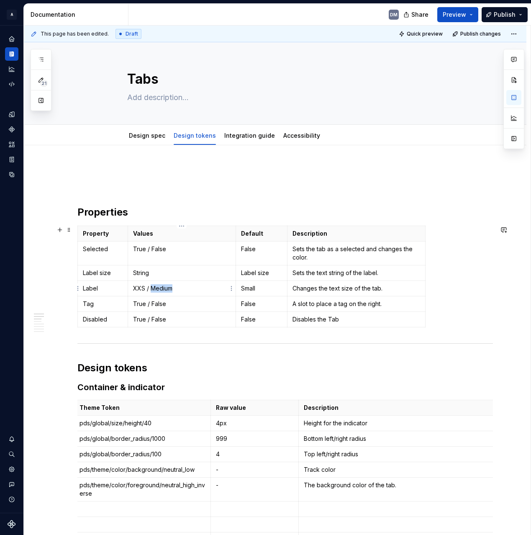
click at [166, 286] on p "XXS / Medium" at bounding box center [181, 288] width 97 height 8
click at [253, 282] on td "Small" at bounding box center [262, 288] width 52 height 15
click at [248, 288] on p "Small" at bounding box center [261, 288] width 41 height 8
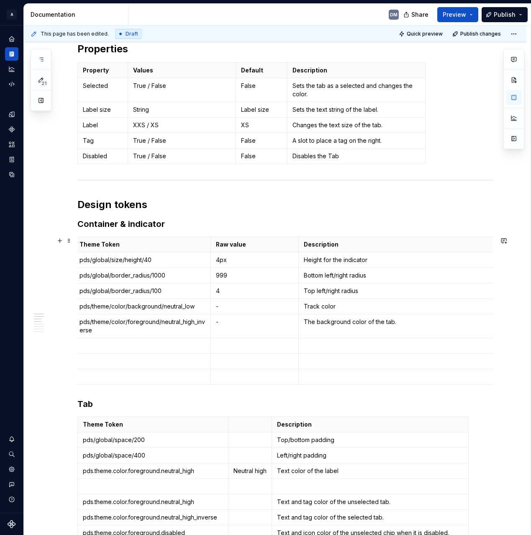
scroll to position [247, 0]
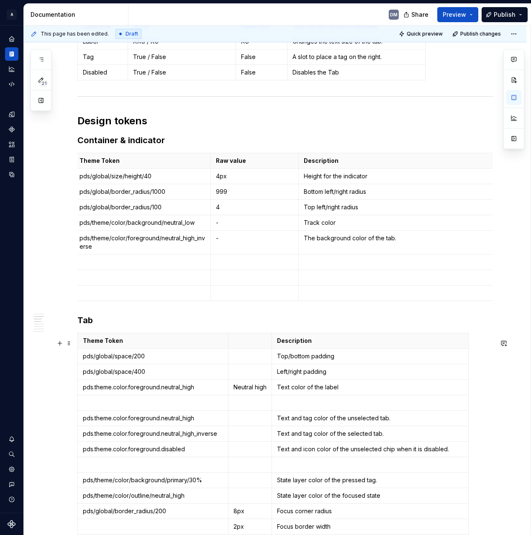
click at [251, 359] on p at bounding box center [249, 356] width 33 height 8
click at [350, 364] on td "Top/bottom padding" at bounding box center [370, 355] width 197 height 15
click at [77, 359] on html "A Pantry Design System DM Dataset Pantry Design System Documentation DM Share P…" at bounding box center [265, 267] width 531 height 535
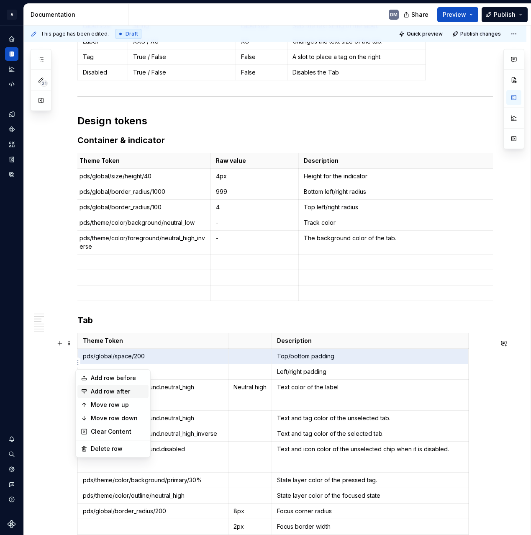
click at [122, 390] on div "Add row after" at bounding box center [118, 391] width 54 height 8
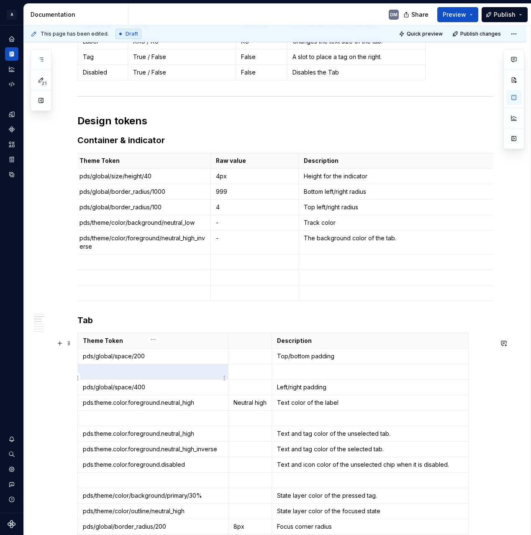
click at [147, 379] on td at bounding box center [153, 371] width 151 height 15
click at [342, 360] on p "Top/bottom padding" at bounding box center [370, 356] width 186 height 8
drag, startPoint x: 343, startPoint y: 365, endPoint x: 338, endPoint y: 364, distance: 5.1
click at [338, 360] on p "Top/bottom padding" at bounding box center [370, 356] width 186 height 8
click at [304, 359] on p "Top/bottom padding" at bounding box center [370, 356] width 186 height 8
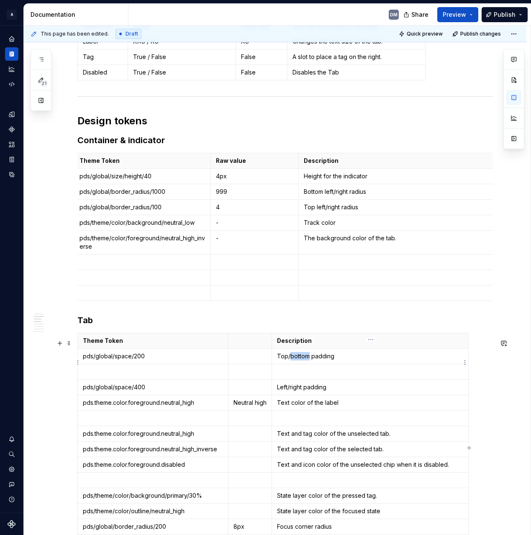
click at [304, 359] on p "Top/bottom padding" at bounding box center [370, 356] width 186 height 8
click at [295, 376] on p at bounding box center [370, 371] width 186 height 8
click at [260, 376] on p at bounding box center [249, 371] width 33 height 8
click at [263, 360] on p at bounding box center [249, 356] width 33 height 8
click at [262, 364] on td "12px" at bounding box center [250, 355] width 44 height 15
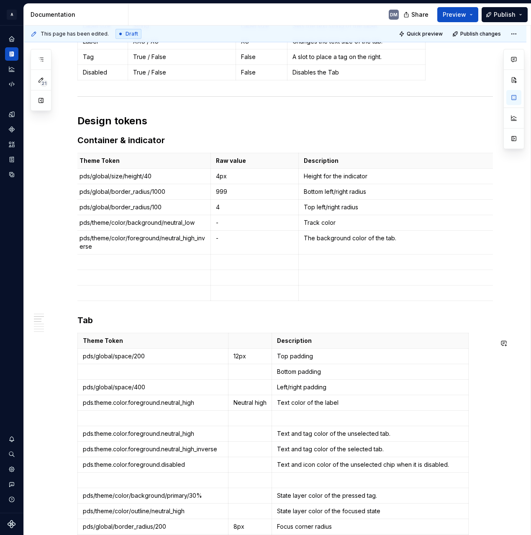
click at [262, 364] on td "12px" at bounding box center [250, 355] width 44 height 15
click at [261, 376] on p at bounding box center [249, 371] width 33 height 8
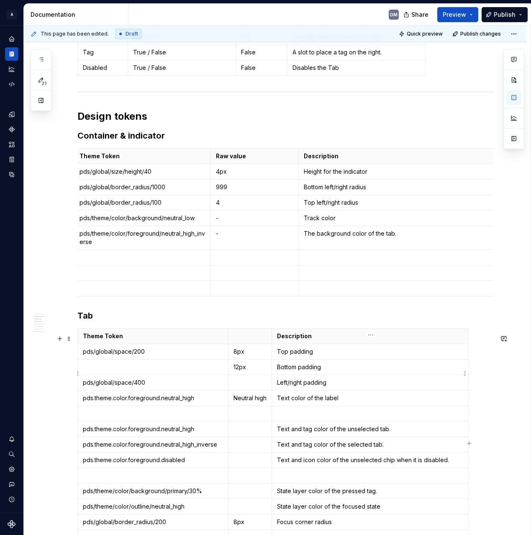
scroll to position [248, 0]
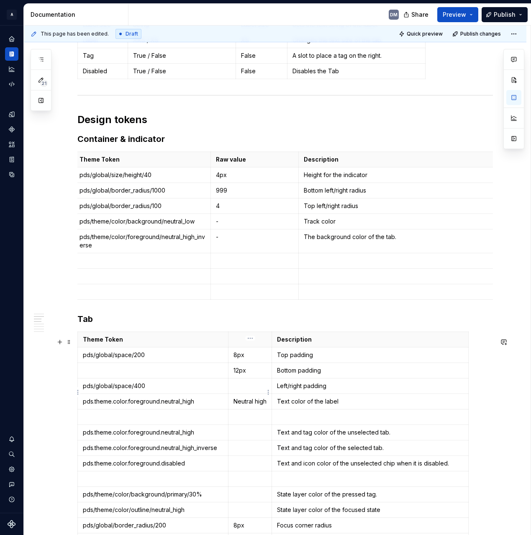
click at [242, 390] on p at bounding box center [249, 386] width 33 height 8
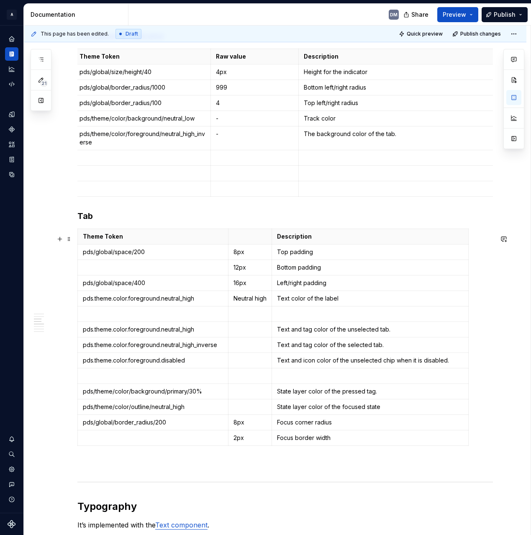
scroll to position [351, 0]
click at [206, 395] on p "pds/theme/color/background/primary/30%" at bounding box center [153, 391] width 140 height 8
click at [242, 395] on p at bounding box center [249, 391] width 33 height 8
click at [203, 395] on p "pds/theme/color/background/primary/30%" at bounding box center [153, 391] width 140 height 8
click at [251, 410] on p at bounding box center [251, 406] width 36 height 8
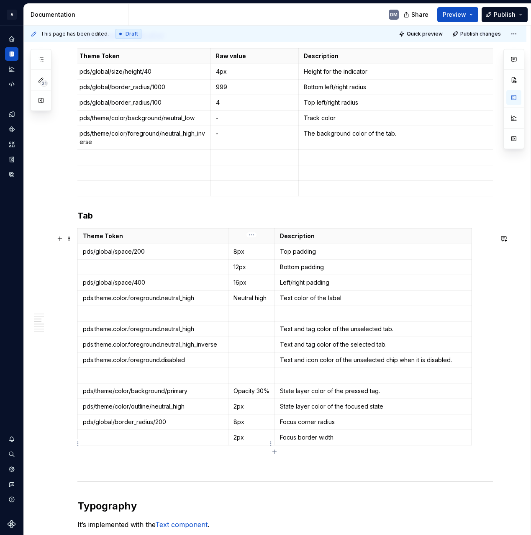
click at [251, 445] on td "2px" at bounding box center [251, 437] width 46 height 15
drag, startPoint x: 375, startPoint y: 443, endPoint x: 236, endPoint y: 441, distance: 138.9
click at [236, 441] on tr "2px Focus border width" at bounding box center [275, 437] width 394 height 15
click at [240, 332] on p at bounding box center [251, 329] width 36 height 8
click at [258, 348] on p at bounding box center [251, 344] width 36 height 8
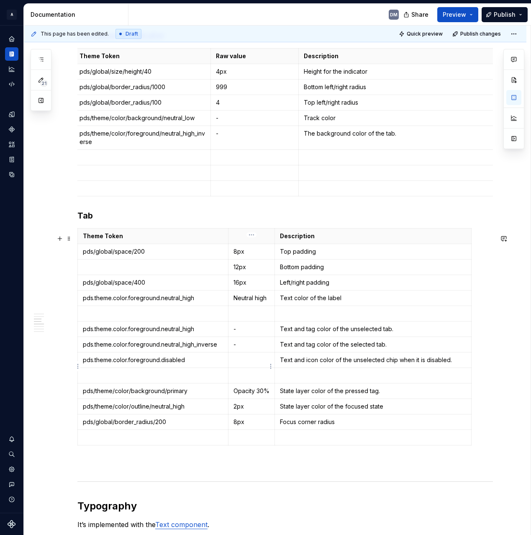
click at [252, 368] on td at bounding box center [251, 359] width 46 height 15
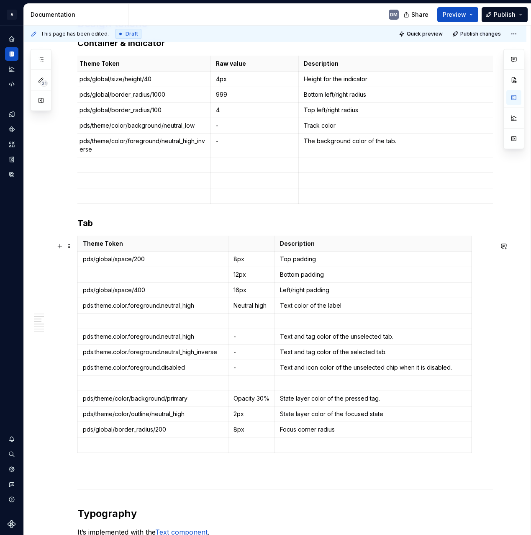
scroll to position [170, 0]
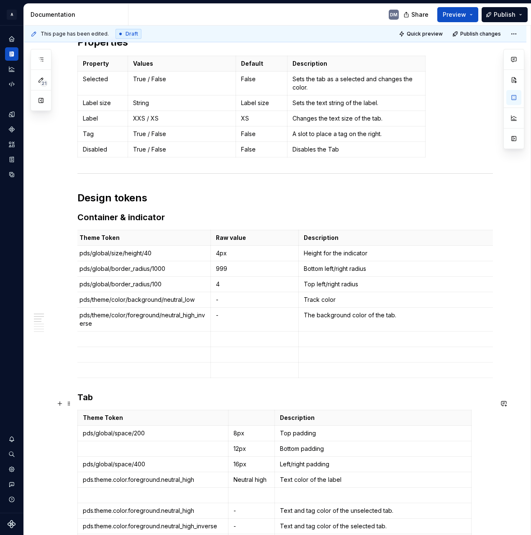
click at [77, 403] on h3 "Tab" at bounding box center [284, 397] width 415 height 12
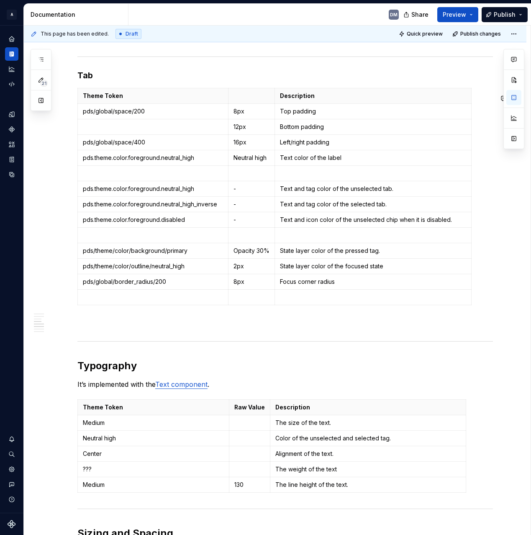
scroll to position [507, 0]
click at [149, 321] on div "Properties Property Values Default Description Selected True / False False Sets…" at bounding box center [284, 239] width 415 height 1160
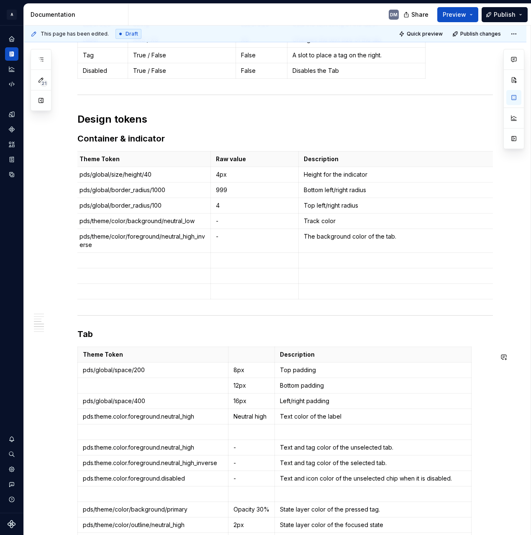
scroll to position [243, 0]
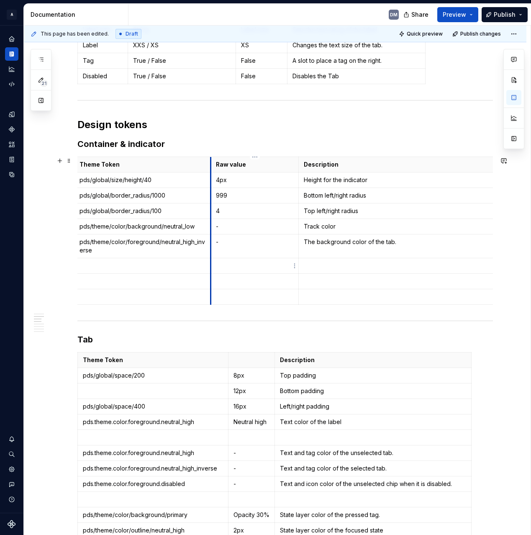
click at [210, 261] on td at bounding box center [254, 265] width 88 height 15
click at [174, 264] on p at bounding box center [142, 265] width 126 height 8
click at [515, 104] on button "button" at bounding box center [513, 97] width 15 height 15
type textarea "*"
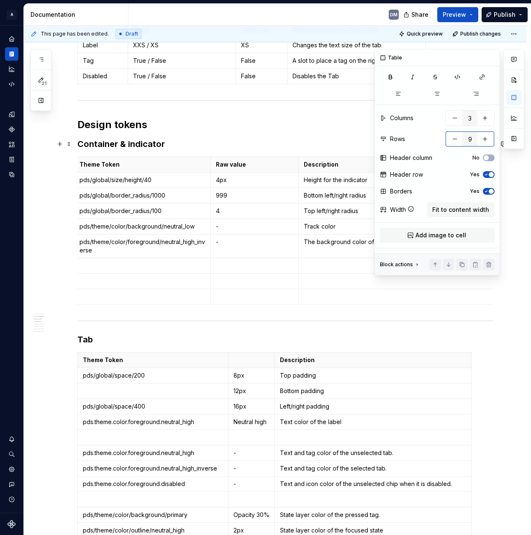
click at [451, 140] on button "button" at bounding box center [454, 138] width 15 height 15
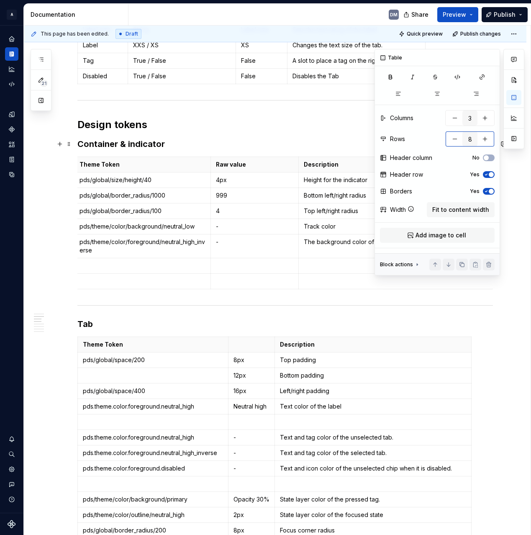
click at [451, 140] on button "button" at bounding box center [454, 138] width 15 height 15
type input "7"
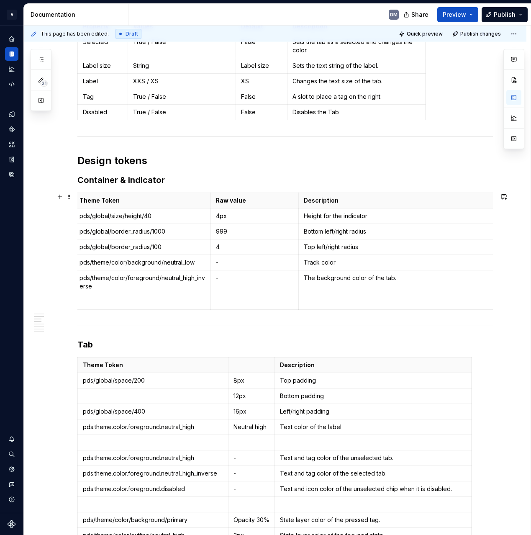
scroll to position [195, 0]
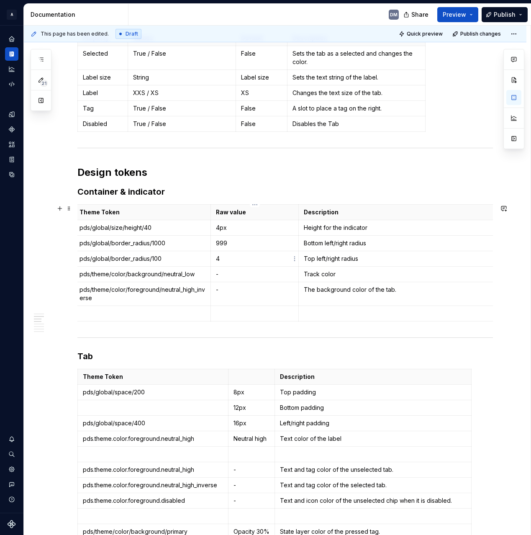
click at [245, 260] on p "4" at bounding box center [255, 258] width 78 height 8
click at [87, 259] on p "pds/global/border_radius/100" at bounding box center [142, 258] width 126 height 8
click at [76, 259] on html "A Pantry Design System DM Dataset Pantry Design System Documentation DM Share P…" at bounding box center [265, 267] width 531 height 535
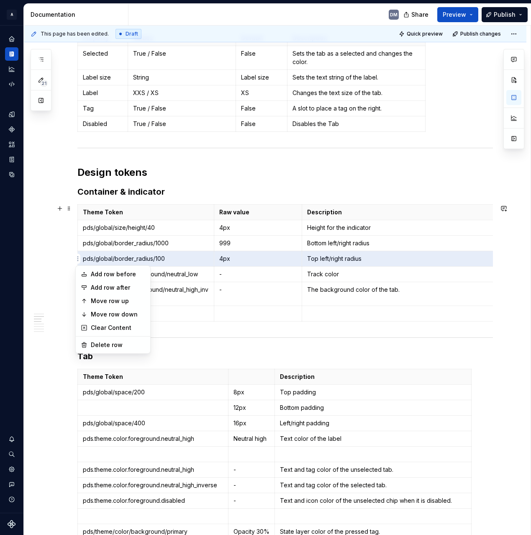
click at [315, 241] on html "A Pantry Design System DM Dataset Pantry Design System Documentation DM Share P…" at bounding box center [265, 267] width 531 height 535
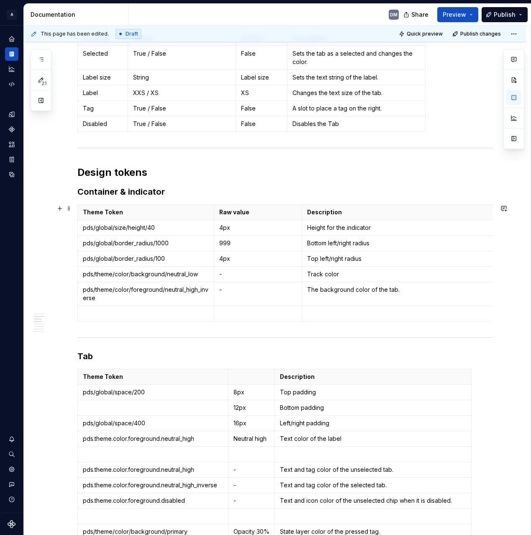
click at [315, 241] on p "Bottom left/right radius" at bounding box center [400, 243] width 186 height 8
click at [316, 241] on p "Bottom left/right radius" at bounding box center [400, 243] width 186 height 8
click at [313, 260] on p "Top left/right radius" at bounding box center [400, 258] width 186 height 8
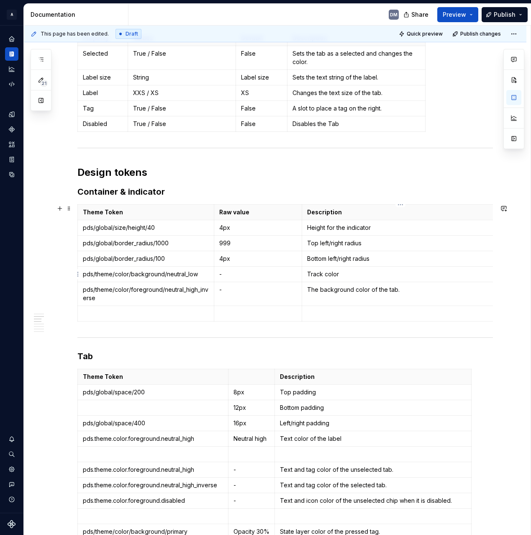
click at [360, 277] on p "Track color" at bounding box center [400, 274] width 186 height 8
click at [392, 259] on p "Bottom left/right radius" at bounding box center [400, 258] width 186 height 8
click at [389, 243] on p "Top left/right radius" at bounding box center [400, 243] width 186 height 8
click at [405, 228] on p "Height for the indicator" at bounding box center [400, 227] width 186 height 8
click at [408, 294] on td "The background color of the tab." at bounding box center [400, 294] width 197 height 24
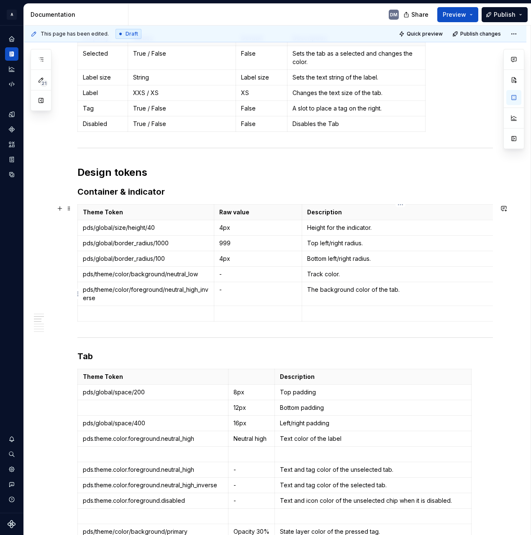
click at [348, 290] on p "The background color of the tab." at bounding box center [400, 289] width 186 height 8
drag, startPoint x: 318, startPoint y: 291, endPoint x: 306, endPoint y: 291, distance: 12.6
click at [306, 291] on td "The color of the tab." at bounding box center [400, 294] width 197 height 24
click at [353, 291] on p "Indicator color of the tab." at bounding box center [400, 289] width 186 height 8
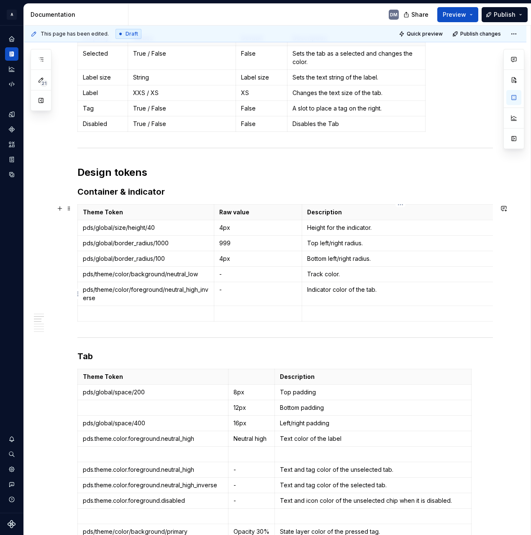
click at [353, 291] on p "Indicator color of the tab." at bounding box center [400, 289] width 186 height 8
drag, startPoint x: 400, startPoint y: 303, endPoint x: 395, endPoint y: 302, distance: 4.3
click at [395, 303] on td "Indicator color of the tab." at bounding box center [400, 294] width 197 height 24
drag, startPoint x: 402, startPoint y: 288, endPoint x: 441, endPoint y: 292, distance: 39.5
click at [349, 290] on p "Indicator color of the tab." at bounding box center [400, 289] width 186 height 8
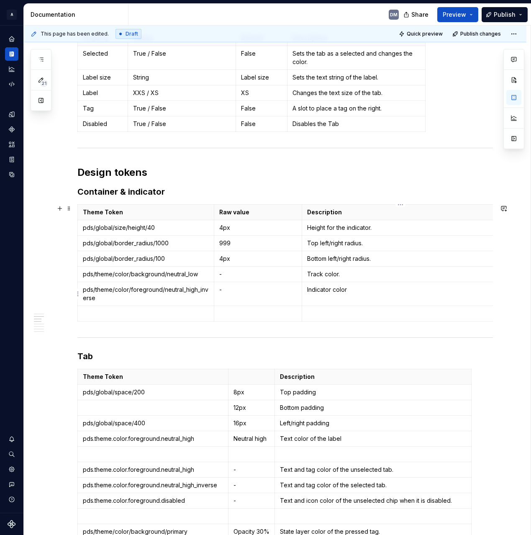
scroll to position [195, 0]
click at [106, 292] on p "pds/theme/color/foreground/neutral_high_inverse" at bounding box center [146, 294] width 126 height 17
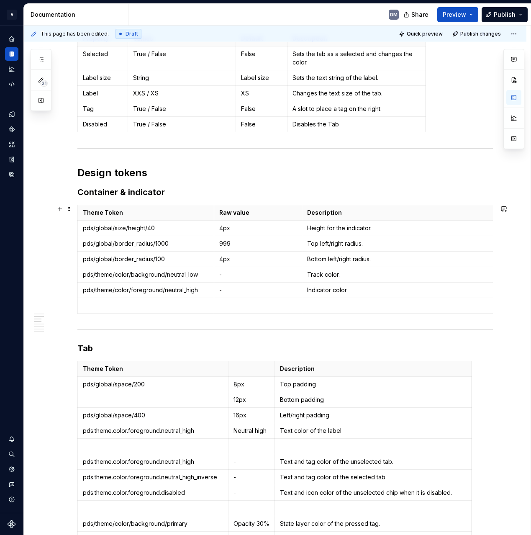
scroll to position [195, 0]
click at [368, 287] on p "Indicator color" at bounding box center [400, 290] width 186 height 8
click at [355, 306] on p at bounding box center [400, 306] width 186 height 8
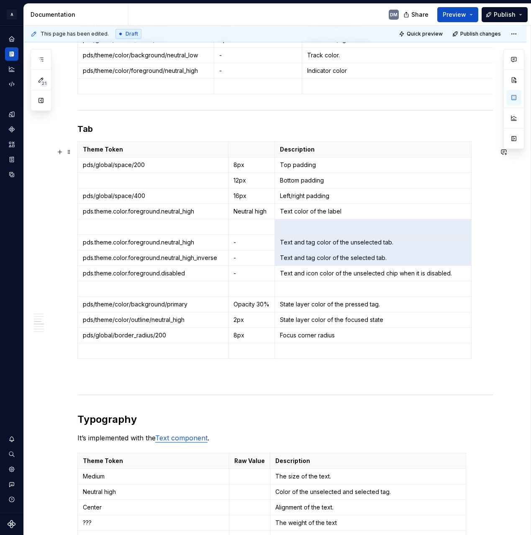
scroll to position [417, 0]
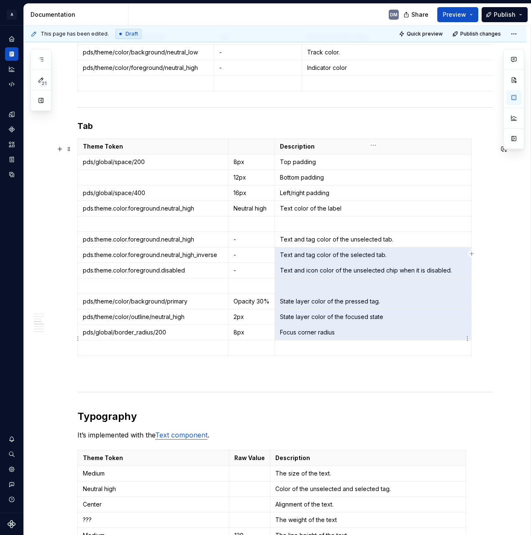
click at [388, 336] on p "Focus corner radius" at bounding box center [373, 332] width 186 height 8
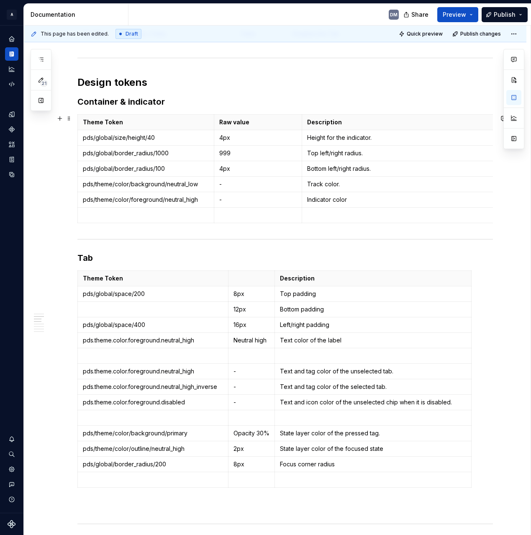
scroll to position [283, 0]
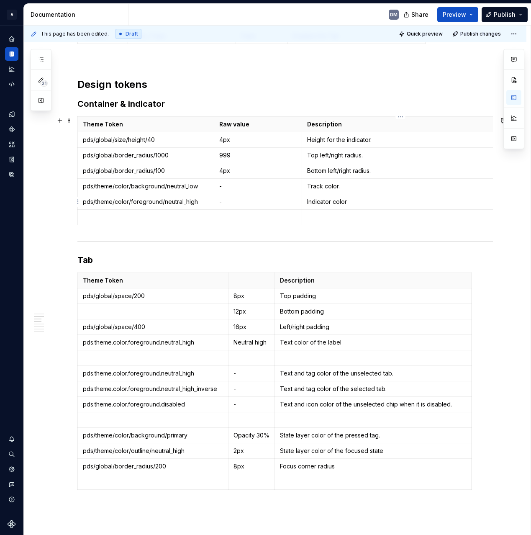
click at [364, 200] on p "Indicator color" at bounding box center [400, 201] width 186 height 8
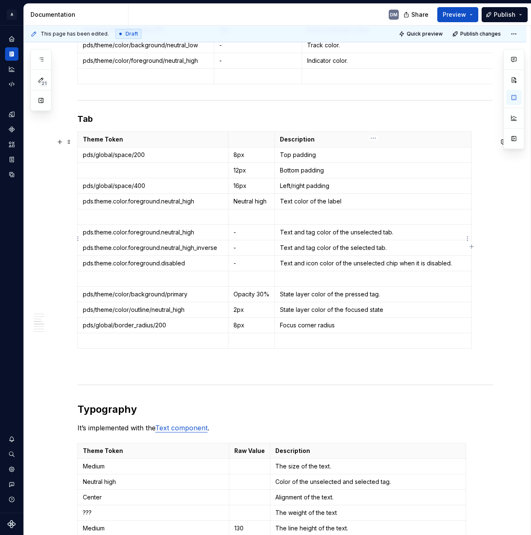
scroll to position [424, 0]
click at [389, 330] on p "Focus corner radius" at bounding box center [373, 325] width 186 height 8
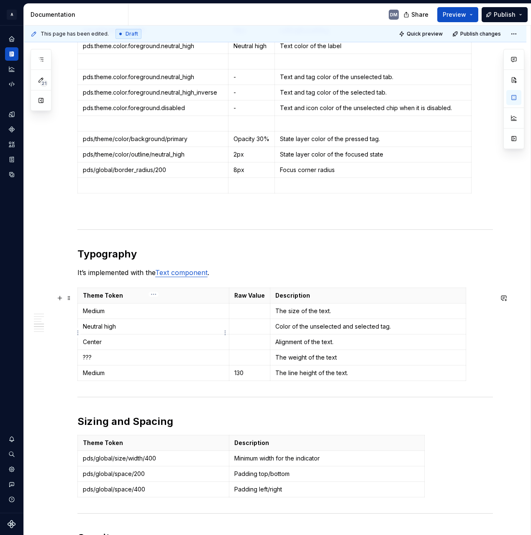
click at [154, 330] on p "Neutral high" at bounding box center [153, 326] width 141 height 8
click at [231, 334] on td at bounding box center [249, 326] width 41 height 15
click at [165, 334] on td "Neutral high" at bounding box center [153, 326] width 151 height 15
click at [164, 334] on td "Neutral high" at bounding box center [153, 326] width 151 height 15
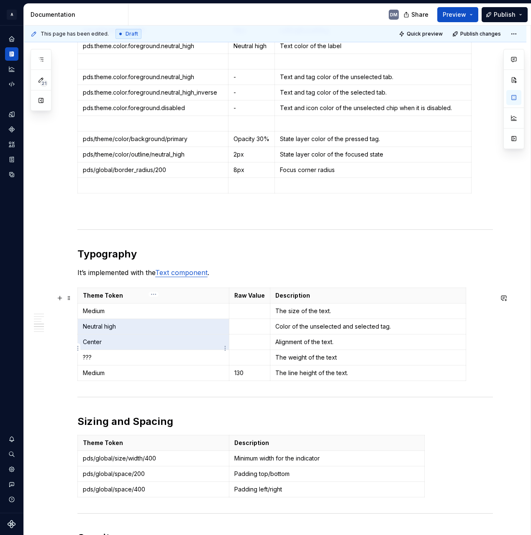
click at [171, 330] on p "Neutral high" at bounding box center [153, 326] width 141 height 8
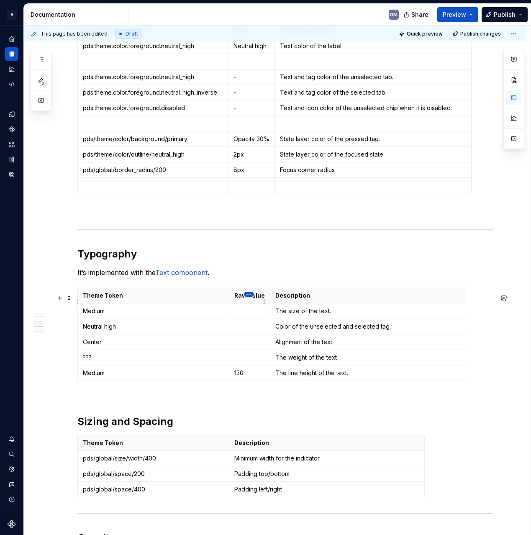
click at [244, 294] on html "A Pantry Design System DM Dataset Pantry Design System Documentation DM Share P…" at bounding box center [265, 267] width 531 height 535
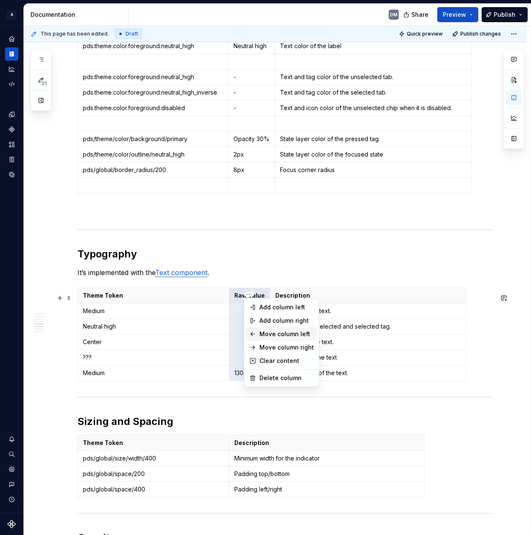
click at [286, 334] on div "Move column left" at bounding box center [286, 334] width 54 height 8
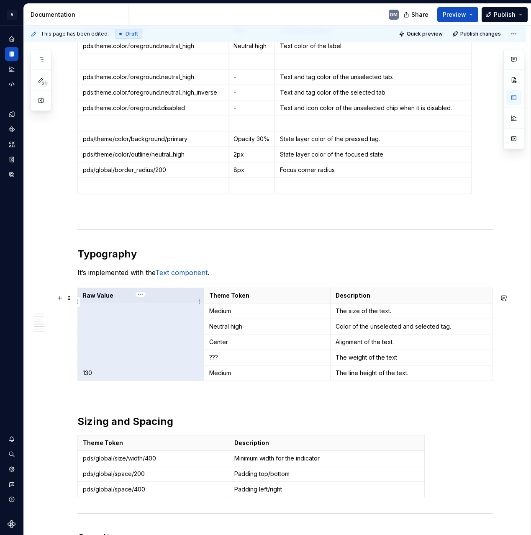
click at [111, 300] on p "Raw Value" at bounding box center [141, 295] width 116 height 8
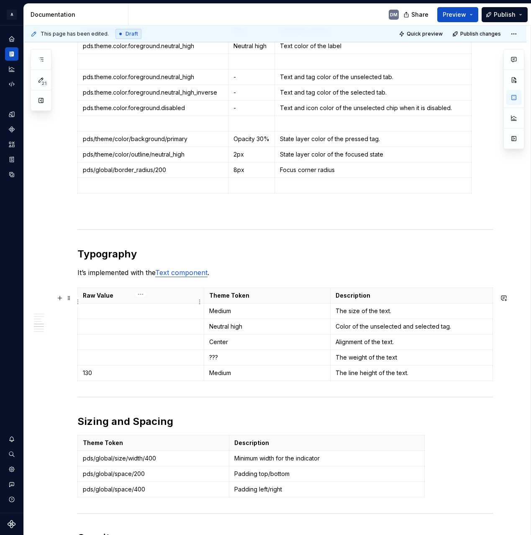
click at [111, 300] on p "Raw Value" at bounding box center [141, 295] width 116 height 8
click at [113, 300] on p "Raw Value" at bounding box center [141, 295] width 116 height 8
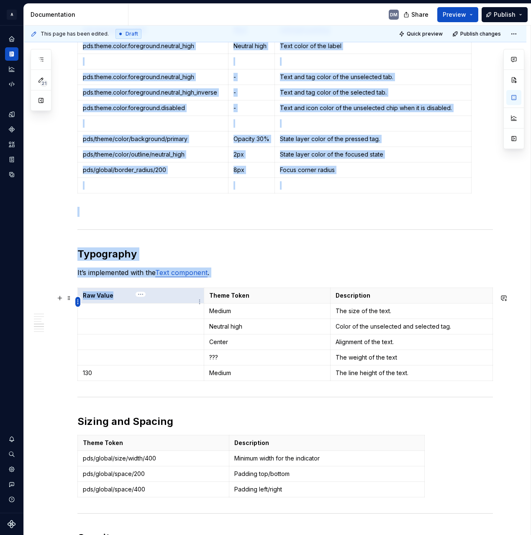
drag, startPoint x: 126, startPoint y: 306, endPoint x: 78, endPoint y: 305, distance: 47.7
click at [78, 305] on body "A Pantry Design System DM Dataset Pantry Design System Documentation DM Share P…" at bounding box center [265, 267] width 531 height 535
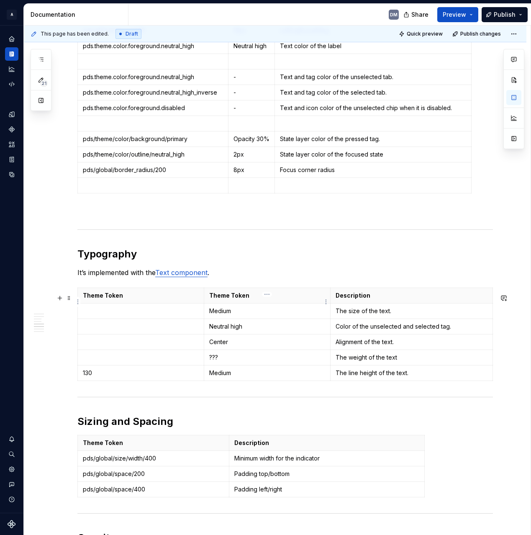
click at [247, 300] on p "Theme Token" at bounding box center [267, 295] width 116 height 8
click at [256, 300] on p "Theme Token" at bounding box center [267, 295] width 116 height 8
drag, startPoint x: 239, startPoint y: 304, endPoint x: 211, endPoint y: 302, distance: 27.7
click at [211, 300] on p "Theme Token" at bounding box center [267, 295] width 116 height 8
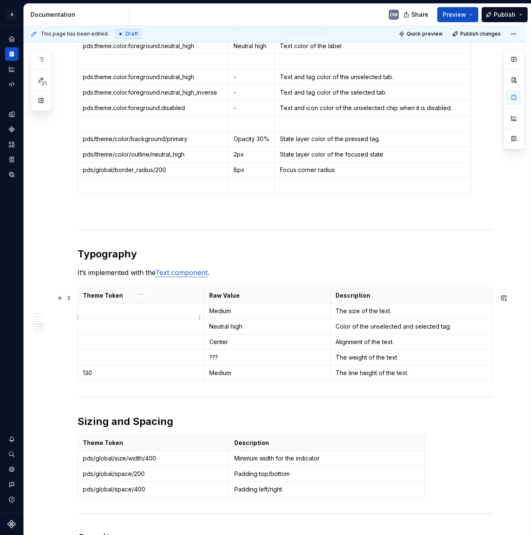
click at [143, 315] on p at bounding box center [141, 311] width 116 height 8
click at [132, 326] on td at bounding box center [141, 326] width 126 height 15
click at [274, 334] on td "Neutral high" at bounding box center [267, 326] width 126 height 15
click at [171, 315] on p at bounding box center [141, 311] width 116 height 8
drag, startPoint x: 195, startPoint y: 331, endPoint x: 82, endPoint y: 333, distance: 112.1
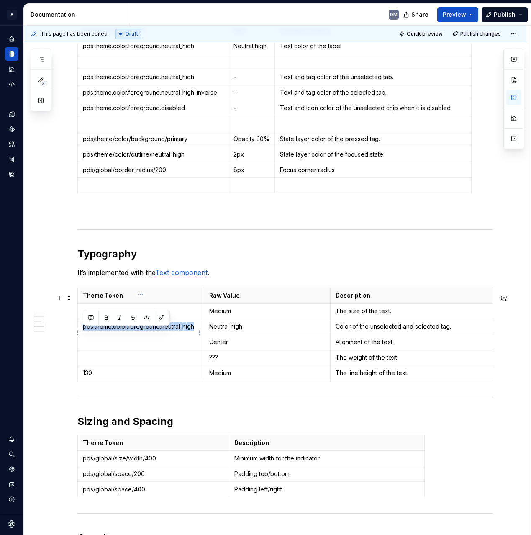
click at [83, 330] on p "pds.theme.color.foreground.neutral_high" at bounding box center [141, 326] width 116 height 8
click at [134, 319] on td at bounding box center [141, 310] width 126 height 15
click at [186, 315] on p at bounding box center [141, 311] width 116 height 8
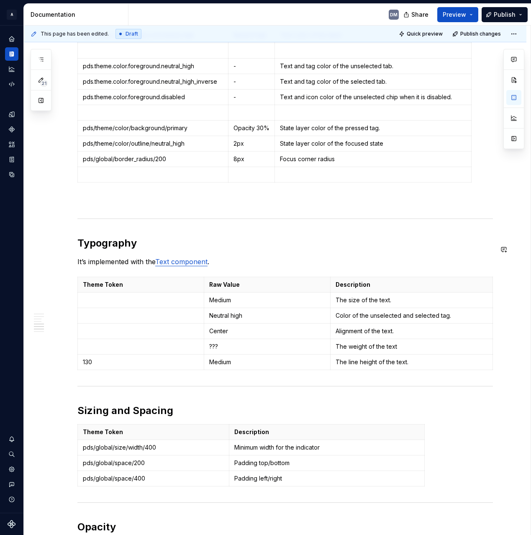
scroll to position [622, 0]
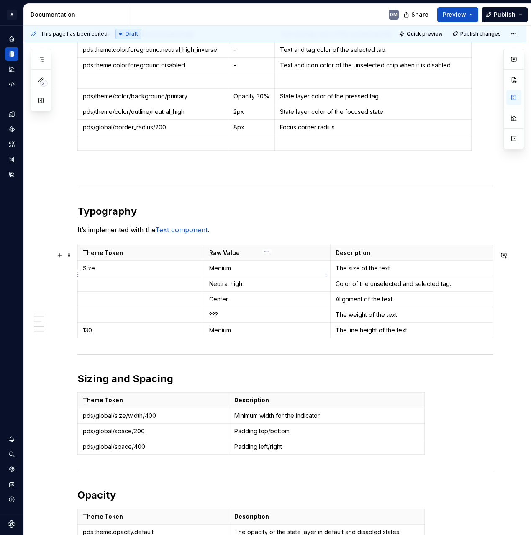
click at [225, 272] on p "Medium" at bounding box center [267, 268] width 116 height 8
click at [182, 272] on p "Size" at bounding box center [141, 268] width 116 height 8
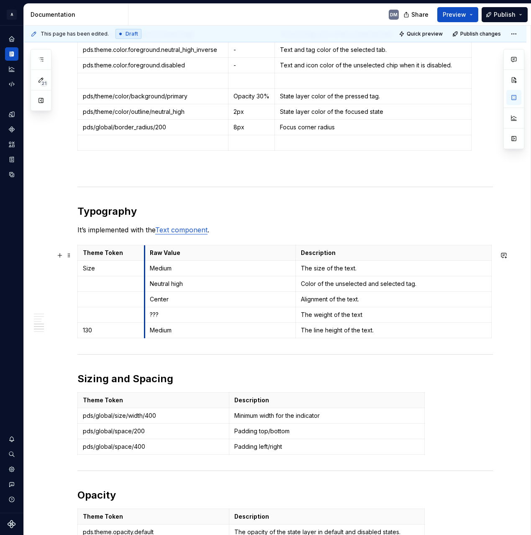
drag, startPoint x: 203, startPoint y: 255, endPoint x: 148, endPoint y: 256, distance: 55.2
click at [167, 270] on p "Medium" at bounding box center [224, 268] width 141 height 8
click at [143, 260] on html "A Pantry Design System DM Dataset Pantry Design System Documentation DM Share P…" at bounding box center [265, 267] width 531 height 535
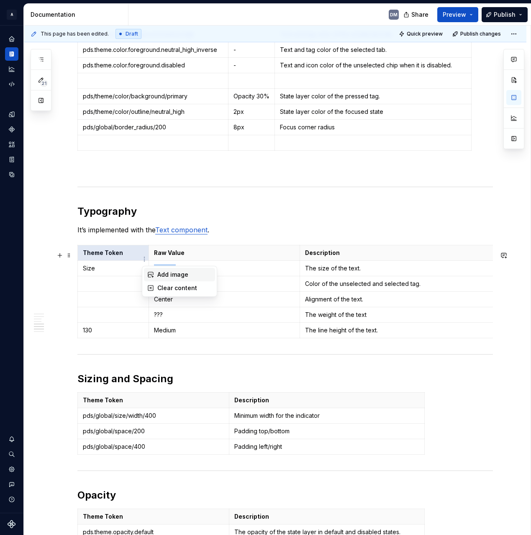
click at [172, 273] on div "Add image" at bounding box center [184, 274] width 54 height 8
click at [224, 257] on p "Raw Value" at bounding box center [224, 252] width 141 height 8
drag, startPoint x: 210, startPoint y: 265, endPoint x: 203, endPoint y: 268, distance: 7.9
click at [210, 261] on th "Raw Value" at bounding box center [224, 252] width 151 height 15
click at [182, 272] on p "Medium" at bounding box center [224, 268] width 141 height 8
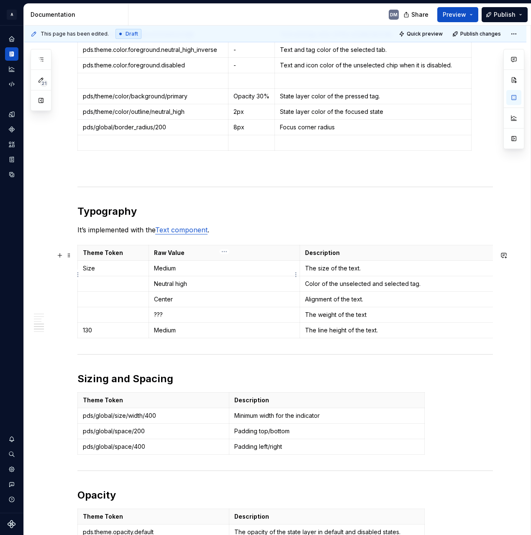
click at [182, 272] on p "Medium" at bounding box center [224, 268] width 141 height 8
click at [165, 272] on p "Medium" at bounding box center [224, 268] width 141 height 8
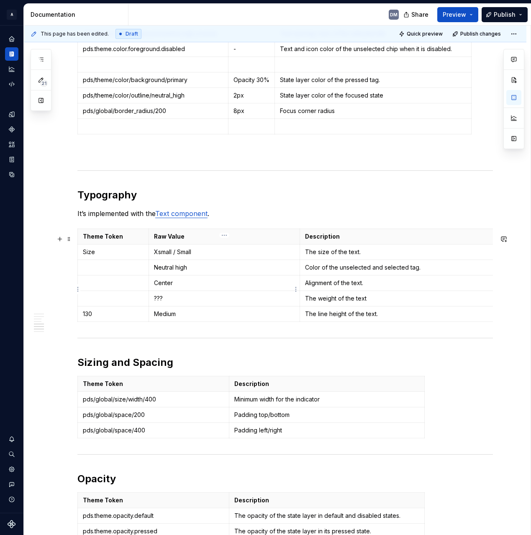
scroll to position [806, 0]
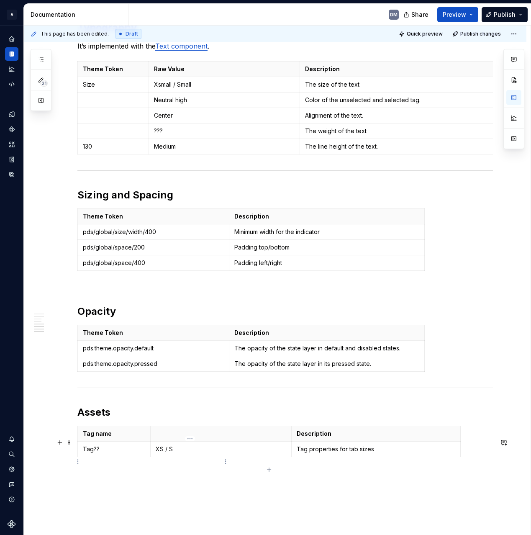
click at [158, 453] on p "XS / S" at bounding box center [190, 449] width 69 height 8
click at [184, 453] on p "XXS / S" at bounding box center [190, 449] width 69 height 8
click at [167, 453] on p "XXS / S" at bounding box center [190, 449] width 69 height 8
click at [206, 453] on p "XXSmall / S" at bounding box center [190, 449] width 69 height 8
click at [252, 453] on p at bounding box center [260, 449] width 51 height 8
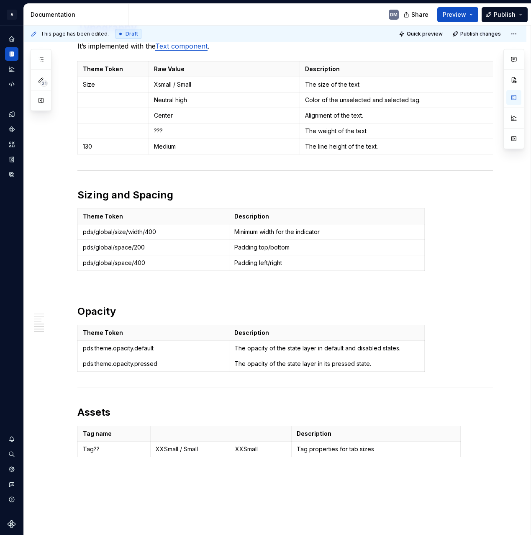
click at [336, 453] on p "Tag properties for tab sizes" at bounding box center [376, 449] width 159 height 8
click at [389, 453] on p "Tag properties for tab sizes" at bounding box center [376, 449] width 159 height 8
drag, startPoint x: 399, startPoint y: 463, endPoint x: 296, endPoint y: 461, distance: 102.9
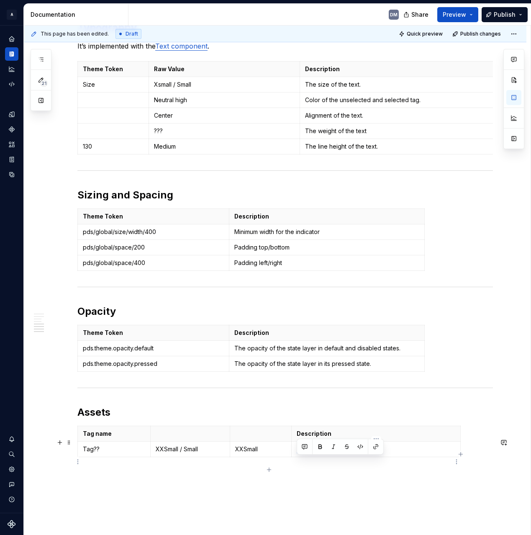
click at [296, 457] on td "Tag properties for tab sizes" at bounding box center [376, 448] width 169 height 15
click at [250, 453] on p "XXSmall" at bounding box center [260, 449] width 51 height 8
click at [259, 438] on p at bounding box center [260, 433] width 51 height 8
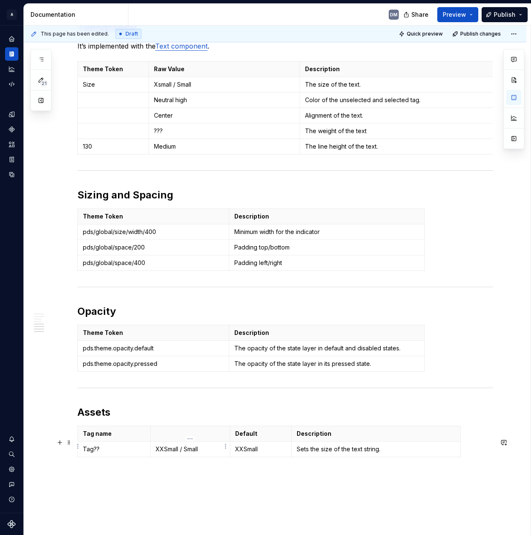
click at [202, 438] on p at bounding box center [190, 433] width 69 height 8
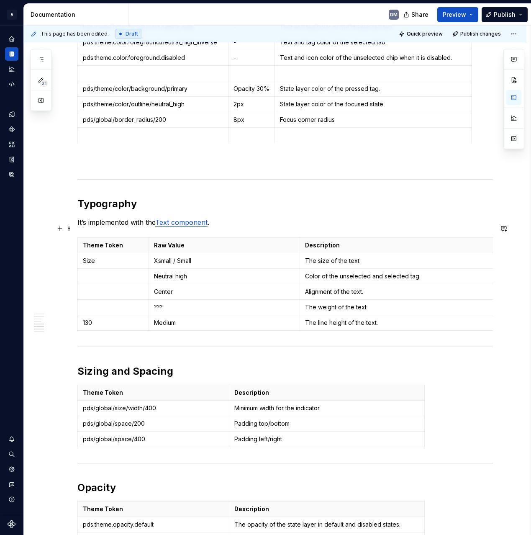
scroll to position [934, 0]
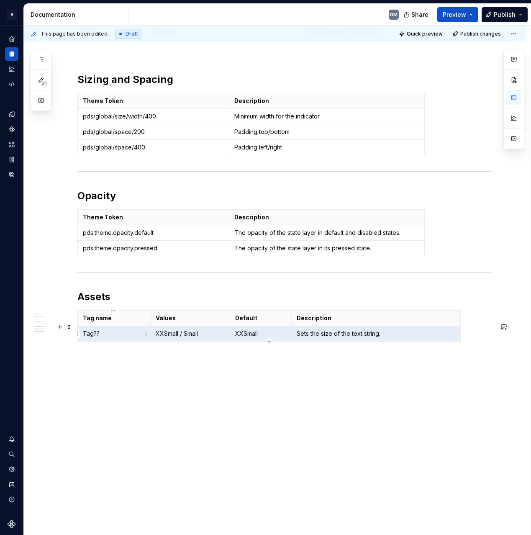
drag, startPoint x: 405, startPoint y: 335, endPoint x: 91, endPoint y: 334, distance: 313.8
click at [91, 334] on tr "Tag?? XXSmall / Small XXSmall Sets the size of the text string." at bounding box center [269, 333] width 383 height 15
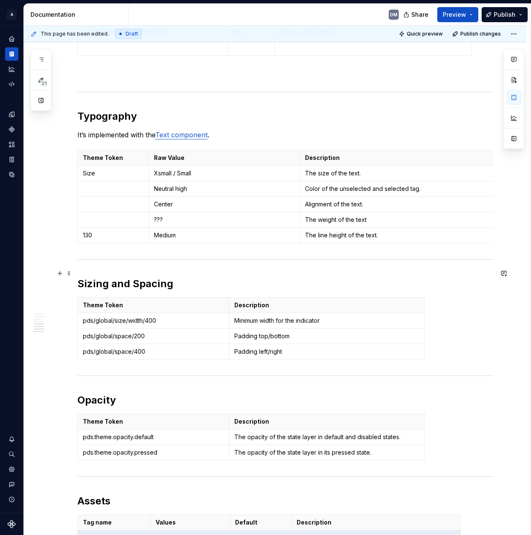
scroll to position [677, 0]
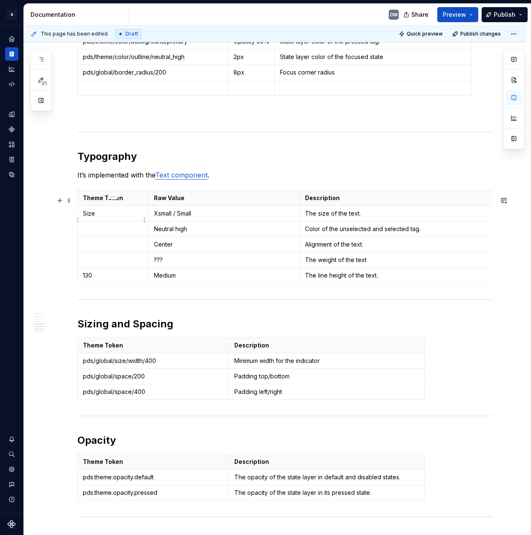
click at [110, 218] on p "Size" at bounding box center [113, 213] width 61 height 8
click at [255, 218] on p "Xsmall / Small" at bounding box center [224, 213] width 141 height 8
click at [258, 218] on p "Xsmall / Small" at bounding box center [224, 213] width 141 height 8
click at [159, 218] on p "Xsmall / Small" at bounding box center [224, 213] width 141 height 8
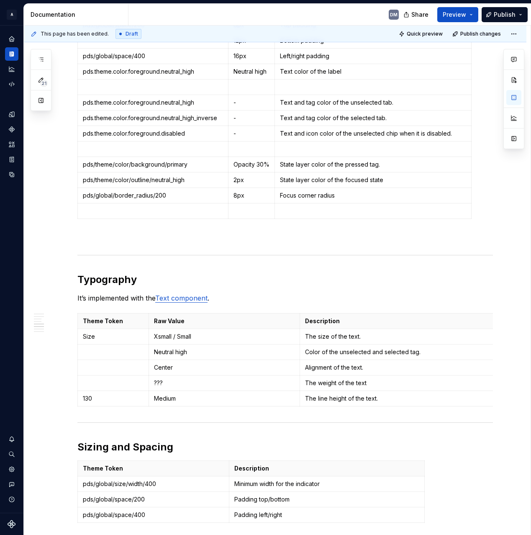
scroll to position [559, 0]
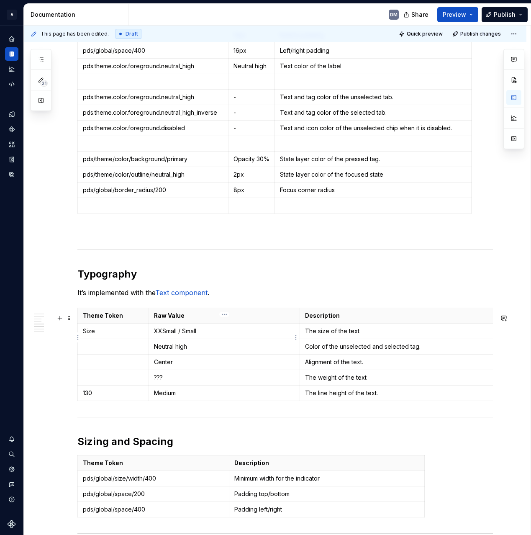
click at [183, 335] on p "XXSmall / Small" at bounding box center [224, 331] width 141 height 8
click at [379, 335] on p "The size of the text." at bounding box center [397, 331] width 185 height 8
click at [242, 354] on td "Neutral high" at bounding box center [224, 346] width 151 height 15
click at [350, 331] on td "The size of the text." at bounding box center [398, 330] width 196 height 15
click at [398, 315] on html "A Pantry Design System DM Dataset Pantry Design System Documentation DM Share P…" at bounding box center [265, 267] width 531 height 535
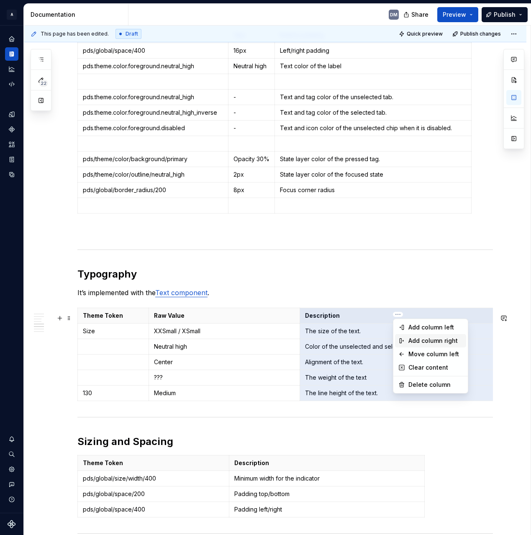
click at [446, 344] on div "Add column right" at bounding box center [435, 340] width 54 height 8
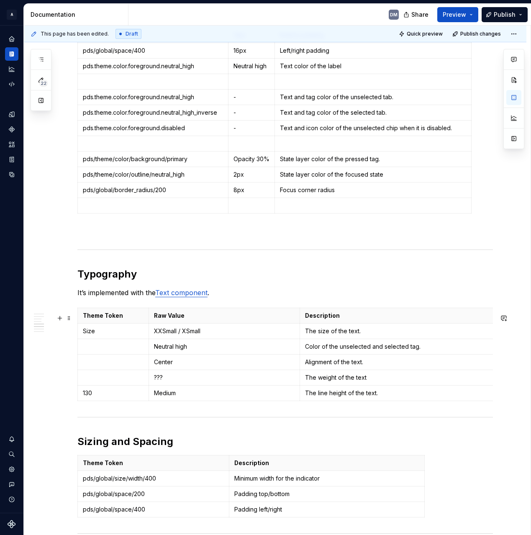
scroll to position [0, 18]
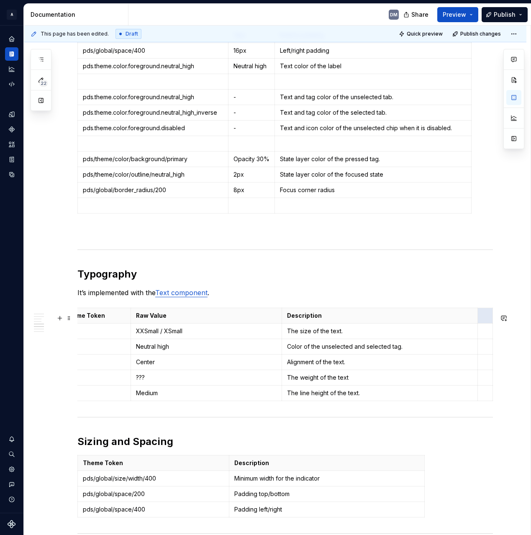
click at [485, 314] on th at bounding box center [485, 315] width 15 height 15
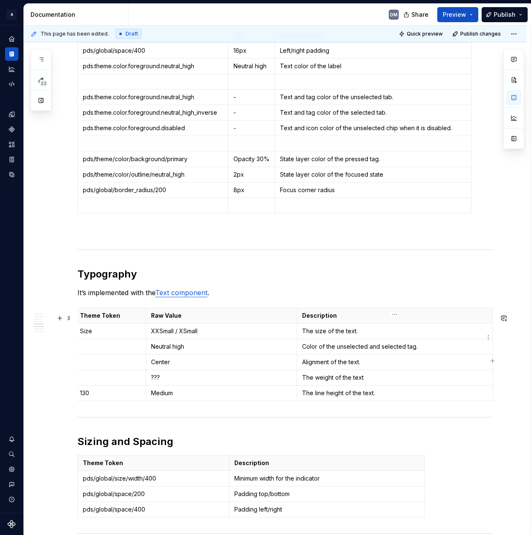
scroll to position [0, 3]
click at [223, 316] on html "A Pantry Design System DM Dataset Pantry Design System Documentation DM Share P…" at bounding box center [265, 267] width 531 height 535
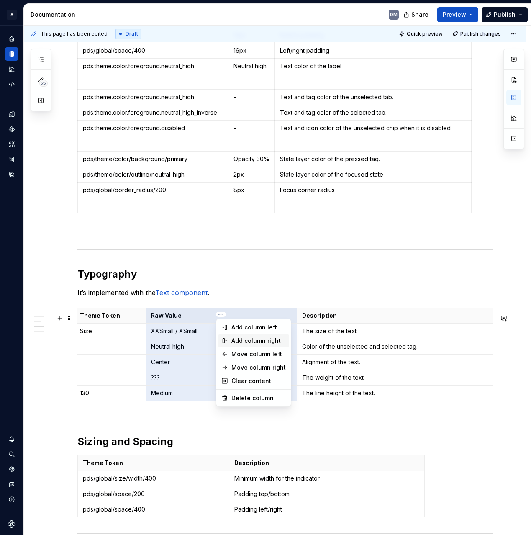
click at [271, 335] on div "Add column right" at bounding box center [253, 340] width 71 height 13
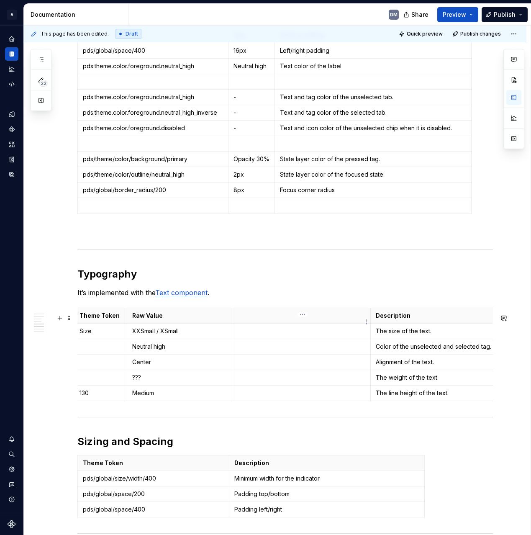
click at [325, 320] on p at bounding box center [302, 315] width 126 height 8
click at [283, 334] on p at bounding box center [302, 331] width 126 height 8
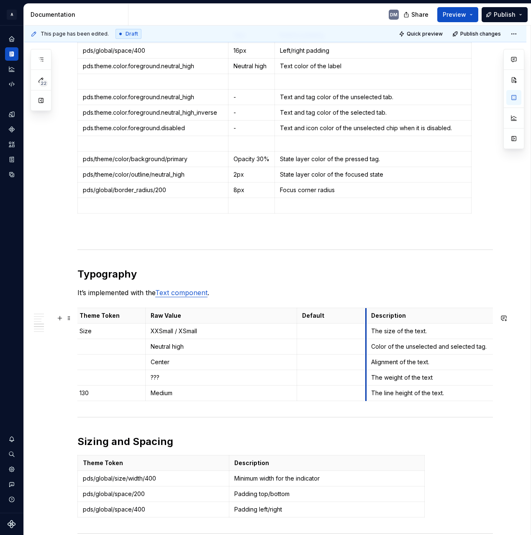
drag, startPoint x: 370, startPoint y: 320, endPoint x: 303, endPoint y: 325, distance: 67.1
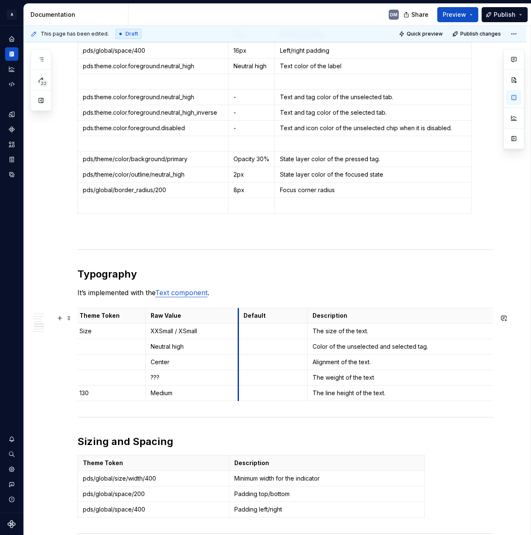
drag, startPoint x: 297, startPoint y: 318, endPoint x: 239, endPoint y: 325, distance: 58.9
click at [239, 323] on th "Default" at bounding box center [272, 315] width 69 height 15
click at [289, 335] on p at bounding box center [272, 331] width 59 height 8
click at [190, 351] on p "Neutral high" at bounding box center [192, 346] width 82 height 8
drag, startPoint x: 189, startPoint y: 352, endPoint x: 135, endPoint y: 355, distance: 53.6
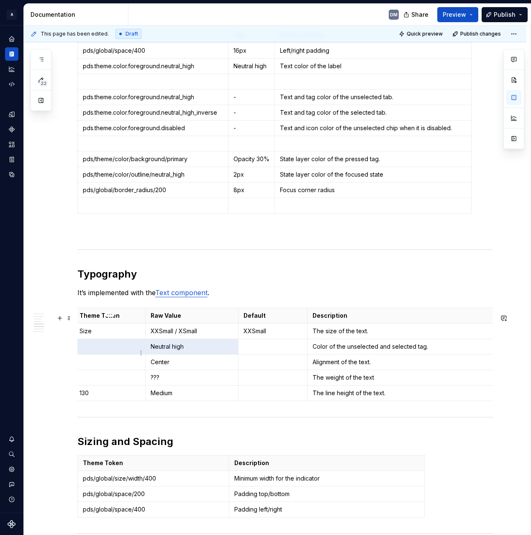
click at [135, 354] on tr "Neutral high Color of the unselected and selected tag." at bounding box center [288, 346] width 429 height 15
click at [166, 351] on p "Neutral high" at bounding box center [192, 346] width 82 height 8
click at [187, 351] on p "Neutral high" at bounding box center [192, 346] width 82 height 8
copy p "Neutral high"
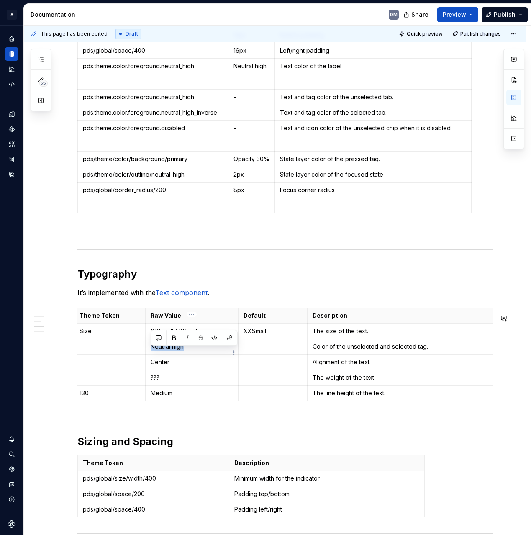
click at [187, 351] on p "Neutral high" at bounding box center [192, 346] width 82 height 8
drag, startPoint x: 207, startPoint y: 352, endPoint x: 152, endPoint y: 355, distance: 55.3
click at [152, 351] on p "Neutral high" at bounding box center [192, 346] width 82 height 8
click at [272, 362] on td at bounding box center [272, 361] width 69 height 15
click at [295, 351] on p at bounding box center [272, 346] width 59 height 8
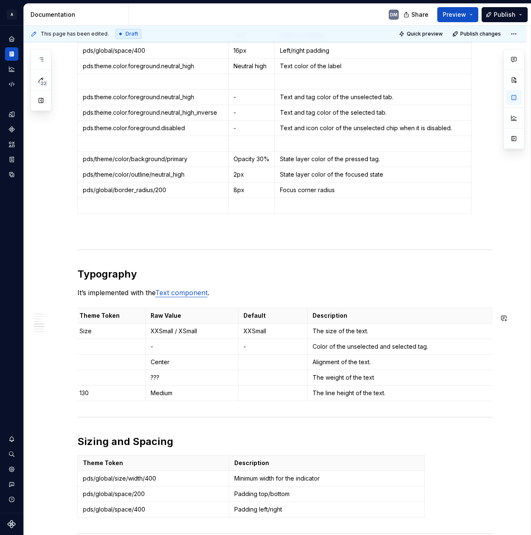
click at [127, 351] on p at bounding box center [109, 346] width 61 height 8
click at [174, 351] on p "-" at bounding box center [192, 346] width 82 height 8
click at [132, 351] on p at bounding box center [109, 346] width 61 height 8
click at [447, 351] on p "Color of the unselected and selected tag." at bounding box center [404, 346] width 185 height 8
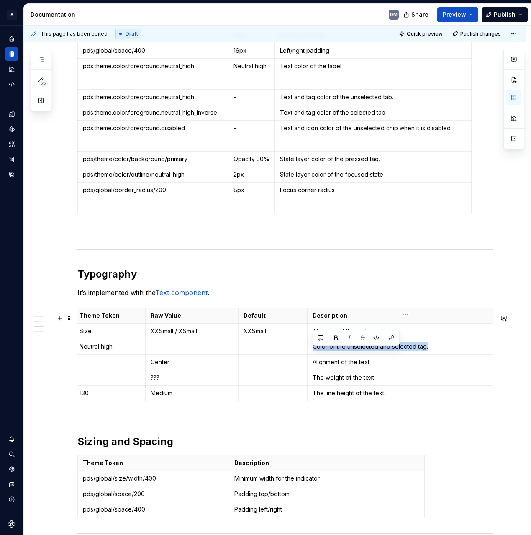
drag, startPoint x: 421, startPoint y: 350, endPoint x: 318, endPoint y: 347, distance: 102.9
click at [318, 347] on td "Color of the unselected and selected tag." at bounding box center [405, 346] width 196 height 15
click at [343, 354] on td "Color of the unselected and selected tag." at bounding box center [405, 346] width 196 height 15
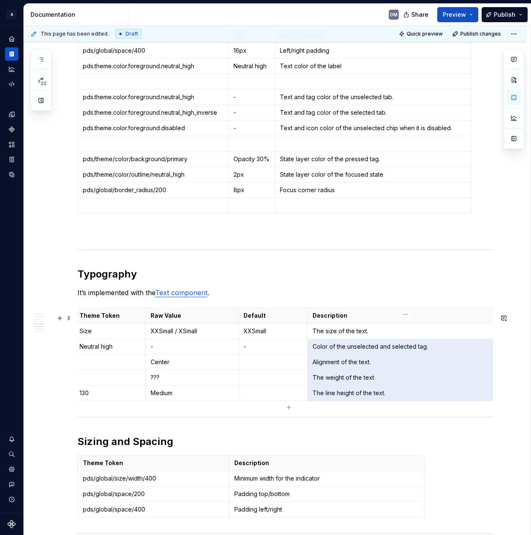
drag, startPoint x: 312, startPoint y: 352, endPoint x: 390, endPoint y: 399, distance: 90.8
click at [390, 399] on tbody "Theme Token Raw Value Default Description Size XXSmall / XSmall XXSmall The siz…" at bounding box center [288, 354] width 429 height 93
click at [390, 351] on p "Color of the unselected and selected tag." at bounding box center [397, 346] width 185 height 8
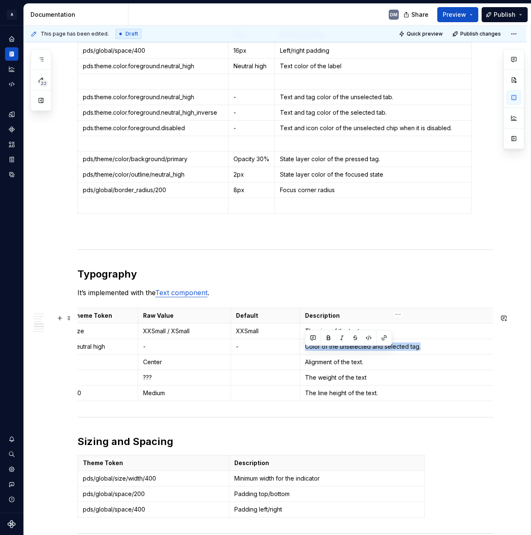
drag, startPoint x: 397, startPoint y: 352, endPoint x: 305, endPoint y: 351, distance: 92.0
click at [305, 351] on p "Color of the unselected and selected tag." at bounding box center [397, 346] width 185 height 8
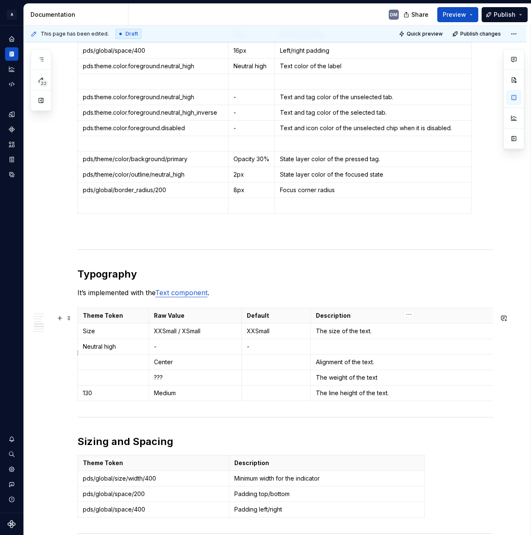
click at [359, 347] on td at bounding box center [409, 346] width 196 height 15
click at [330, 351] on p at bounding box center [408, 346] width 185 height 8
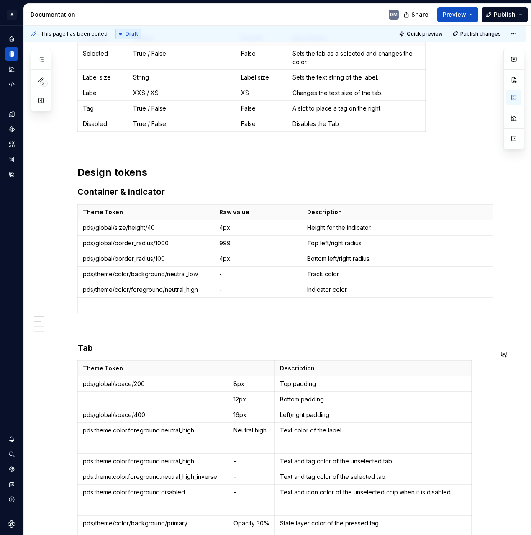
scroll to position [202, 0]
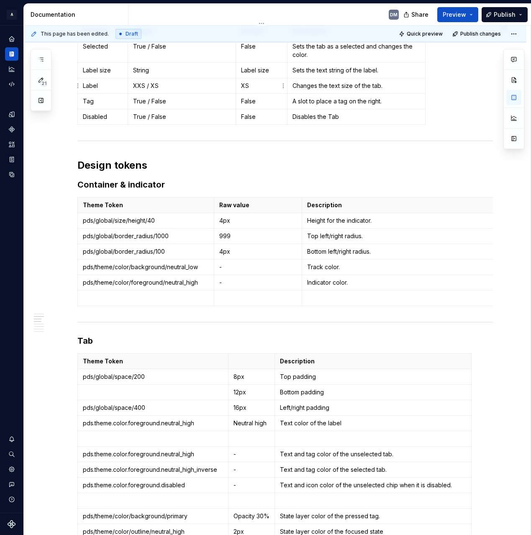
click at [244, 86] on p "XS" at bounding box center [261, 86] width 41 height 8
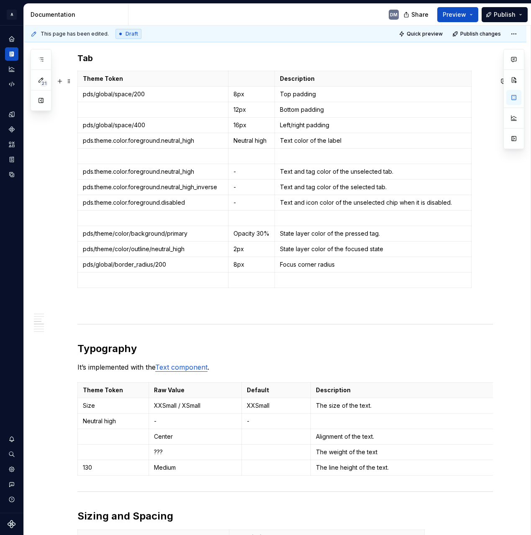
scroll to position [490, 0]
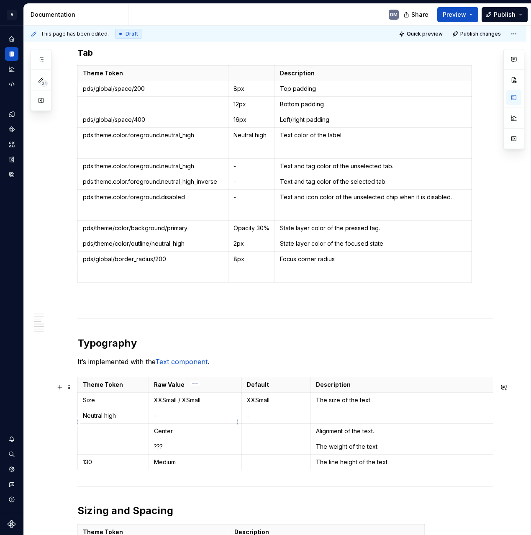
click at [179, 420] on p "-" at bounding box center [195, 415] width 82 height 8
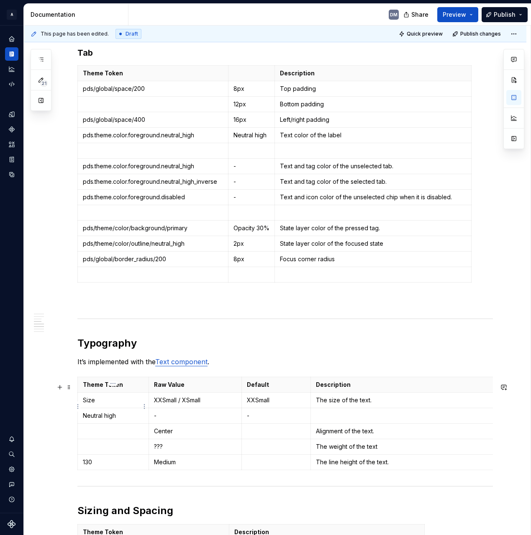
click at [87, 403] on p "Size" at bounding box center [113, 400] width 61 height 8
click at [122, 420] on p "Neutral high" at bounding box center [113, 415] width 61 height 8
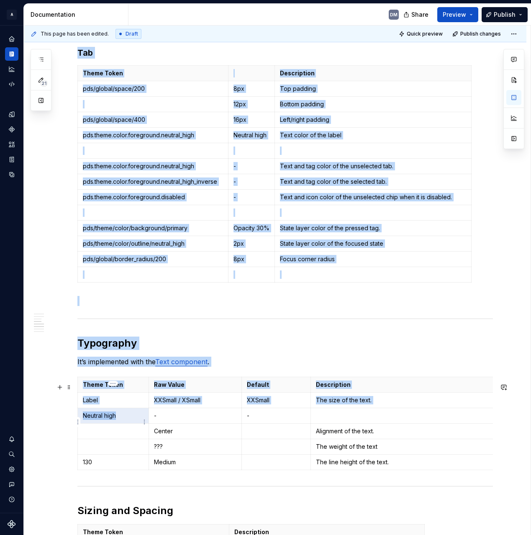
drag, startPoint x: 122, startPoint y: 424, endPoint x: 80, endPoint y: 425, distance: 41.8
click at [80, 425] on body "A Pantry Design System DM Dataset Pantry Design System Documentation DM Share P…" at bounding box center [265, 267] width 531 height 535
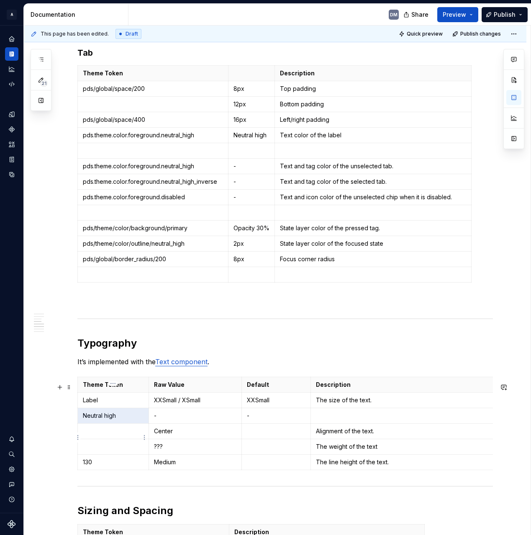
click at [113, 408] on td "Label" at bounding box center [113, 399] width 71 height 15
drag, startPoint x: 122, startPoint y: 420, endPoint x: 83, endPoint y: 421, distance: 38.5
click at [83, 420] on p "Neutral high" at bounding box center [113, 415] width 61 height 8
click at [98, 420] on p "Neutral high" at bounding box center [113, 415] width 61 height 8
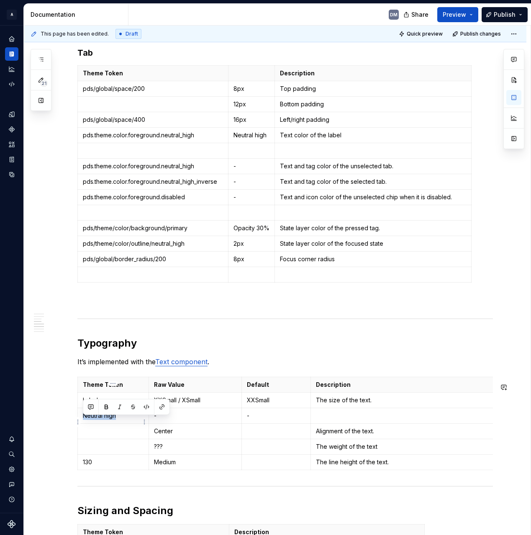
click at [120, 420] on p "Neutral high" at bounding box center [113, 415] width 61 height 8
copy p "Neutral high"
click at [170, 423] on td "-" at bounding box center [195, 415] width 93 height 15
click at [254, 417] on p "-" at bounding box center [276, 415] width 59 height 8
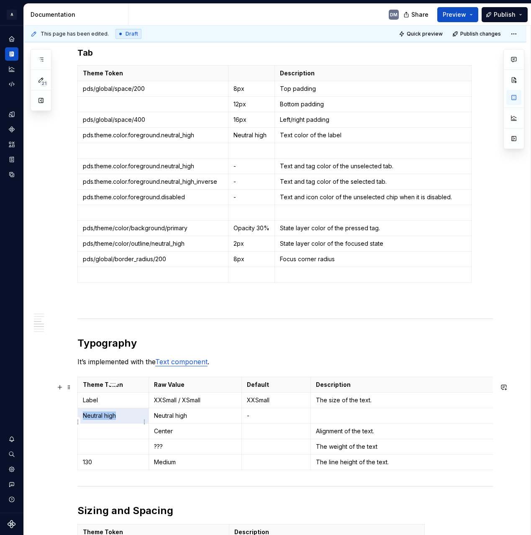
drag, startPoint x: 121, startPoint y: 426, endPoint x: 84, endPoint y: 423, distance: 37.0
click at [84, 423] on td "Neutral high" at bounding box center [113, 415] width 71 height 15
click at [131, 435] on p at bounding box center [113, 431] width 61 height 8
click at [261, 439] on td at bounding box center [275, 430] width 69 height 15
click at [260, 404] on p "XXSmall" at bounding box center [276, 400] width 59 height 8
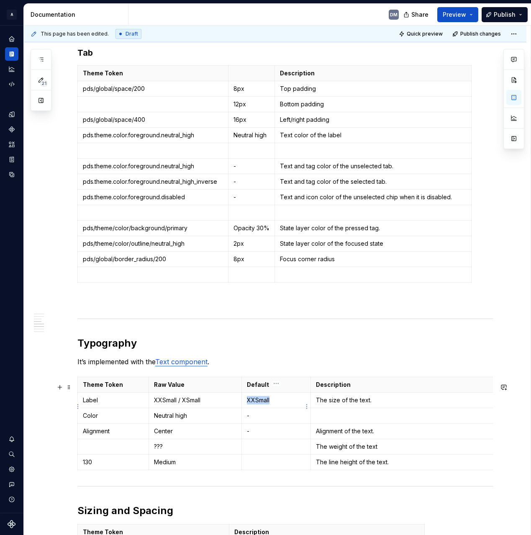
click at [260, 404] on p "XXSmall" at bounding box center [276, 400] width 59 height 8
click at [307, 408] on td "XXSmall" at bounding box center [275, 399] width 69 height 15
click at [277, 385] on html "A Pantry Design System DM Dataset Pantry Design System Documentation DM Share P…" at bounding box center [265, 267] width 531 height 535
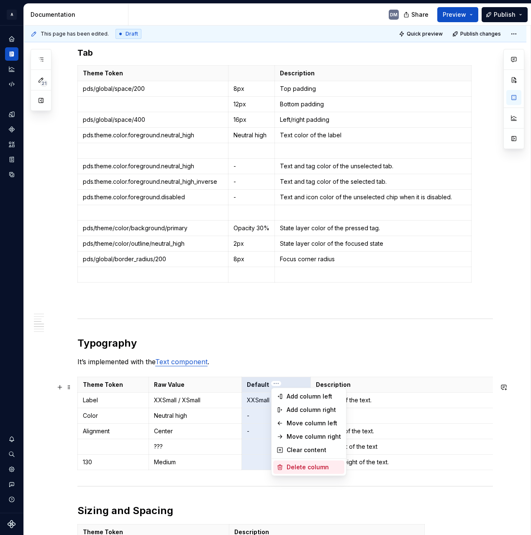
click at [305, 470] on div "Delete column" at bounding box center [314, 467] width 54 height 8
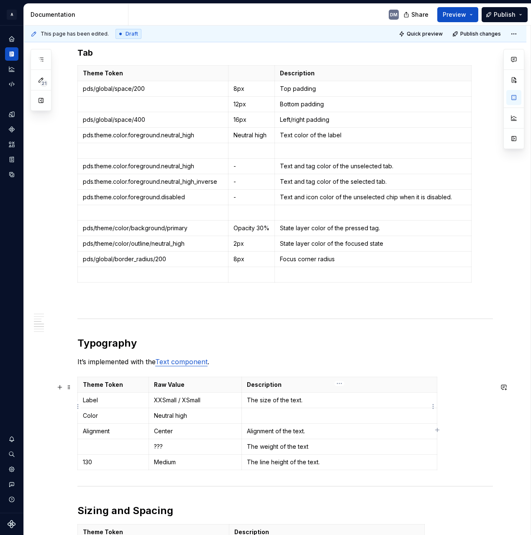
click at [333, 408] on td "The size of the text." at bounding box center [338, 399] width 195 height 15
click at [130, 451] on p at bounding box center [113, 446] width 61 height 8
click at [91, 466] on p "130" at bounding box center [113, 462] width 61 height 8
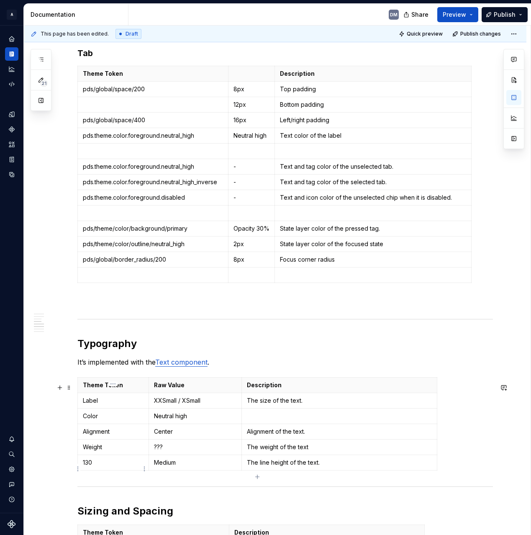
click at [82, 469] on td "130" at bounding box center [113, 462] width 71 height 15
drag, startPoint x: 82, startPoint y: 469, endPoint x: 89, endPoint y: 469, distance: 7.6
click at [82, 469] on td "130" at bounding box center [113, 462] width 71 height 15
click at [84, 466] on p "Leight height" at bounding box center [113, 462] width 61 height 8
click at [87, 466] on p "Leight height" at bounding box center [113, 462] width 61 height 8
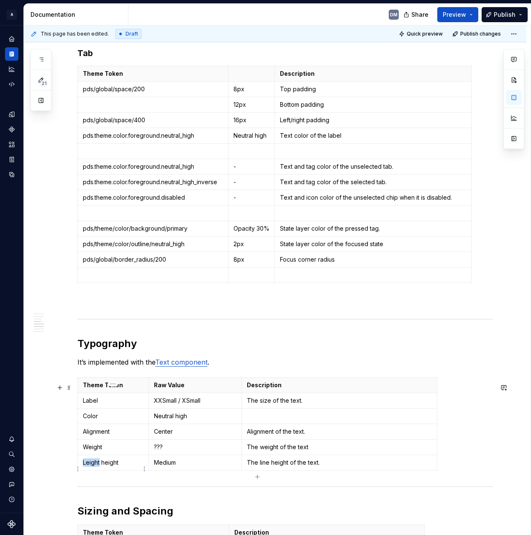
click at [87, 466] on p "Leight height" at bounding box center [113, 462] width 61 height 8
click at [162, 466] on p "Medium" at bounding box center [195, 462] width 82 height 8
click at [205, 470] on td "Medium" at bounding box center [195, 462] width 93 height 15
click at [160, 451] on p "???" at bounding box center [195, 447] width 82 height 8
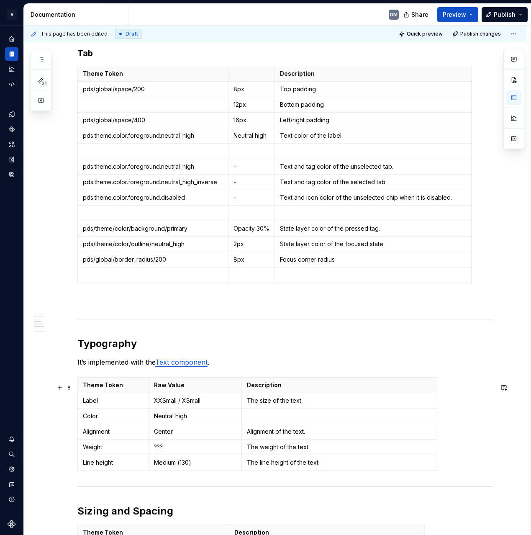
click at [160, 451] on p "???" at bounding box center [195, 447] width 82 height 8
click at [169, 451] on p "???" at bounding box center [195, 447] width 82 height 8
click at [77, 392] on html "A Pantry Design System DM Dataset Pantry Design System Documentation DM Share P…" at bounding box center [265, 267] width 531 height 535
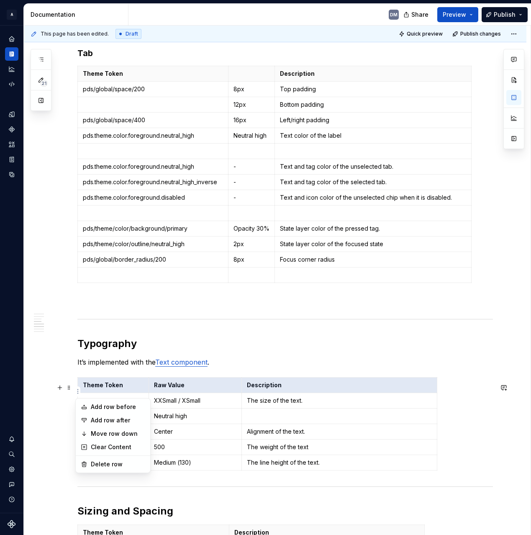
drag, startPoint x: 181, startPoint y: 421, endPoint x: 136, endPoint y: 404, distance: 48.2
click at [181, 420] on html "A Pantry Design System DM Dataset Pantry Design System Documentation DM Share P…" at bounding box center [265, 267] width 531 height 535
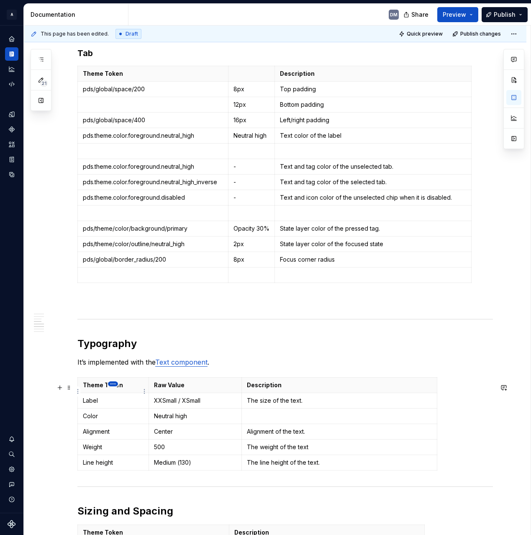
click at [113, 384] on html "A Pantry Design System DM Dataset Pantry Design System Documentation DM Share P…" at bounding box center [265, 267] width 531 height 535
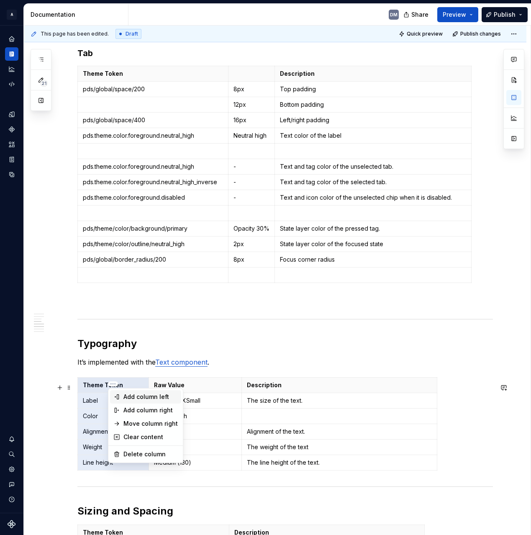
click at [166, 399] on div "Add column left" at bounding box center [150, 396] width 54 height 8
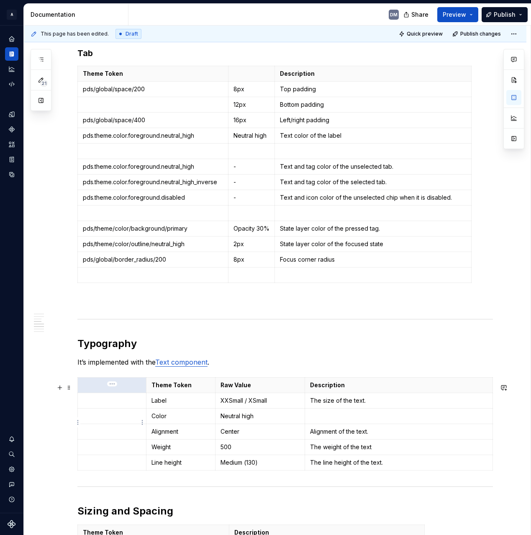
click at [130, 433] on p at bounding box center [112, 431] width 58 height 8
click at [115, 404] on p at bounding box center [112, 400] width 58 height 8
click at [112, 451] on p at bounding box center [112, 447] width 58 height 8
click at [115, 381] on div "Properties Property Values Default Description Selected True / False False Sets…" at bounding box center [284, 235] width 415 height 1121
click at [111, 386] on html "A Pantry Design System DM Dataset Pantry Design System Documentation DM Share P…" at bounding box center [265, 267] width 531 height 535
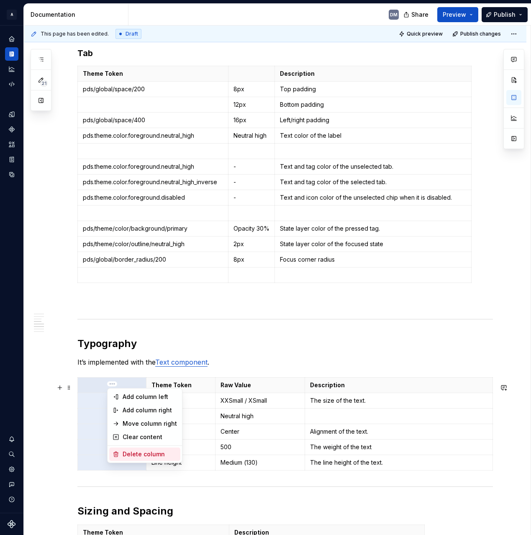
click at [137, 449] on div "Delete column" at bounding box center [144, 453] width 71 height 13
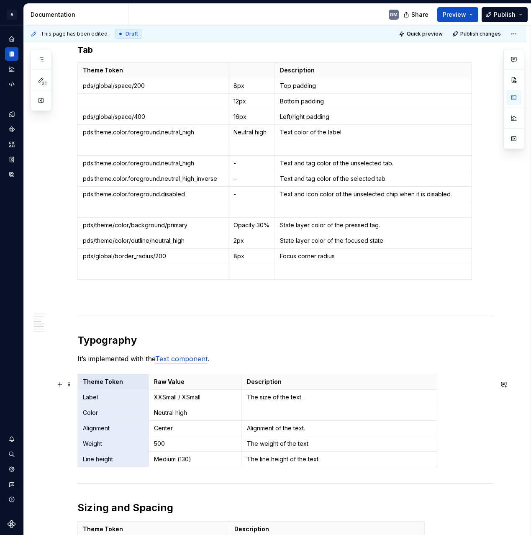
scroll to position [494, 0]
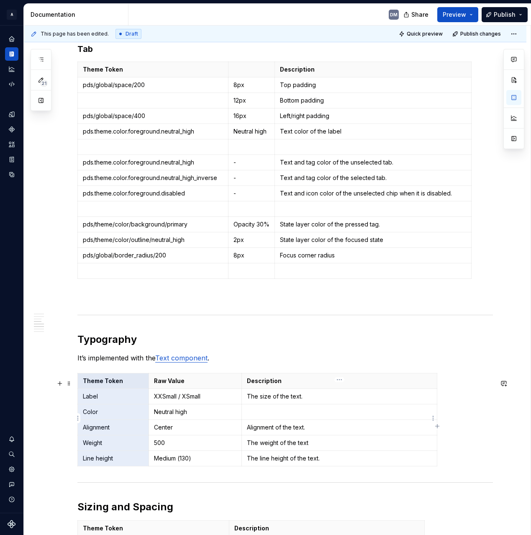
click at [311, 416] on p at bounding box center [339, 411] width 185 height 8
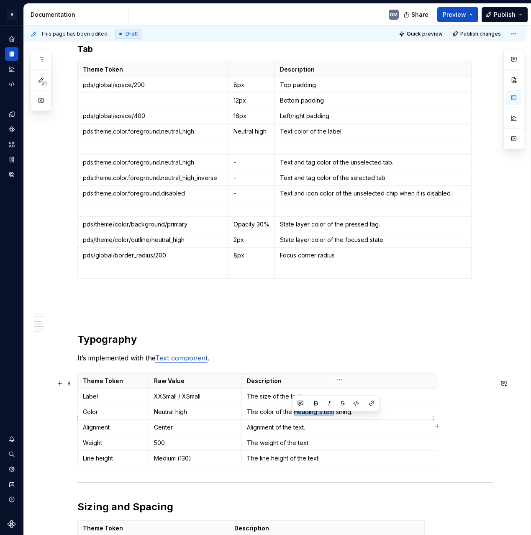
drag, startPoint x: 293, startPoint y: 417, endPoint x: 332, endPoint y: 416, distance: 38.5
click at [332, 416] on p "The color of the Heading's text string." at bounding box center [339, 411] width 185 height 8
copy p "Heading's text"
click at [298, 431] on p "Alignment of the text." at bounding box center [339, 427] width 185 height 8
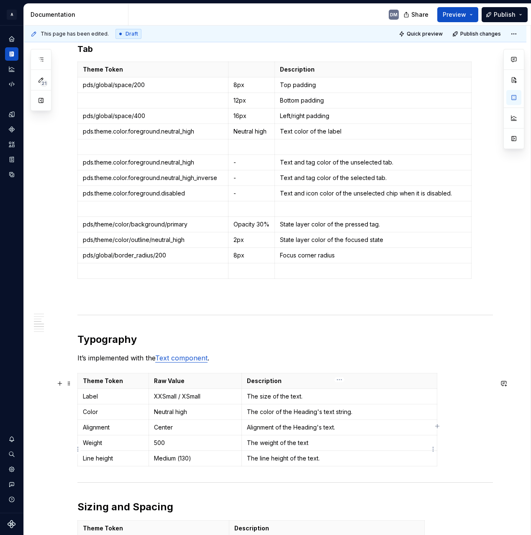
click at [303, 447] on p "The weight of the text" at bounding box center [339, 442] width 185 height 8
click at [312, 462] on p "The line height of the text." at bounding box center [339, 458] width 185 height 8
click at [295, 399] on p "The size of the text." at bounding box center [339, 396] width 185 height 8
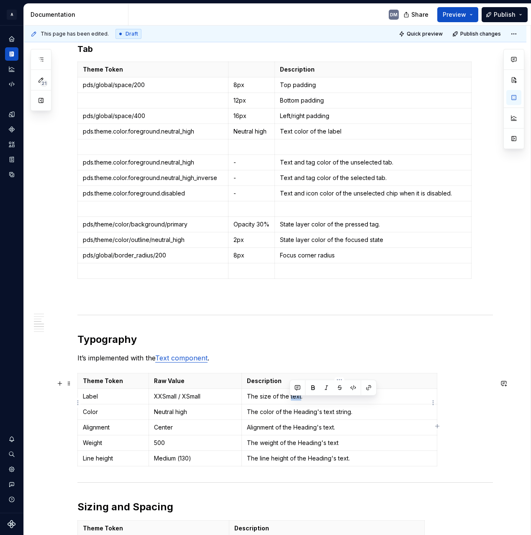
click at [295, 399] on p "The size of the text." at bounding box center [339, 396] width 185 height 8
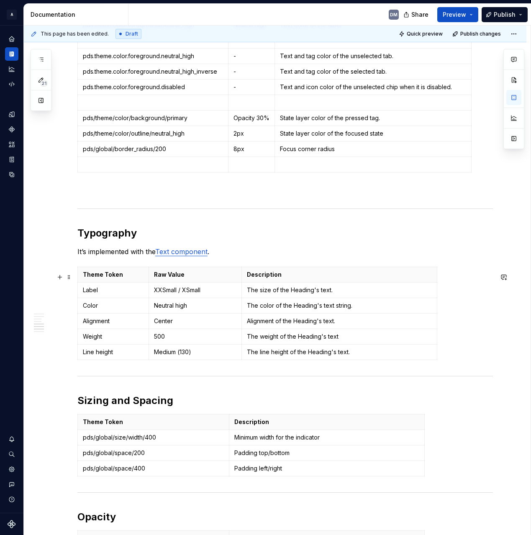
scroll to position [752, 0]
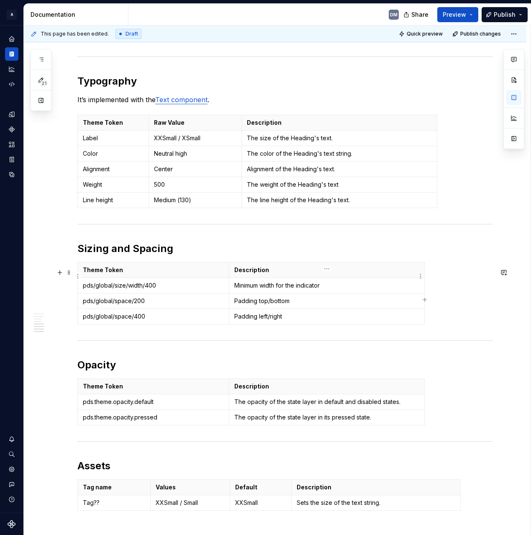
click at [353, 289] on p "Minimum width for the indicator" at bounding box center [326, 285] width 185 height 8
drag, startPoint x: 338, startPoint y: 293, endPoint x: 259, endPoint y: 288, distance: 79.6
click at [259, 288] on p "Minimum width for the indicator" at bounding box center [326, 285] width 185 height 8
click at [178, 289] on p "pds/global/size/width/400" at bounding box center [153, 285] width 141 height 8
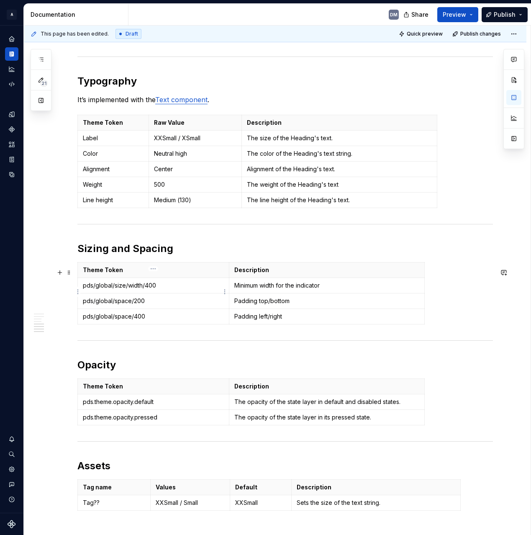
click at [178, 289] on p "pds/global/size/width/400" at bounding box center [153, 285] width 141 height 8
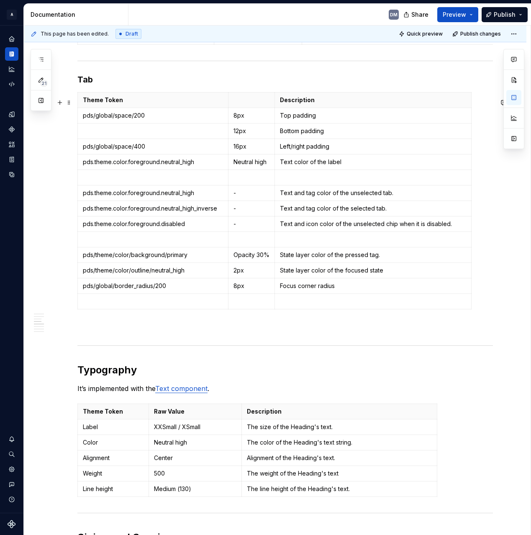
scroll to position [459, 0]
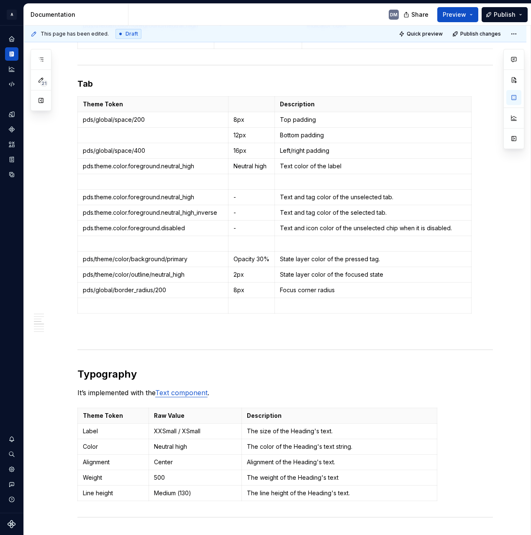
click at [355, 155] on p "Left/right padding" at bounding box center [373, 150] width 186 height 8
click at [374, 155] on p "Left/right padding" at bounding box center [373, 150] width 186 height 8
click at [339, 151] on td "Left/right padding" at bounding box center [373, 150] width 197 height 15
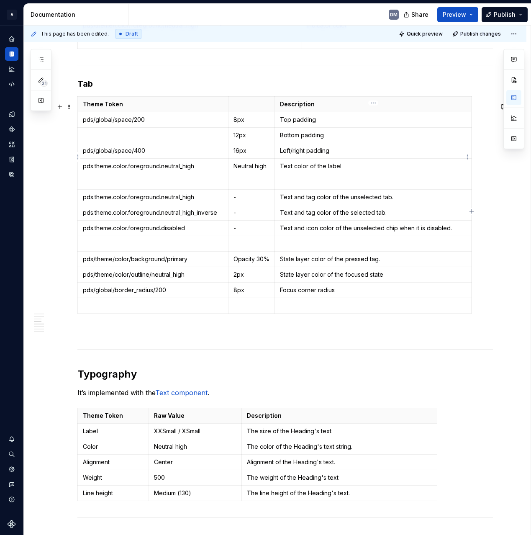
click at [349, 159] on td "Left/right padding" at bounding box center [373, 150] width 197 height 15
click at [466, 154] on html "A Pantry Design System DM Dataset Pantry Design System Documentation DM Share P…" at bounding box center [265, 267] width 531 height 535
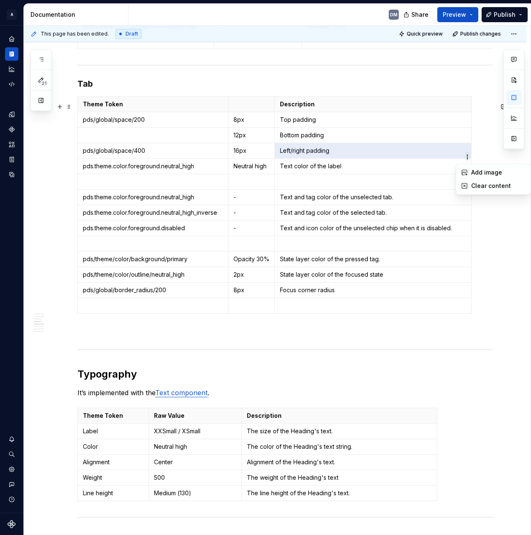
click at [466, 154] on html "A Pantry Design System DM Dataset Pantry Design System Documentation DM Share P…" at bounding box center [265, 267] width 531 height 535
click at [80, 159] on html "A Pantry Design System DM Dataset Pantry Design System Documentation DM Share P…" at bounding box center [265, 267] width 531 height 535
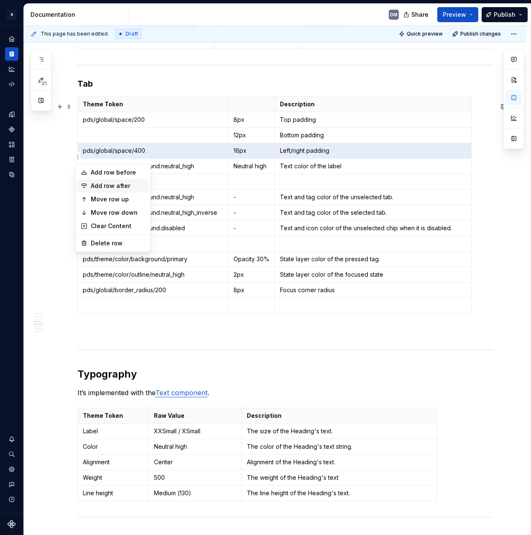
click at [129, 182] on div "Add row after" at bounding box center [118, 186] width 54 height 8
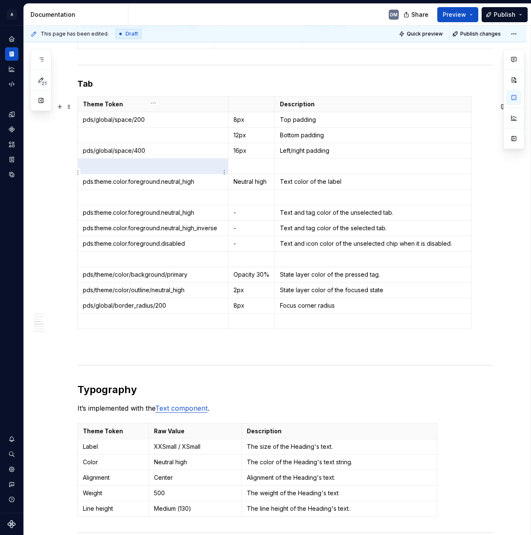
click at [162, 170] on p at bounding box center [153, 166] width 140 height 8
click at [83, 170] on p "24" at bounding box center [153, 166] width 140 height 8
click at [237, 170] on p at bounding box center [251, 166] width 36 height 8
click at [307, 170] on p at bounding box center [373, 166] width 186 height 8
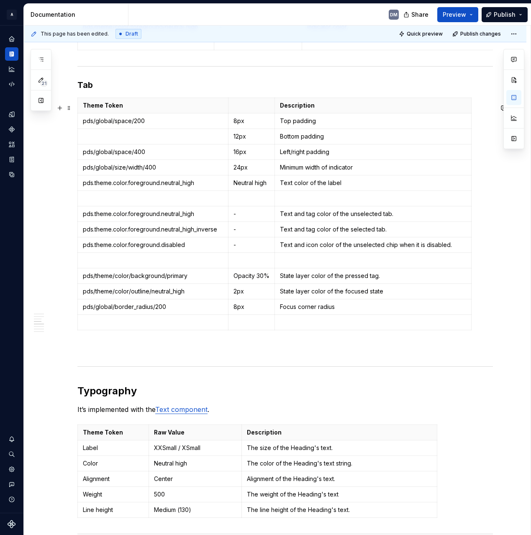
scroll to position [388, 0]
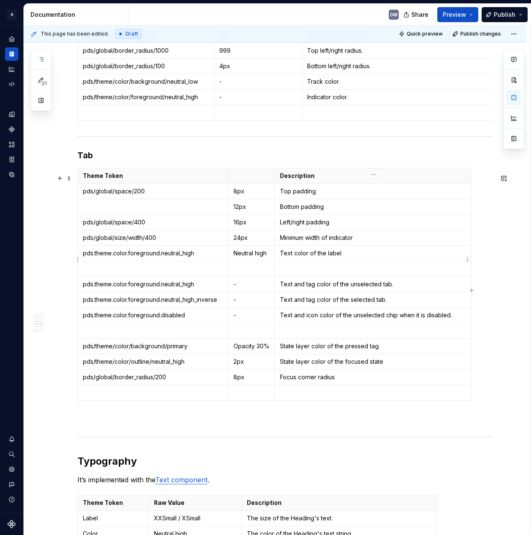
click at [353, 257] on p "Text color of the label" at bounding box center [373, 253] width 186 height 8
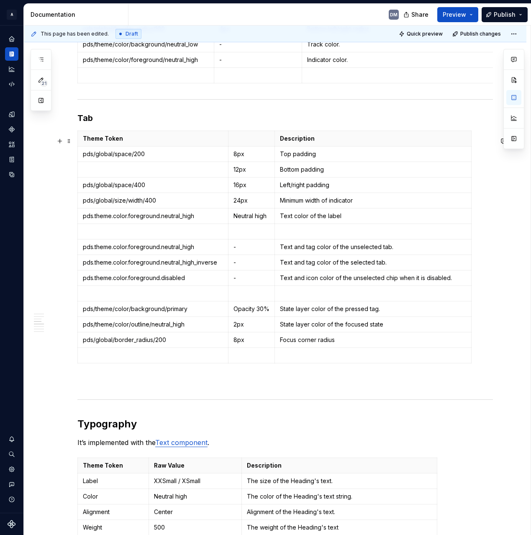
scroll to position [419, 0]
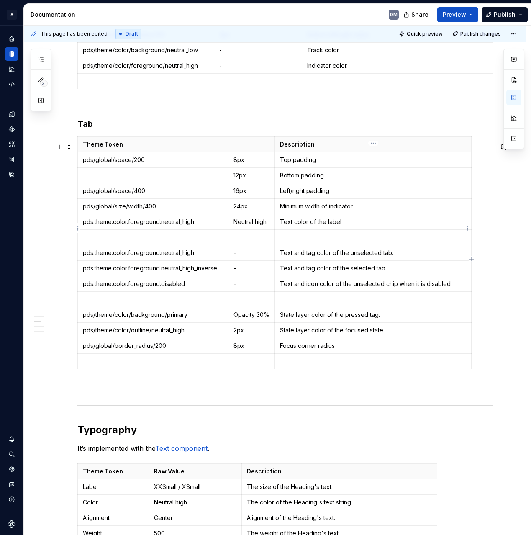
click at [369, 224] on p "Text color of the label" at bounding box center [373, 222] width 186 height 8
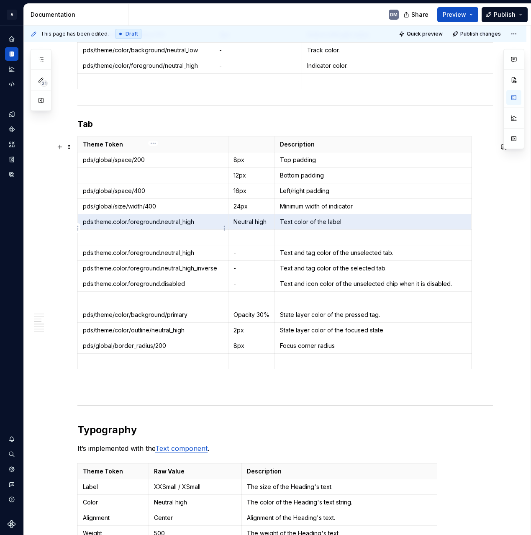
drag, startPoint x: 356, startPoint y: 232, endPoint x: 83, endPoint y: 223, distance: 272.9
click at [83, 223] on tr "pds.theme.color.foreground.neutral_high Neutral high Text color of the label" at bounding box center [275, 221] width 394 height 15
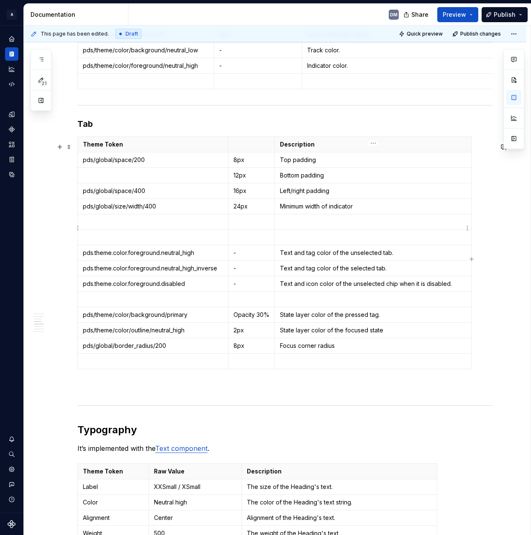
click at [299, 230] on td at bounding box center [373, 221] width 197 height 15
click at [77, 228] on html "A Pantry Design System DM Dataset Pantry Design System Documentation DM Share P…" at bounding box center [265, 267] width 531 height 535
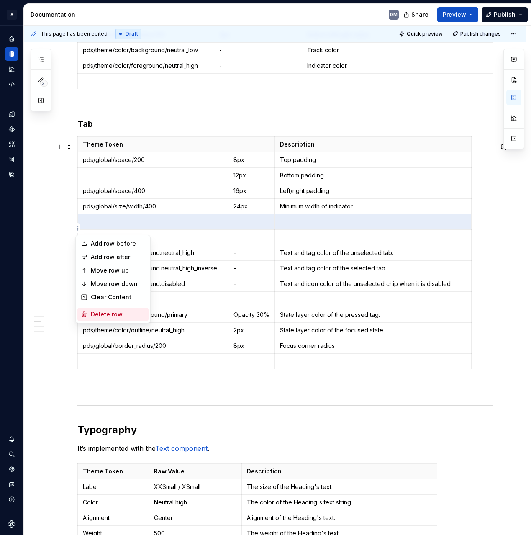
click at [133, 312] on div "Delete row" at bounding box center [118, 314] width 54 height 8
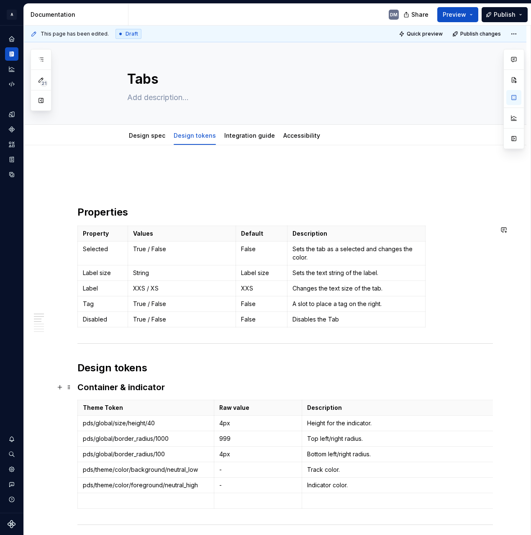
scroll to position [218, 0]
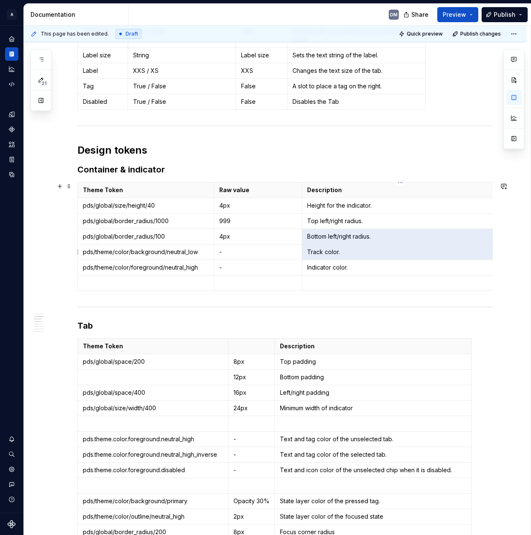
click at [345, 258] on td "Track color." at bounding box center [400, 251] width 197 height 15
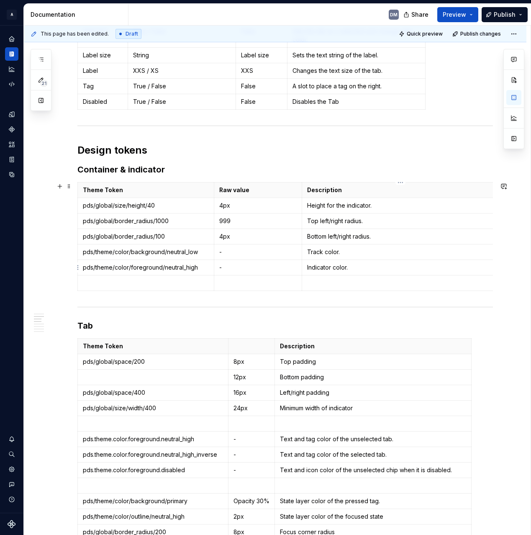
click at [364, 265] on p "Indicator color." at bounding box center [400, 267] width 186 height 8
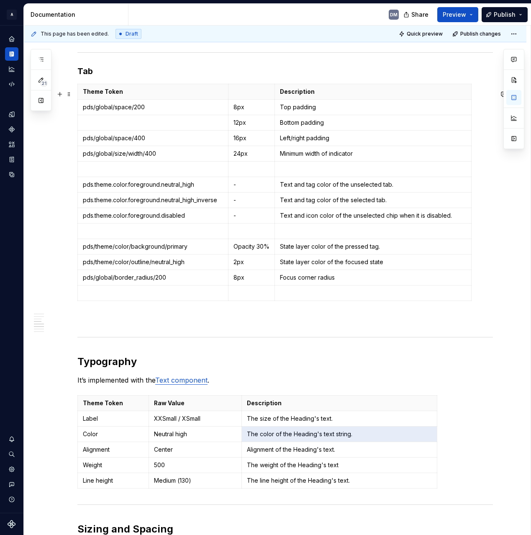
scroll to position [394, 0]
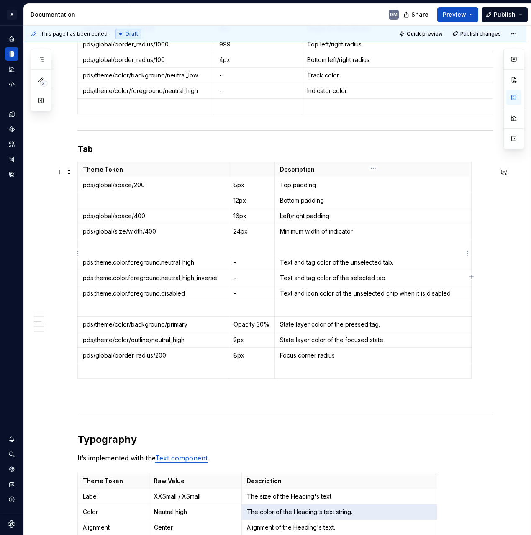
drag, startPoint x: 155, startPoint y: 253, endPoint x: 406, endPoint y: 254, distance: 251.0
click at [406, 254] on tr at bounding box center [275, 246] width 394 height 15
click at [416, 251] on p at bounding box center [373, 247] width 186 height 8
type textarea "*"
